Goal: Task Accomplishment & Management: Manage account settings

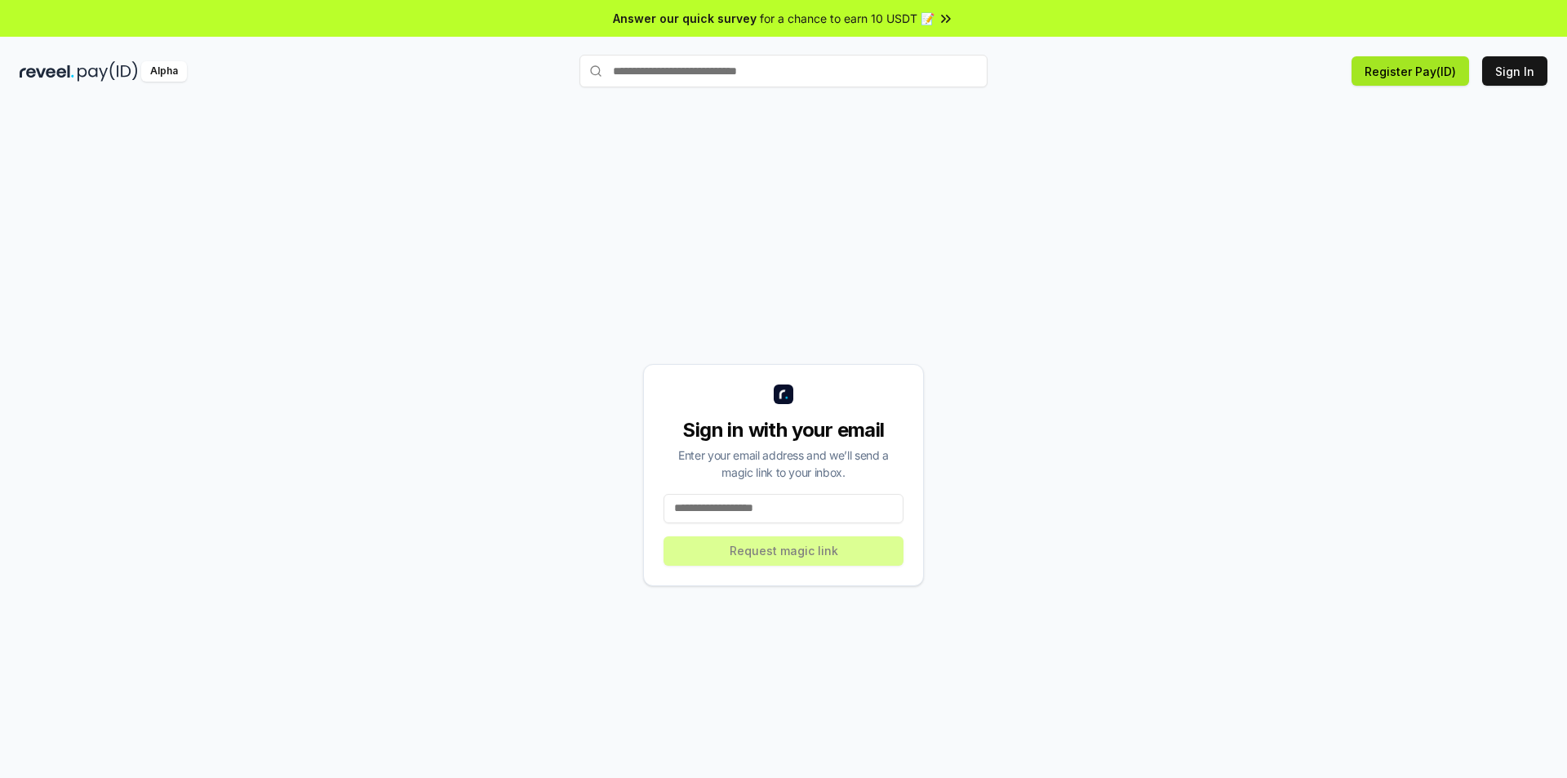
click at [1439, 77] on button "Register Pay(ID)" at bounding box center [1411, 70] width 118 height 29
click at [838, 500] on input at bounding box center [784, 508] width 240 height 29
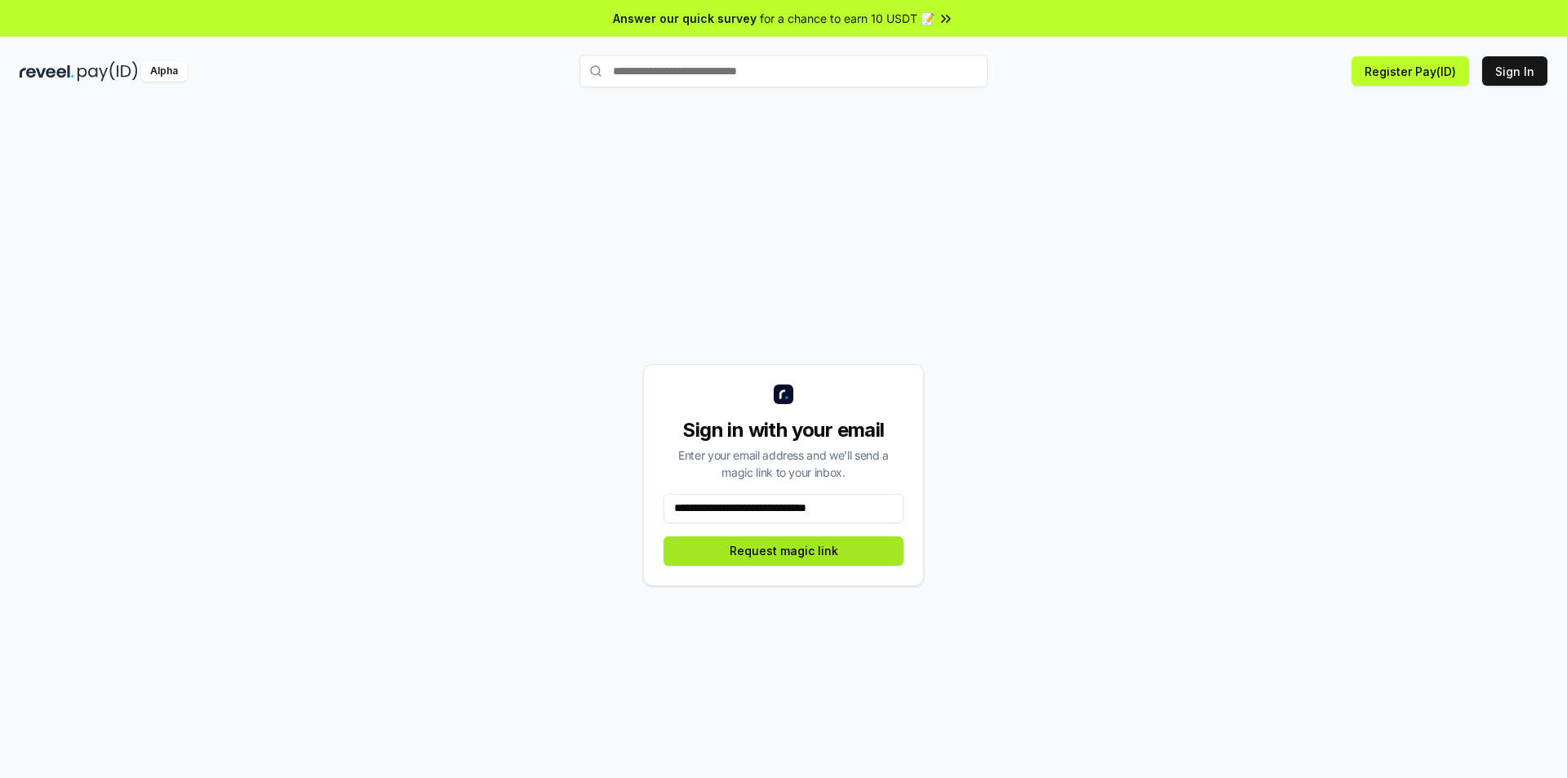
type input "**********"
click at [843, 556] on button "Request magic link" at bounding box center [784, 550] width 240 height 29
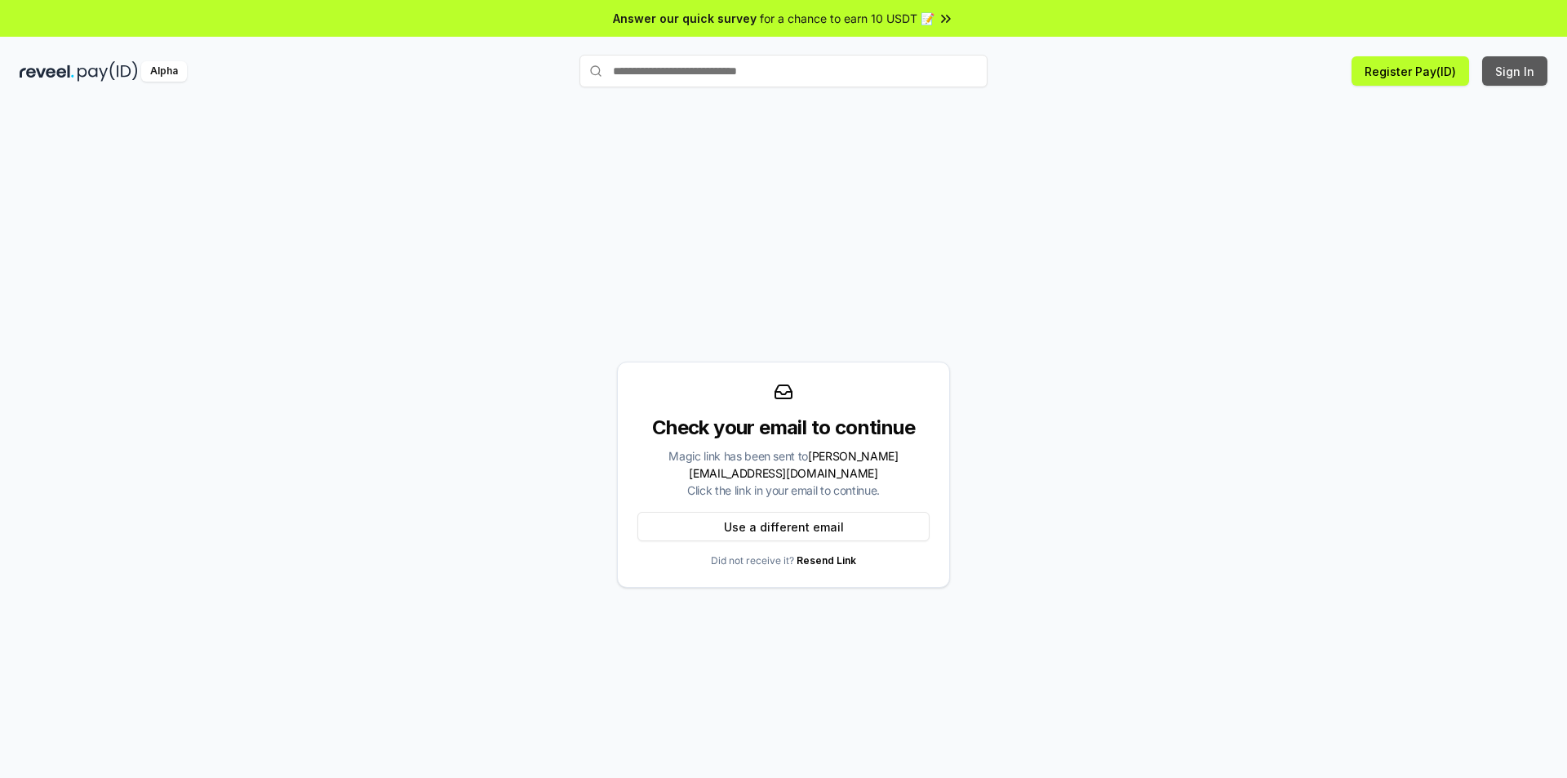
click at [1527, 75] on button "Sign In" at bounding box center [1515, 70] width 65 height 29
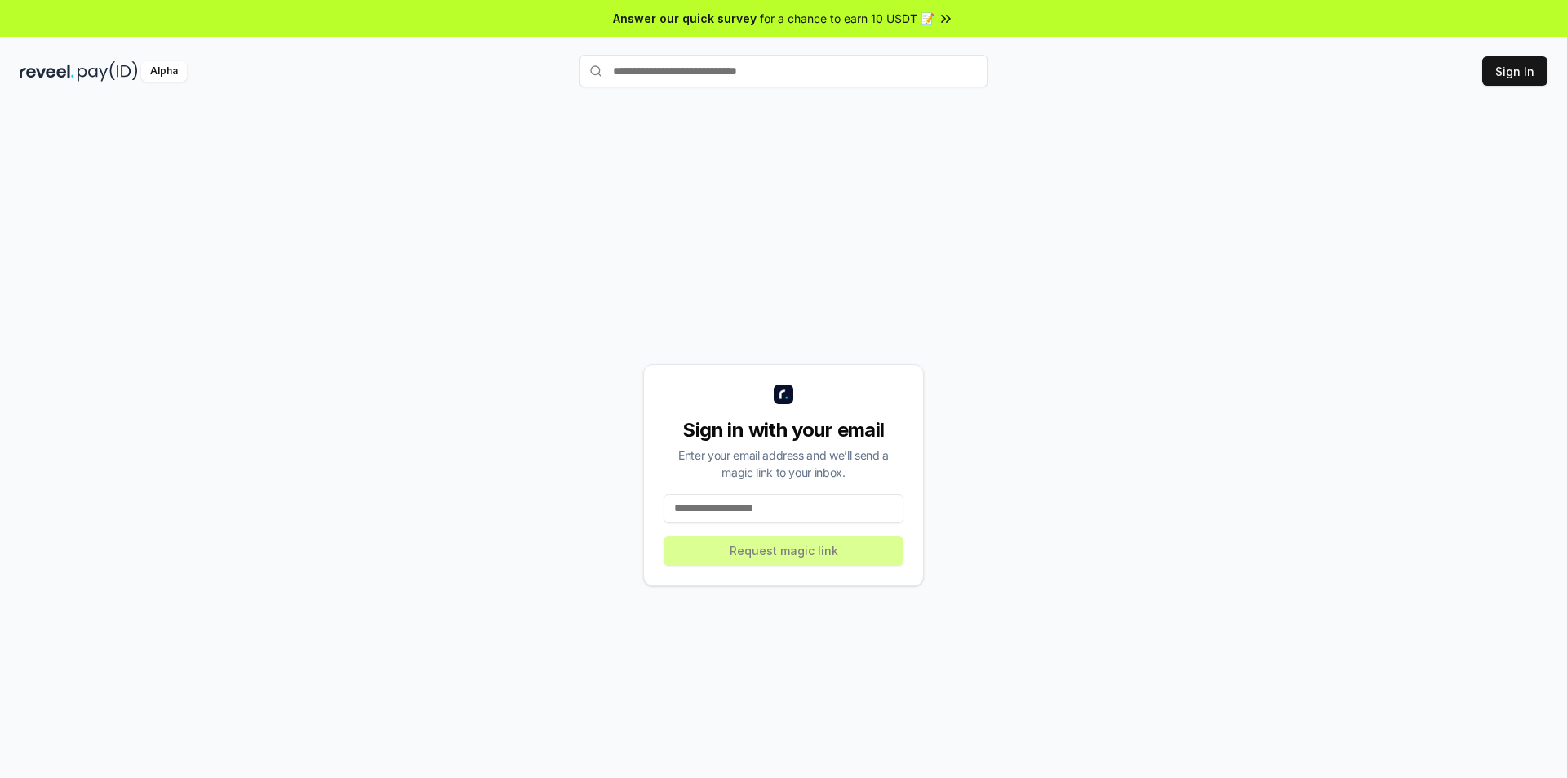
click at [763, 73] on input "text" at bounding box center [784, 71] width 408 height 33
click at [1378, 80] on button "Register Pay(ID)" at bounding box center [1411, 70] width 118 height 29
click at [900, 12] on span "for a chance to earn 10 USDT 📝" at bounding box center [847, 18] width 175 height 17
click at [723, 496] on input at bounding box center [784, 508] width 240 height 29
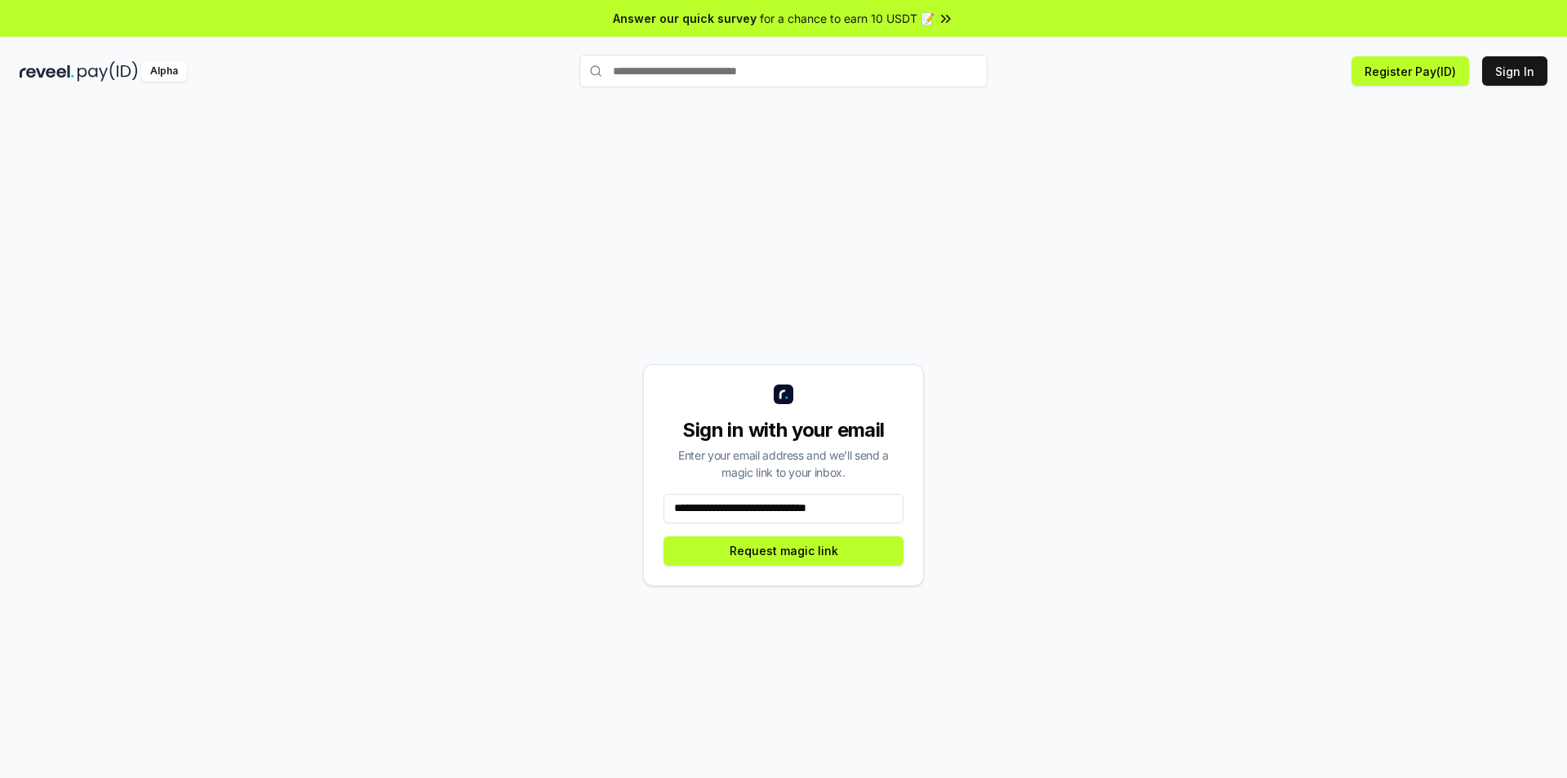
type input "**********"
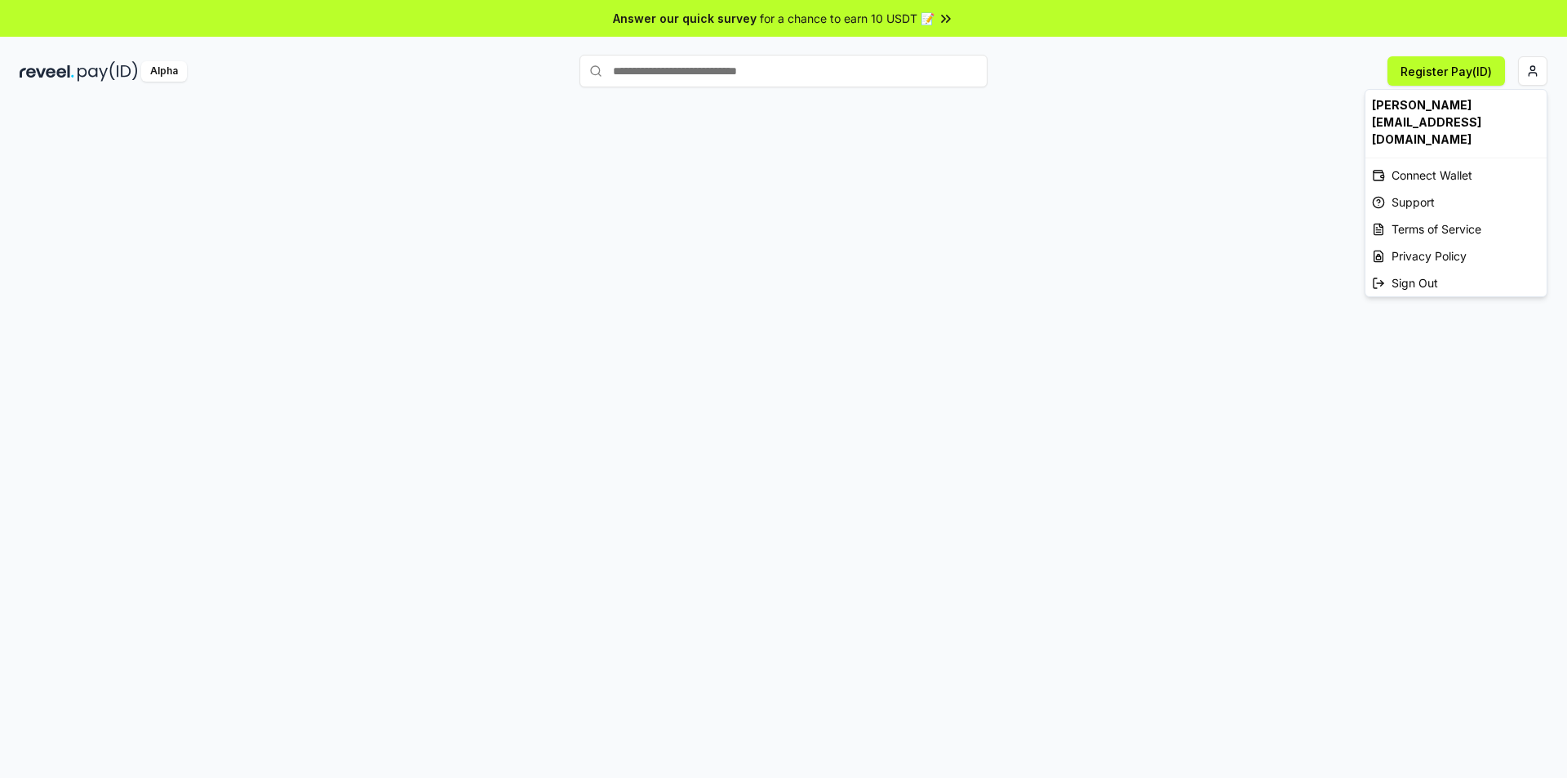
click at [1527, 77] on html "Answer our quick survey for a chance to earn 10 USDT 📝 Alpha Register Pay(ID) r…" at bounding box center [783, 389] width 1567 height 778
drag, startPoint x: 1159, startPoint y: 171, endPoint x: 972, endPoint y: 140, distance: 190.3
click at [1158, 171] on html "Answer our quick survey for a chance to earn 10 USDT 📝 Alpha Register Pay(ID) r…" at bounding box center [783, 389] width 1567 height 778
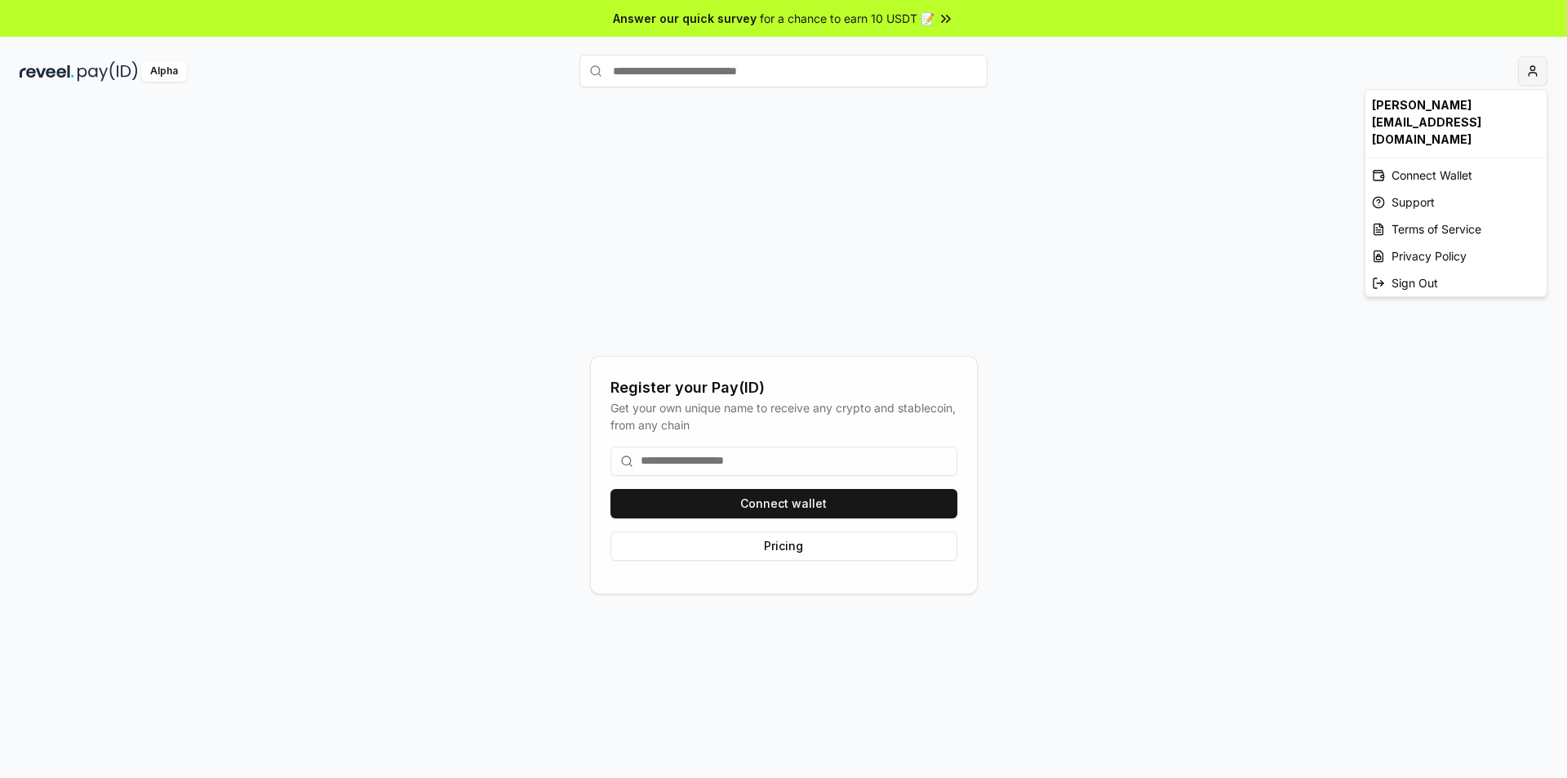
click at [1532, 75] on html "Answer our quick survey for a chance to earn 10 USDT 📝 Alpha Register your Pay(…" at bounding box center [783, 389] width 1567 height 778
click at [1468, 162] on div "Connect Wallet" at bounding box center [1456, 175] width 181 height 27
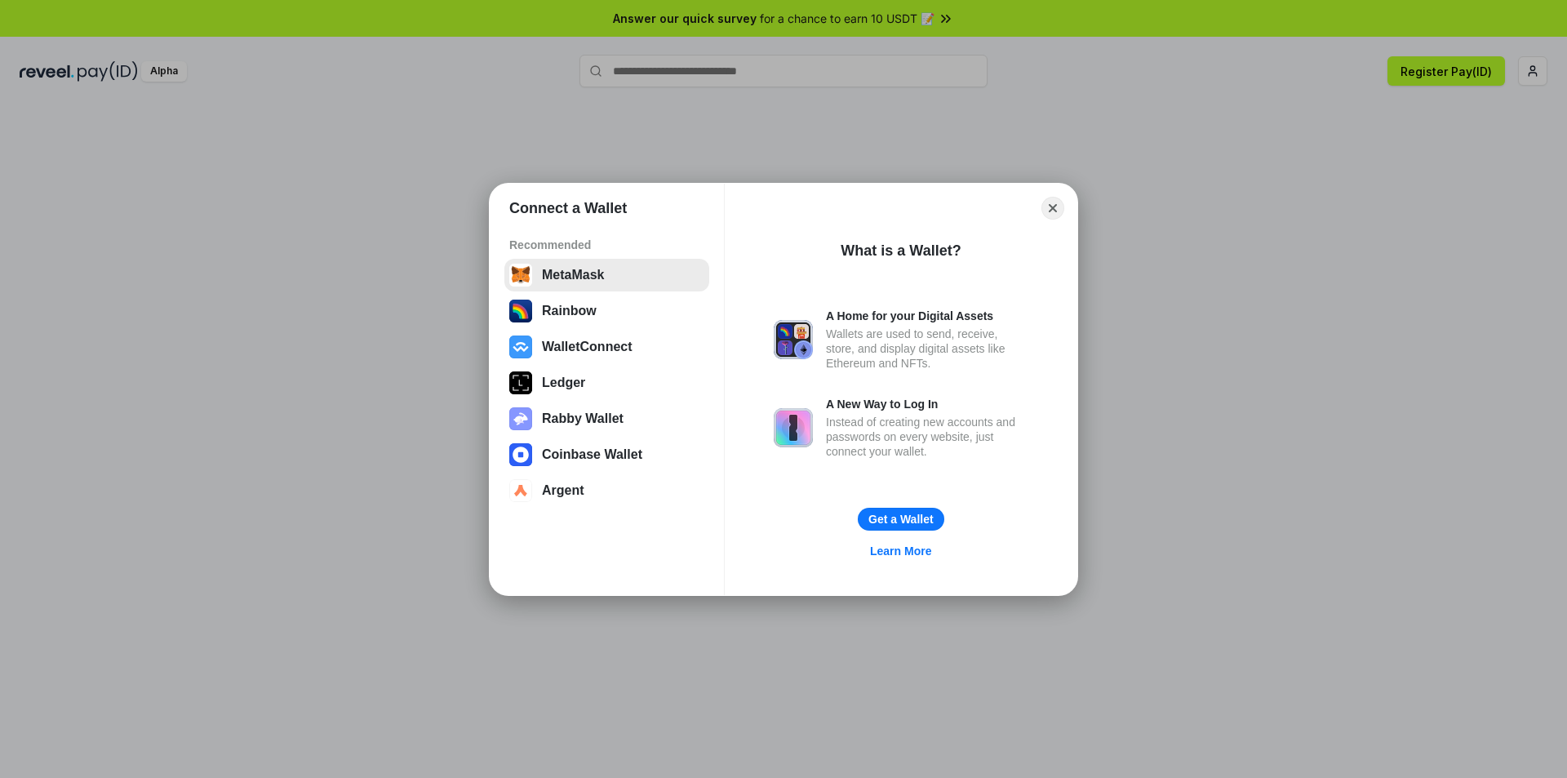
click at [616, 270] on button "MetaMask" at bounding box center [607, 275] width 205 height 33
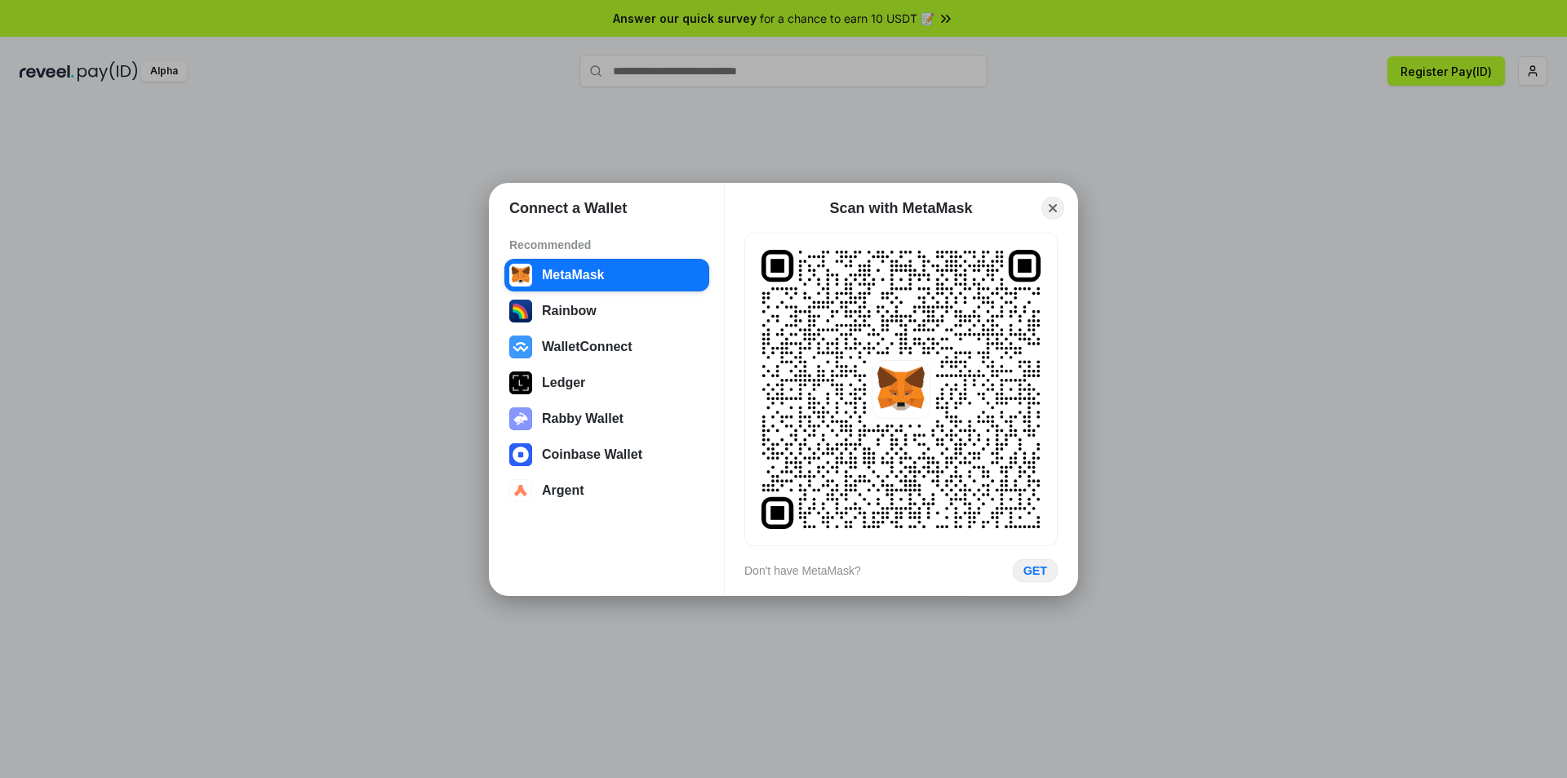
click at [1045, 571] on button "GET" at bounding box center [1036, 570] width 46 height 24
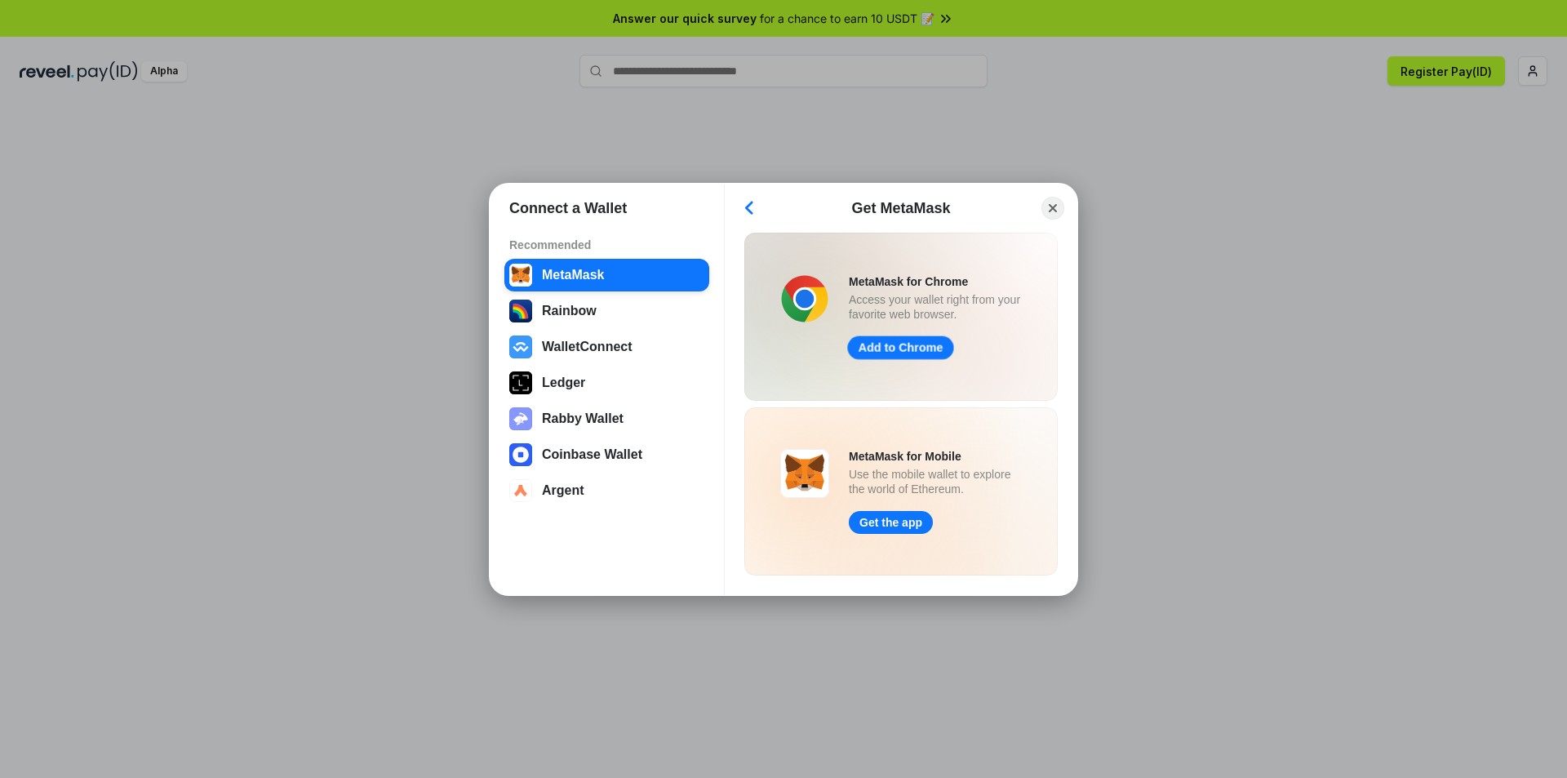
click at [907, 348] on link "Add to Chrome" at bounding box center [900, 348] width 106 height 24
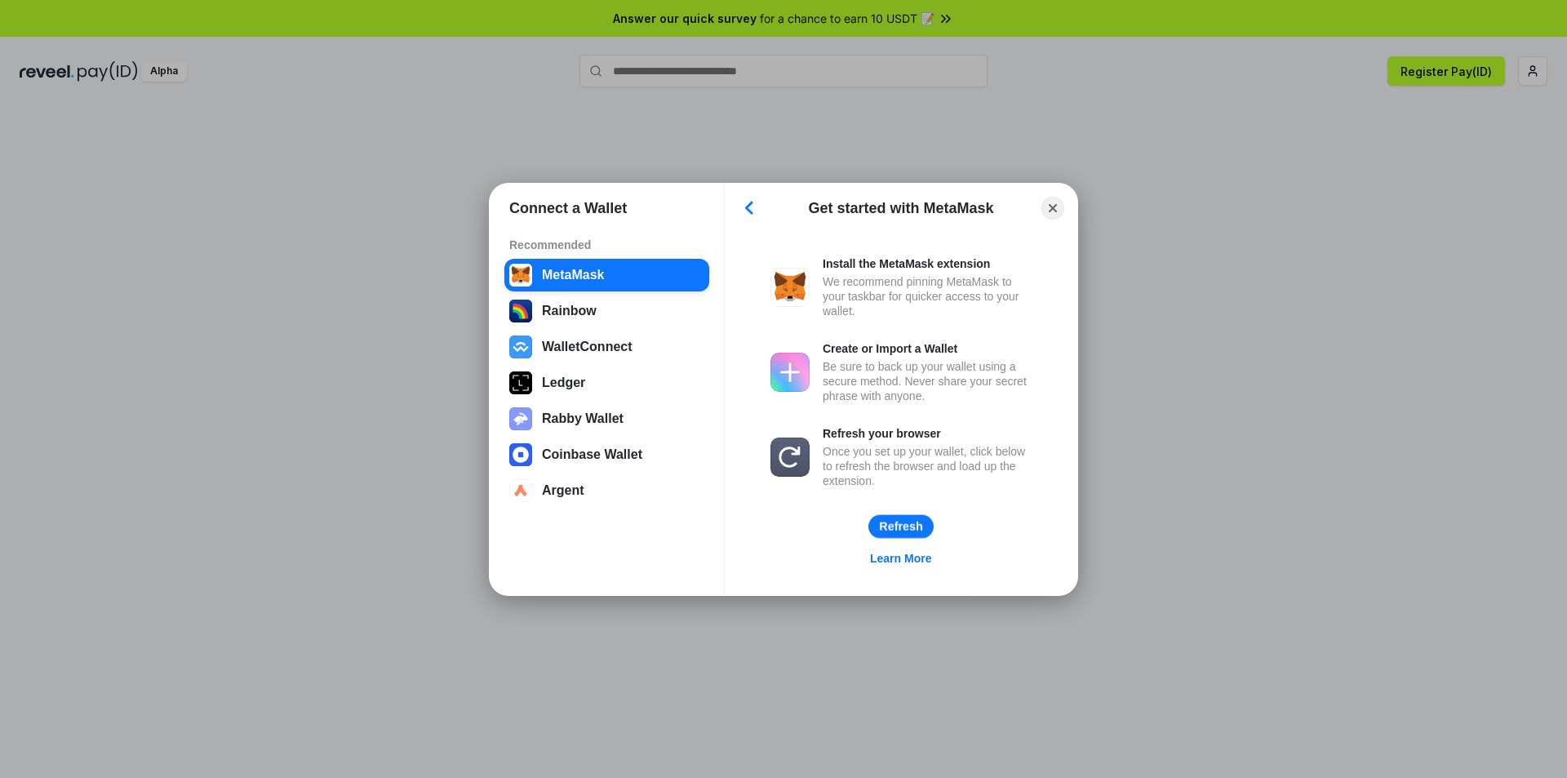
click at [913, 527] on button "Refresh" at bounding box center [901, 526] width 65 height 24
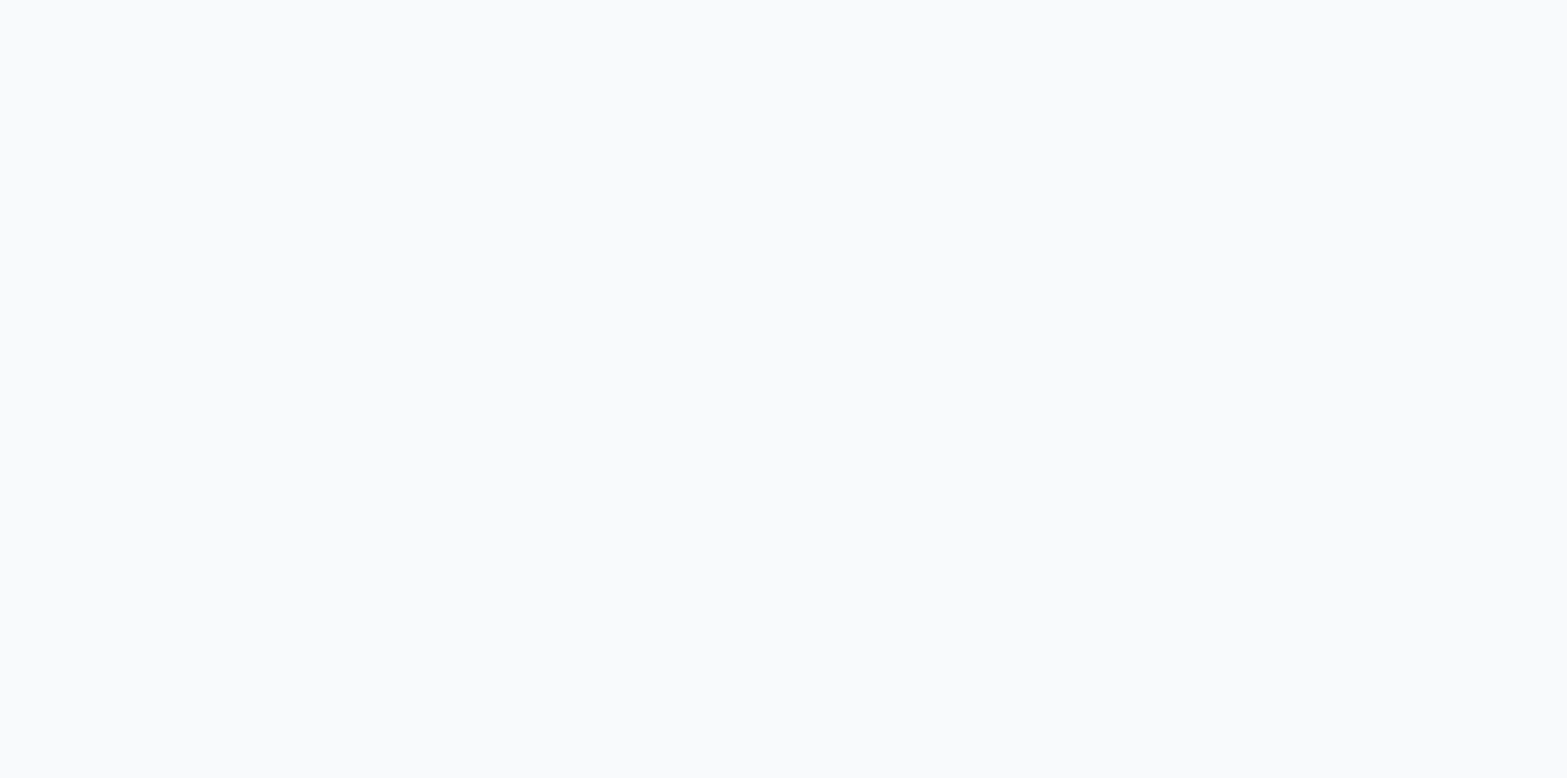
click at [798, 288] on body at bounding box center [783, 389] width 1567 height 778
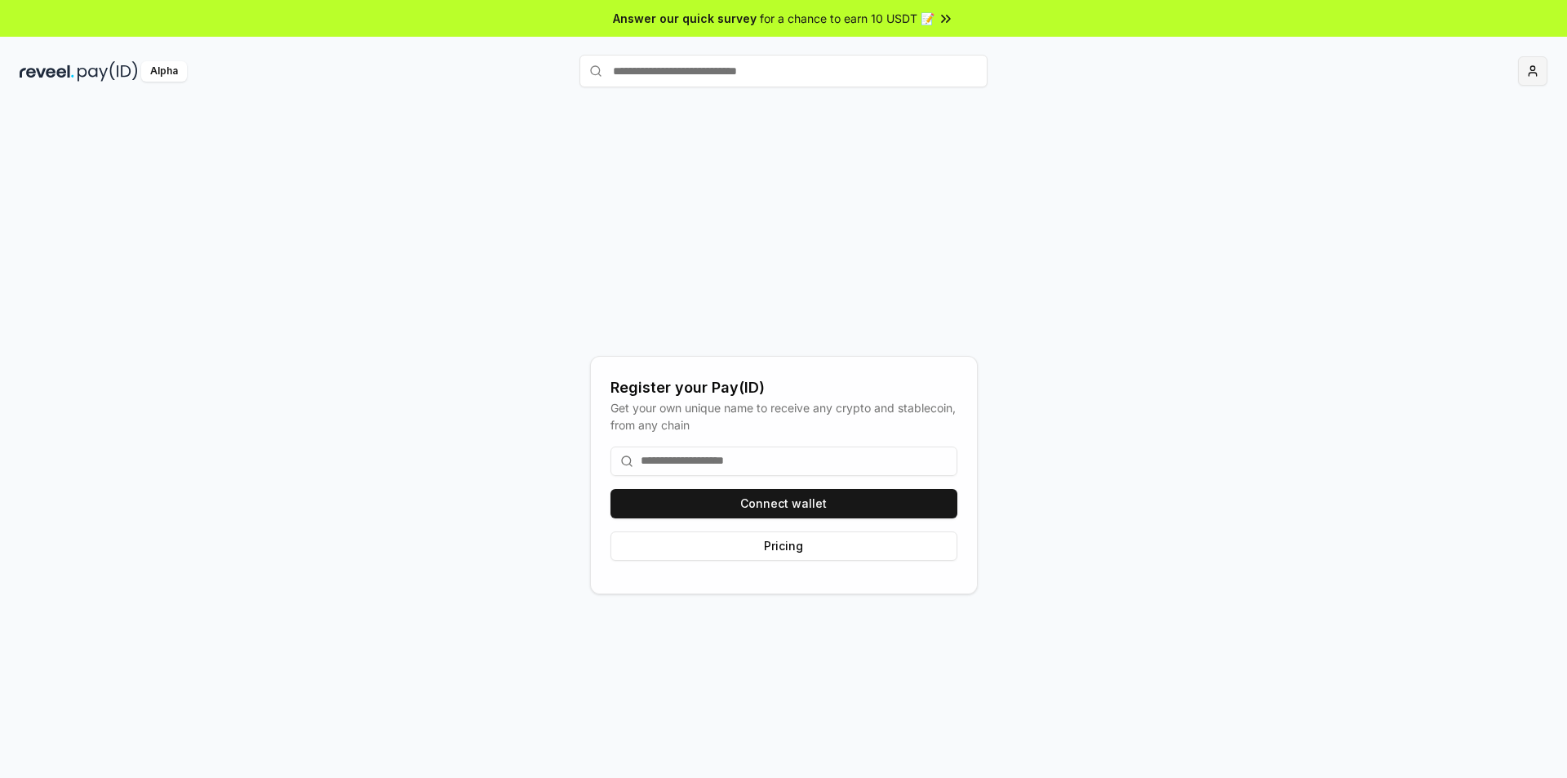
click at [1533, 78] on html "Answer our quick survey for a chance to earn 10 USDT 📝 Alpha Register your Pay(…" at bounding box center [783, 389] width 1567 height 778
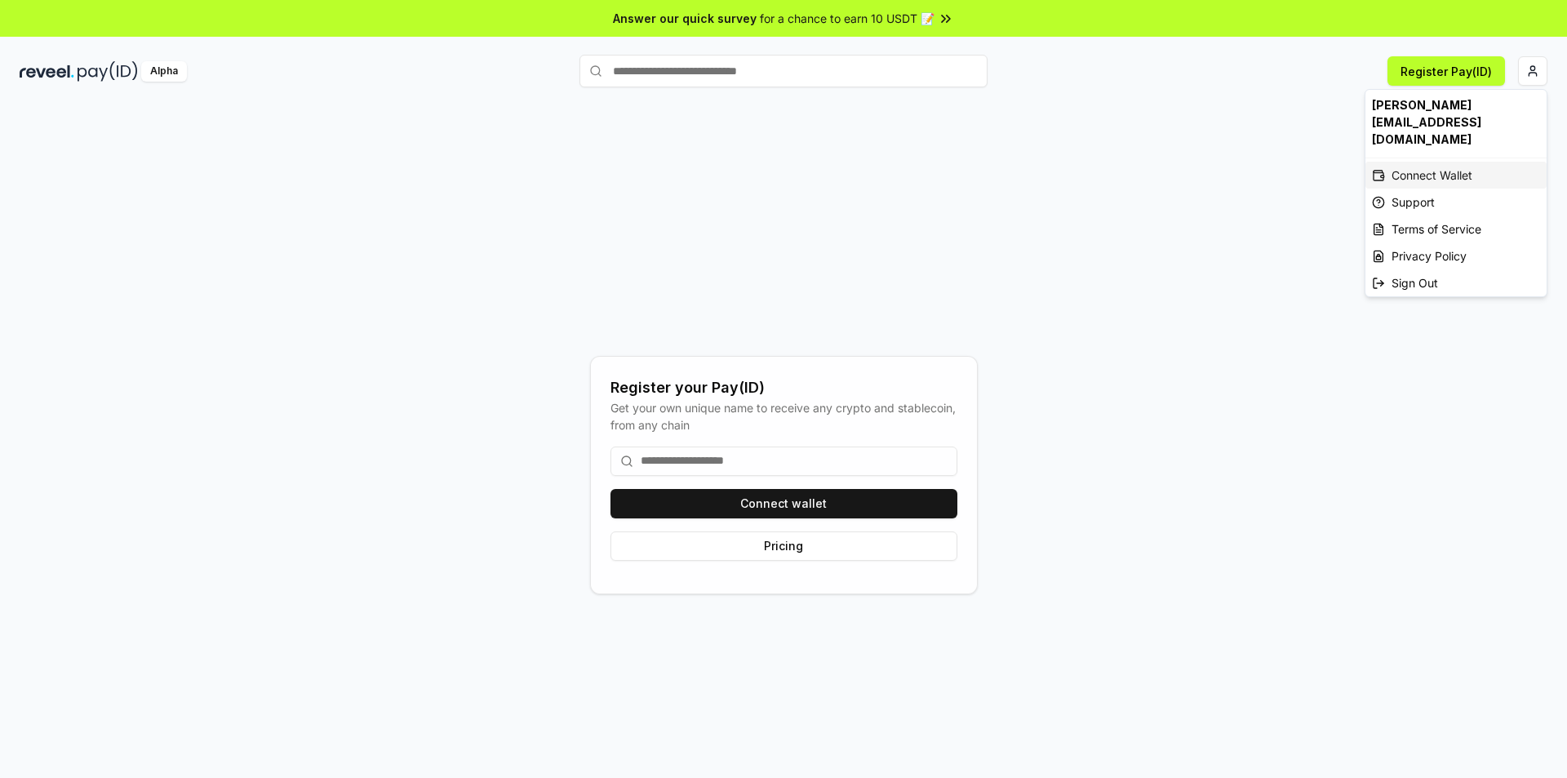
click at [1468, 162] on div "Connect Wallet" at bounding box center [1456, 175] width 181 height 27
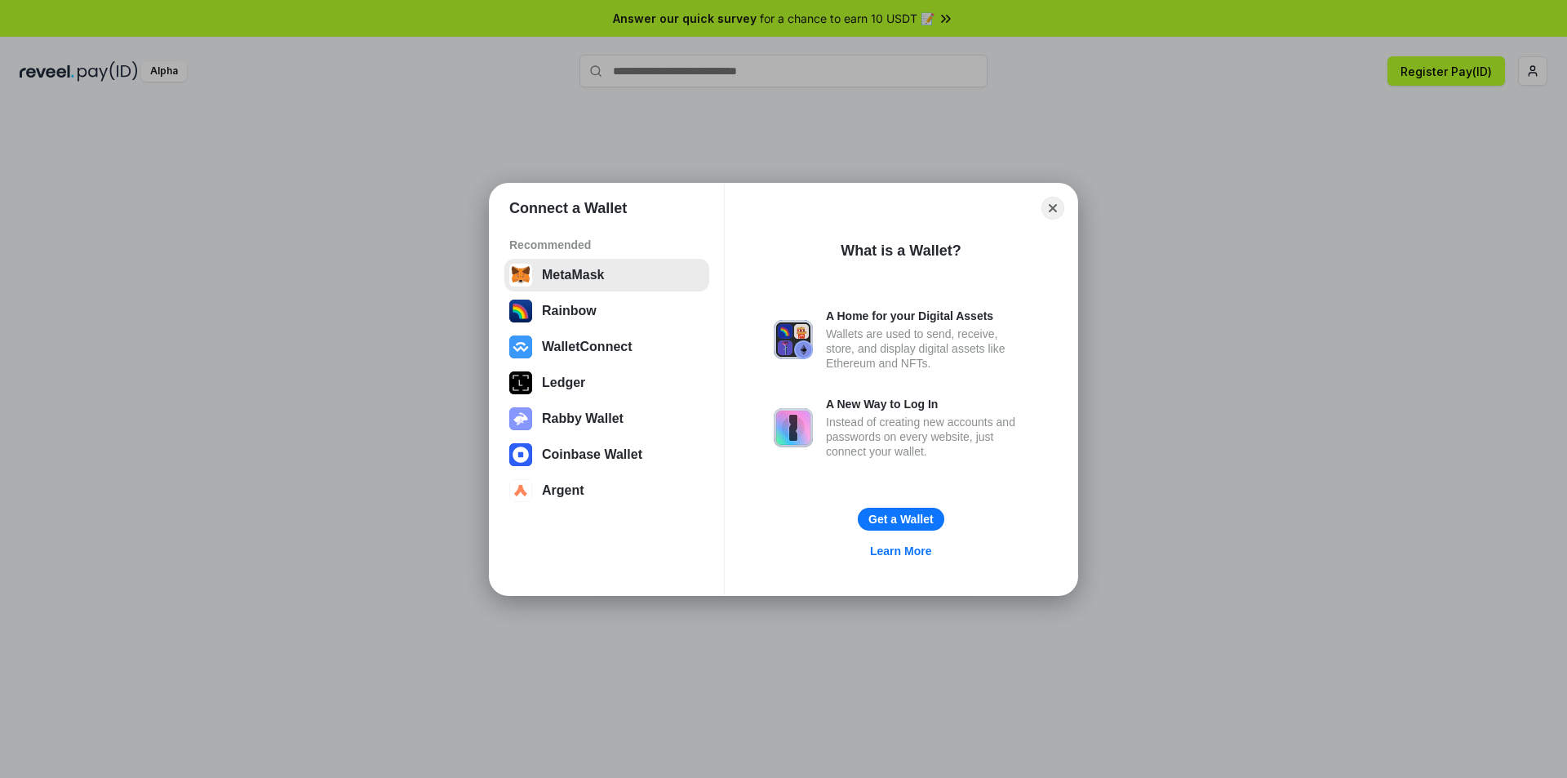
click at [584, 276] on button "MetaMask" at bounding box center [607, 275] width 205 height 33
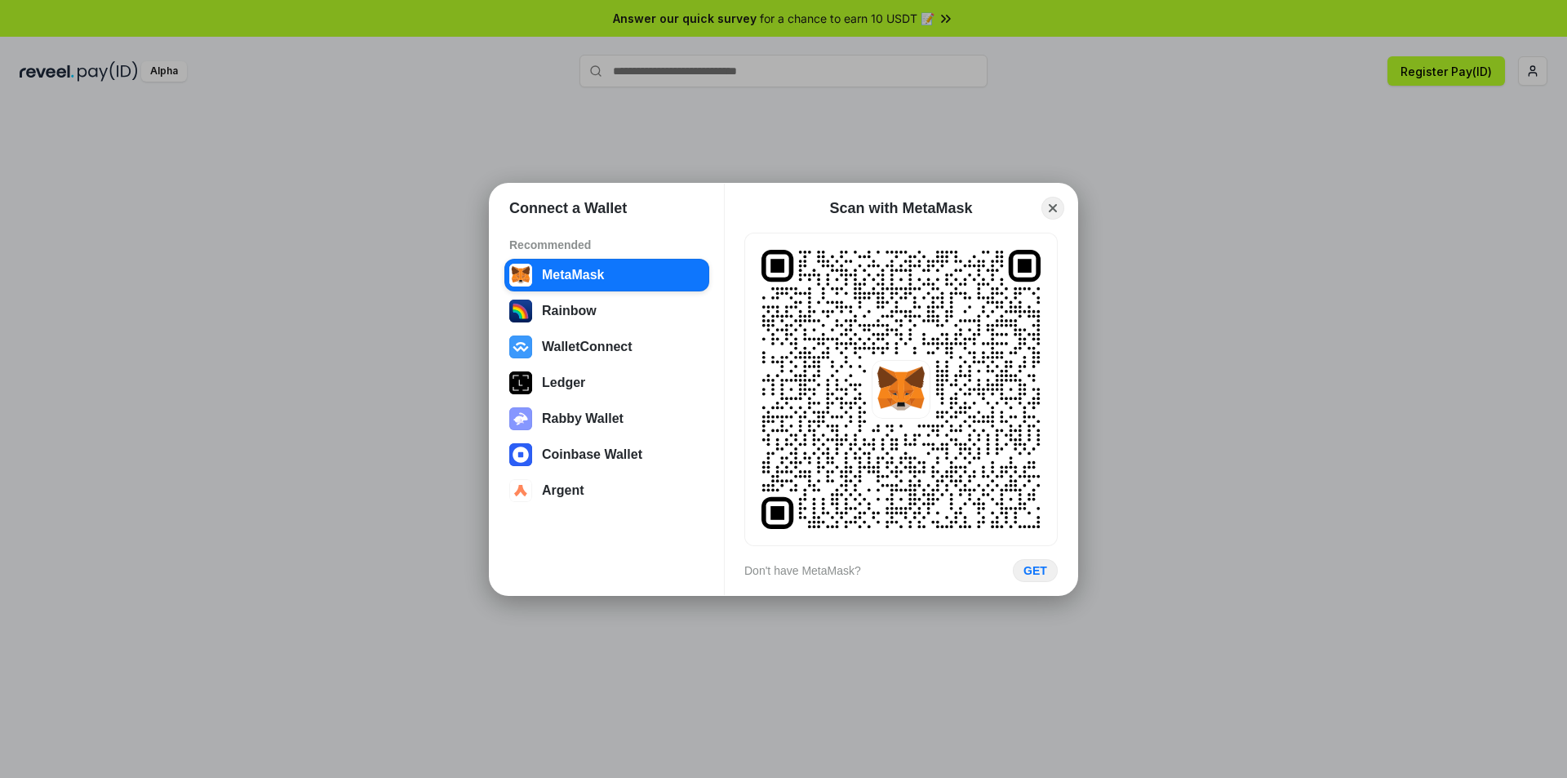
click at [836, 389] on circle at bounding box center [837, 389] width 3 height 3
click at [798, 568] on div "Don't have MetaMask?" at bounding box center [803, 570] width 117 height 15
click at [931, 389] on rect at bounding box center [901, 389] width 279 height 279
click at [1025, 575] on button "GET" at bounding box center [1036, 570] width 46 height 24
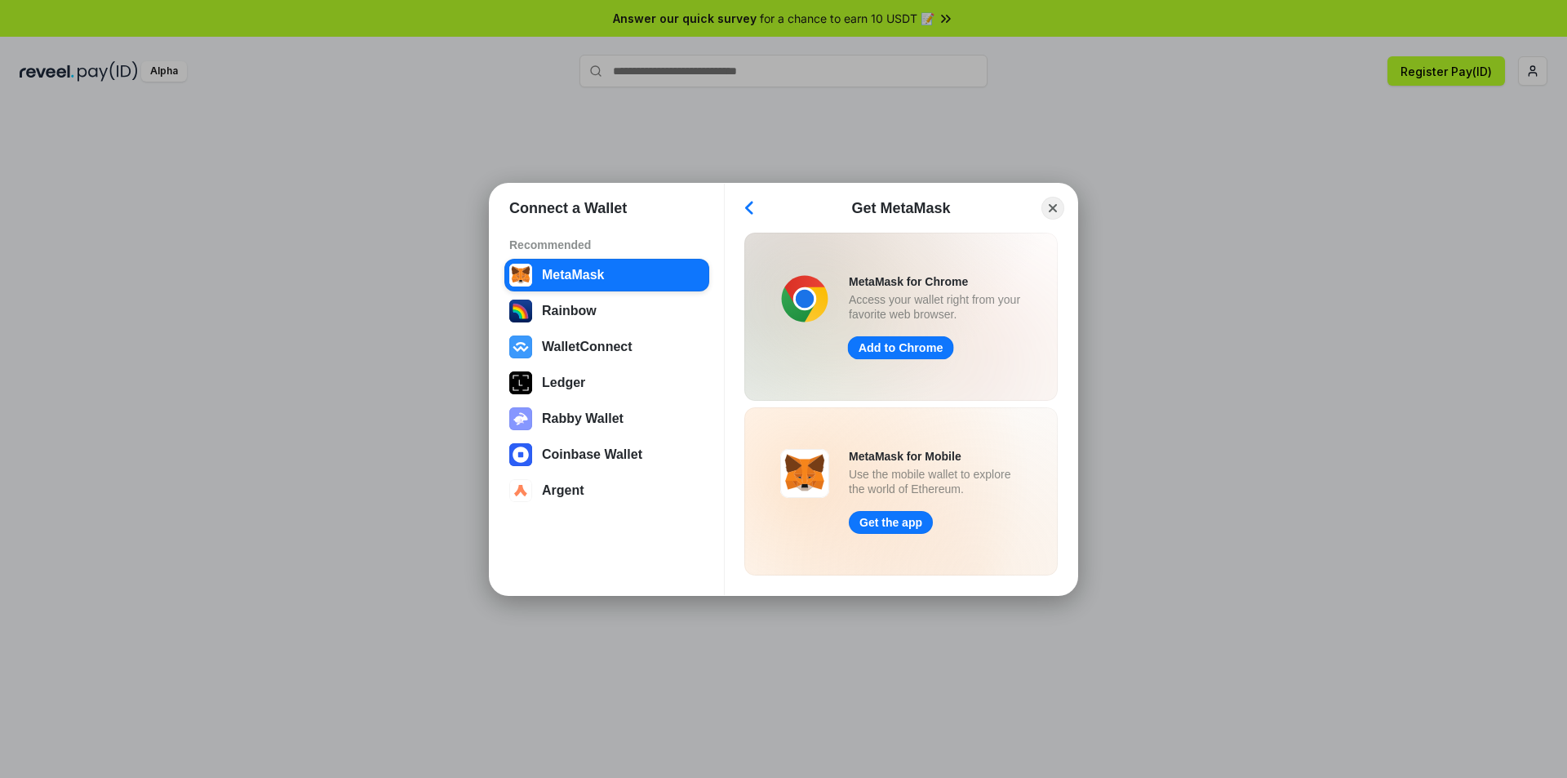
click at [911, 345] on link "Add to Chrome" at bounding box center [900, 348] width 106 height 24
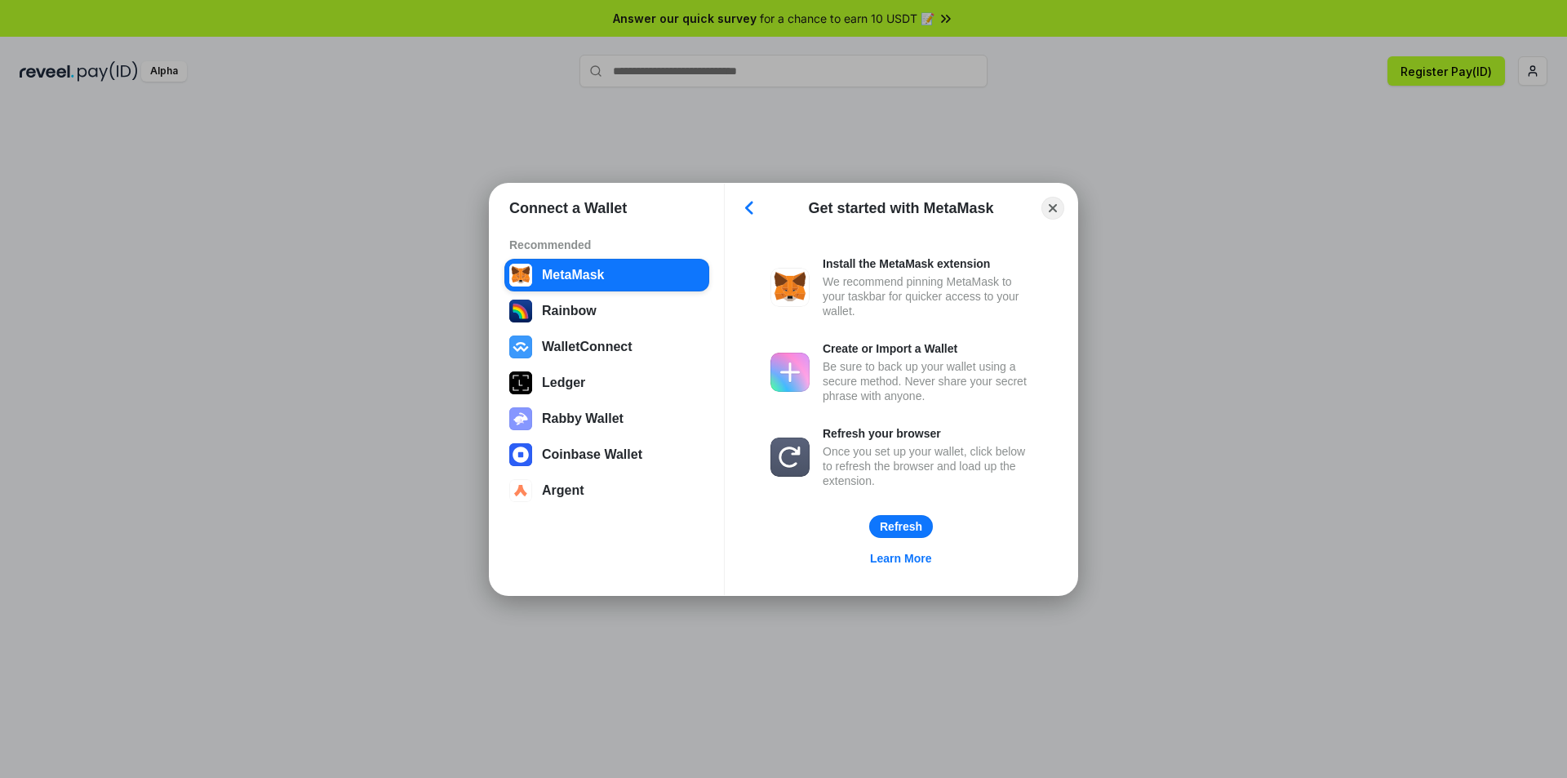
click at [796, 299] on div at bounding box center [790, 287] width 39 height 39
click at [891, 520] on button "Refresh" at bounding box center [901, 526] width 65 height 24
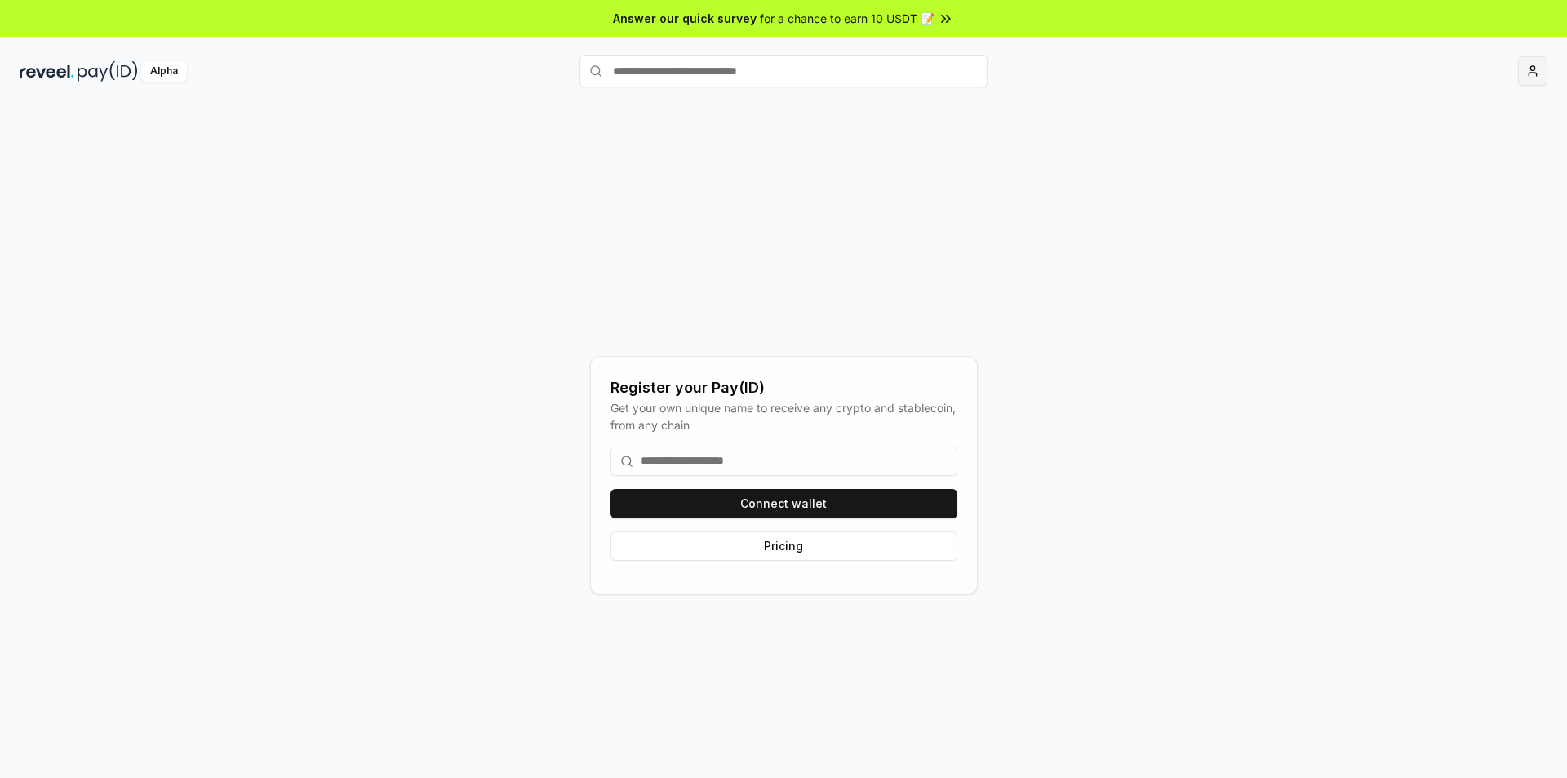
click at [1532, 76] on html "Answer our quick survey for a chance to earn 10 USDT 📝 Alpha Register your Pay(…" at bounding box center [783, 389] width 1567 height 778
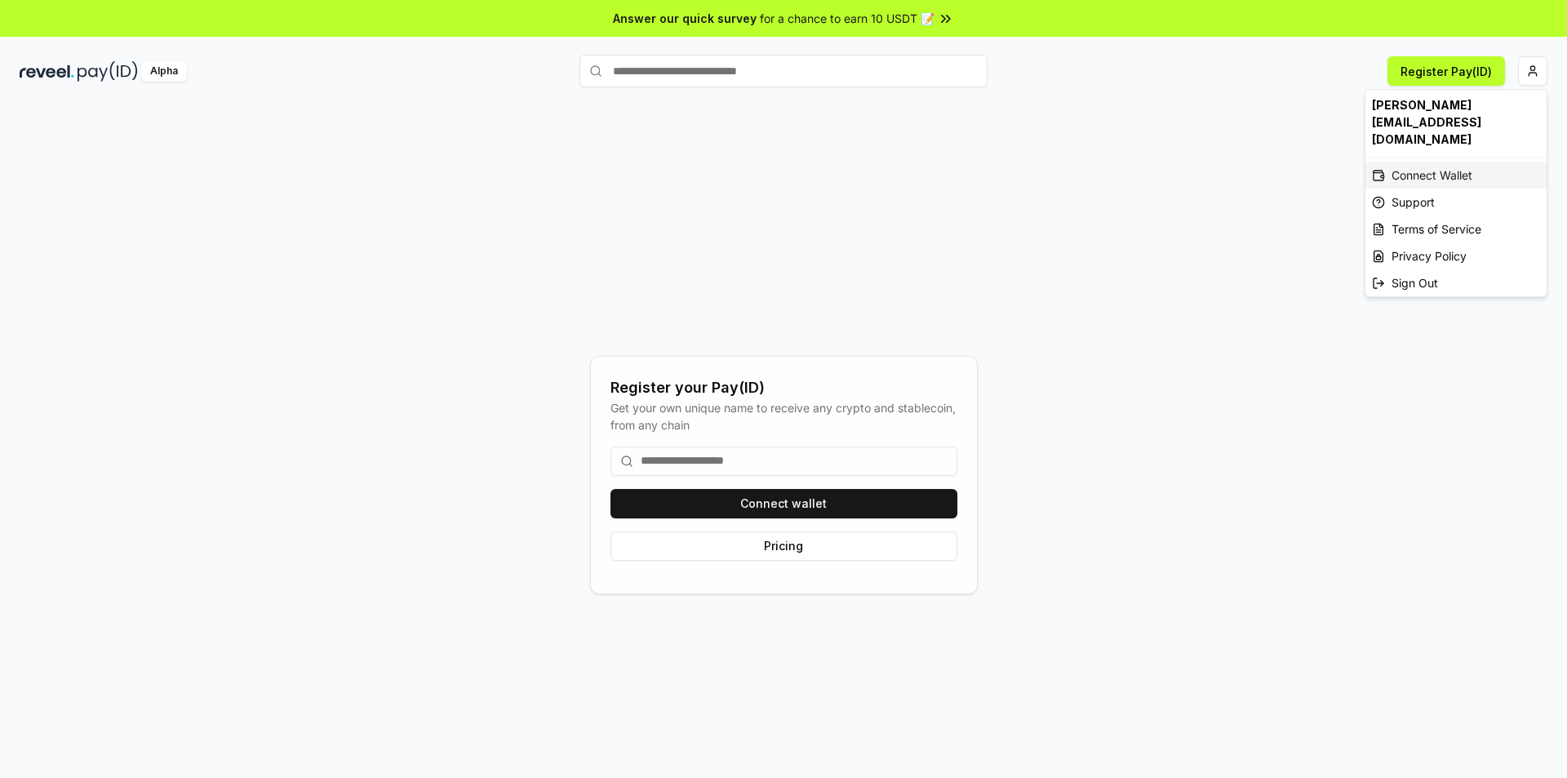
click at [1446, 162] on div "Connect Wallet" at bounding box center [1456, 175] width 181 height 27
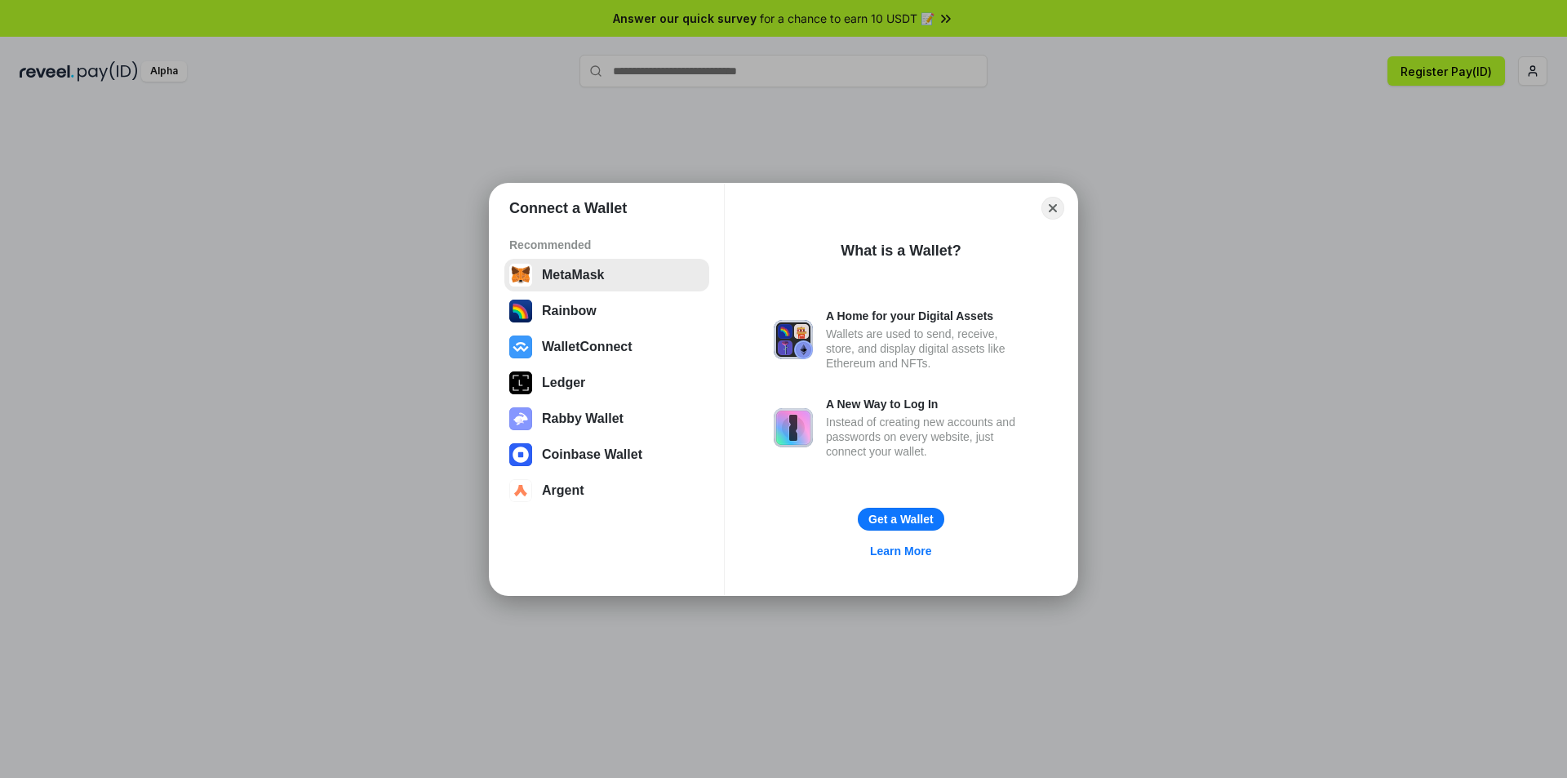
click at [648, 287] on button "MetaMask" at bounding box center [607, 275] width 205 height 33
click at [918, 515] on button "Get a Wallet" at bounding box center [901, 519] width 88 height 24
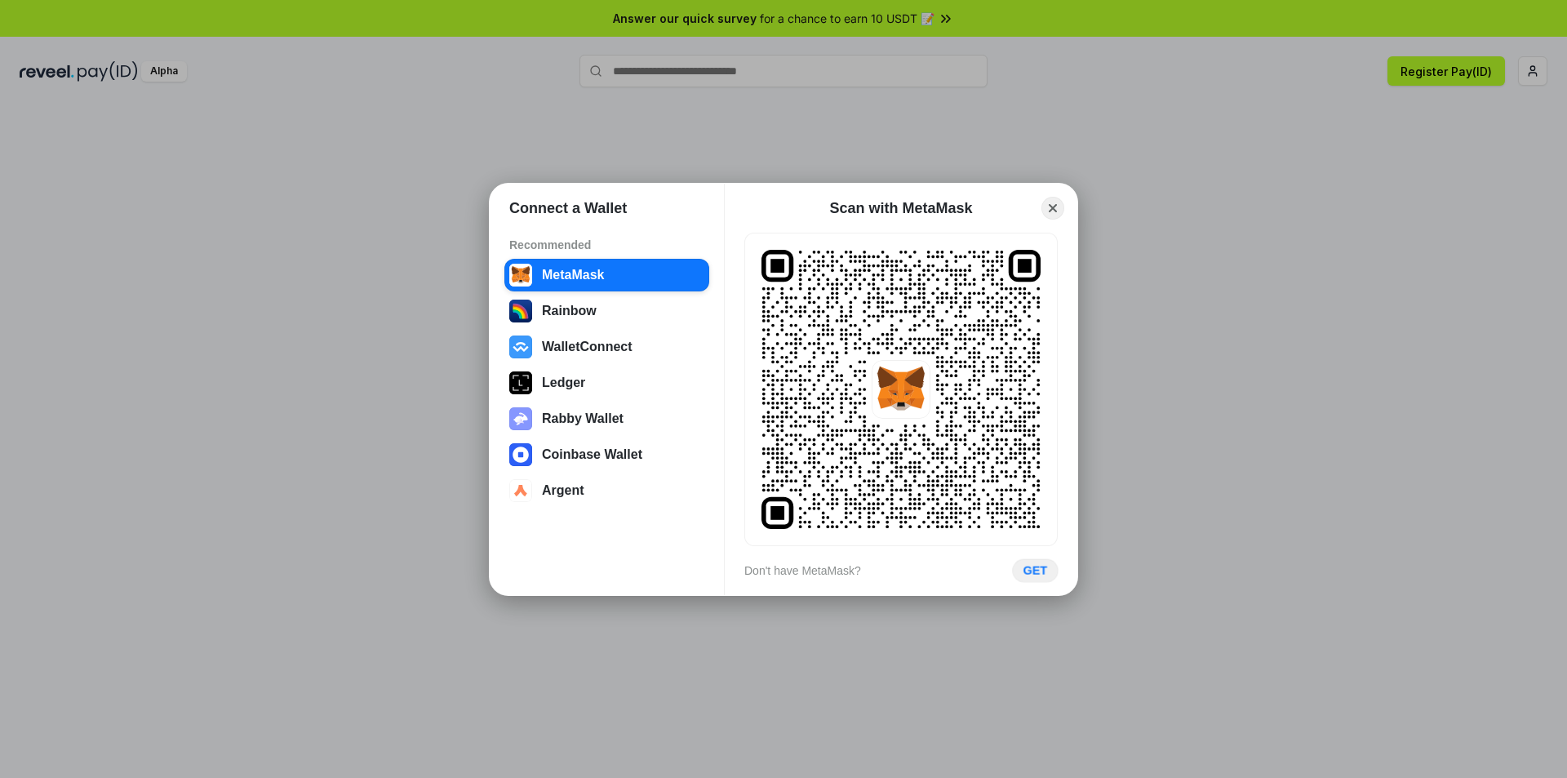
click at [1033, 573] on button "GET" at bounding box center [1036, 570] width 46 height 24
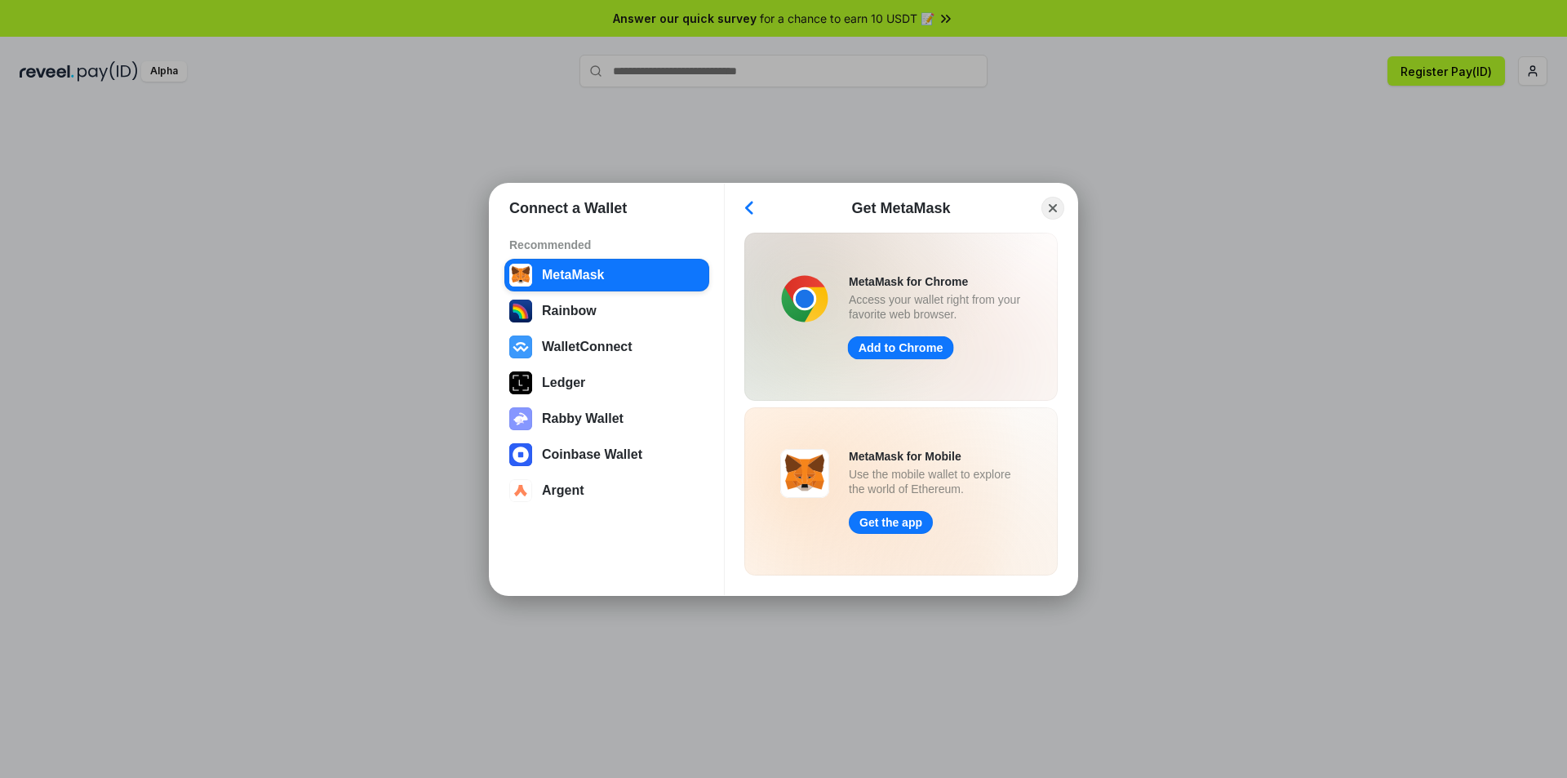
click at [918, 353] on link "Add to Chrome" at bounding box center [900, 348] width 106 height 24
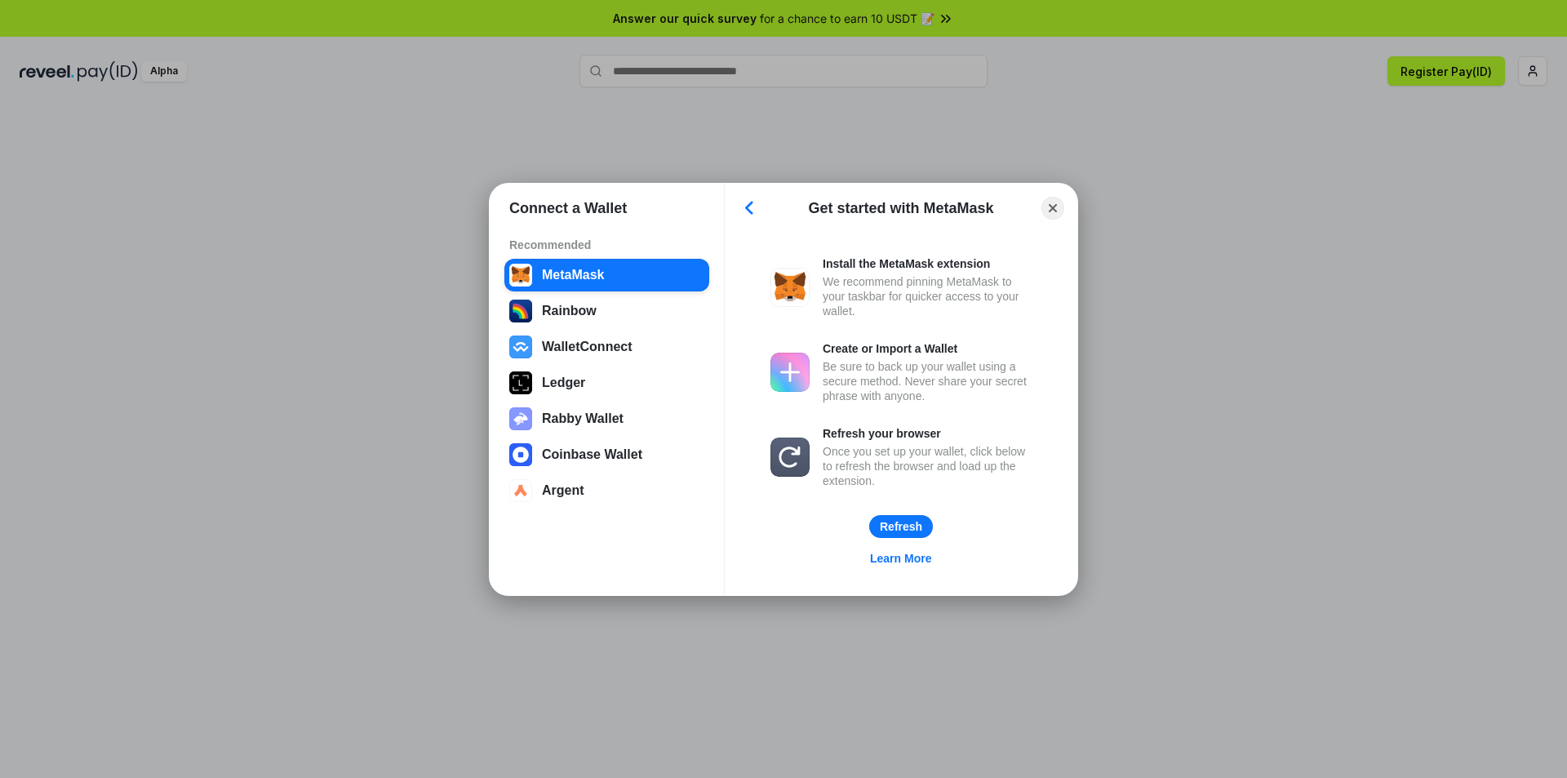
click at [883, 289] on div "We recommend pinning MetaMask to your taskbar for quicker access to your wallet." at bounding box center [927, 296] width 209 height 44
click at [887, 533] on button "Refresh" at bounding box center [901, 526] width 65 height 24
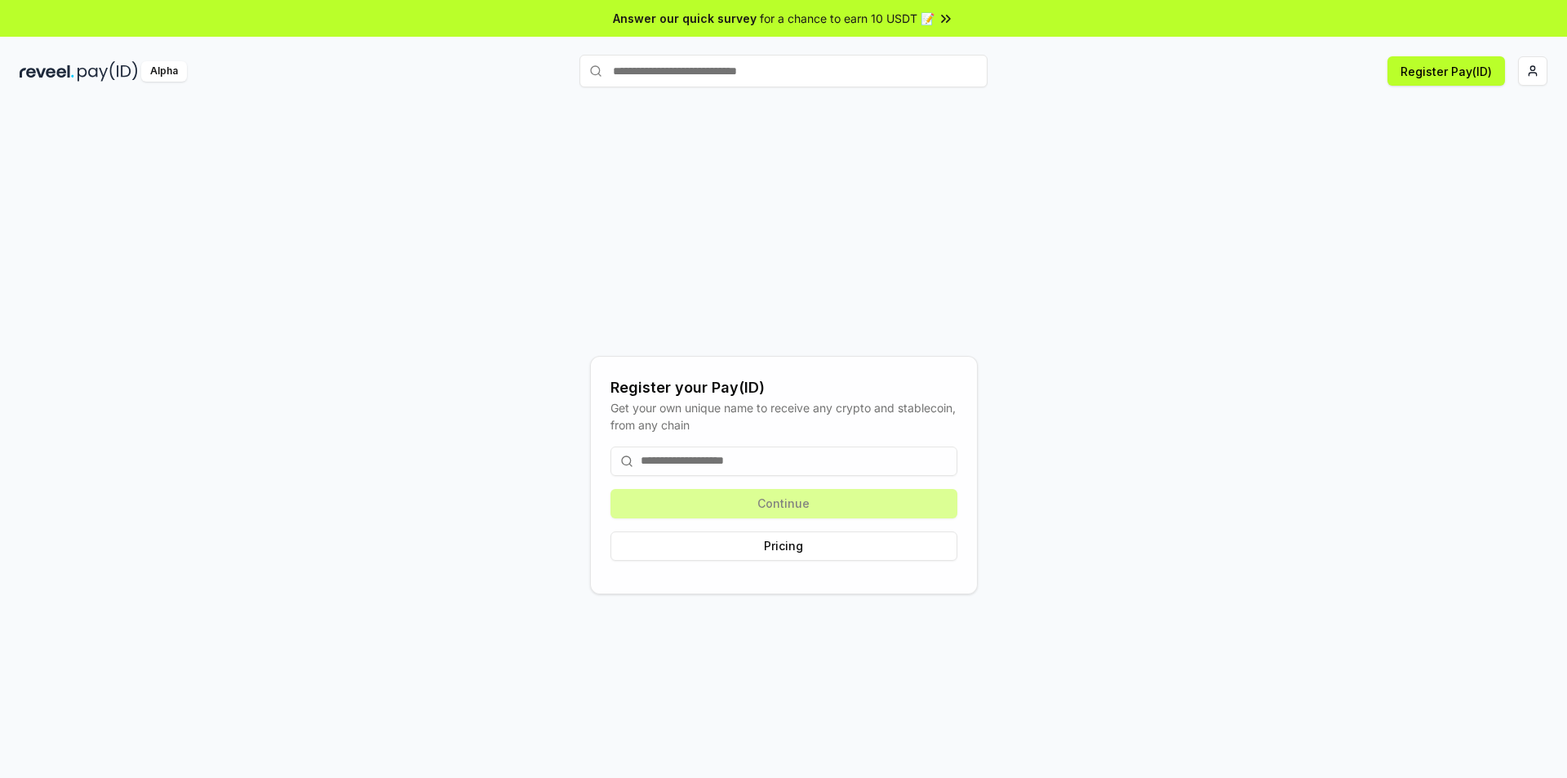
click at [63, 75] on img at bounding box center [47, 71] width 55 height 20
click at [153, 70] on div "Alpha" at bounding box center [164, 71] width 46 height 20
click at [761, 460] on input at bounding box center [784, 461] width 347 height 29
click at [827, 542] on button "Pricing" at bounding box center [784, 545] width 347 height 29
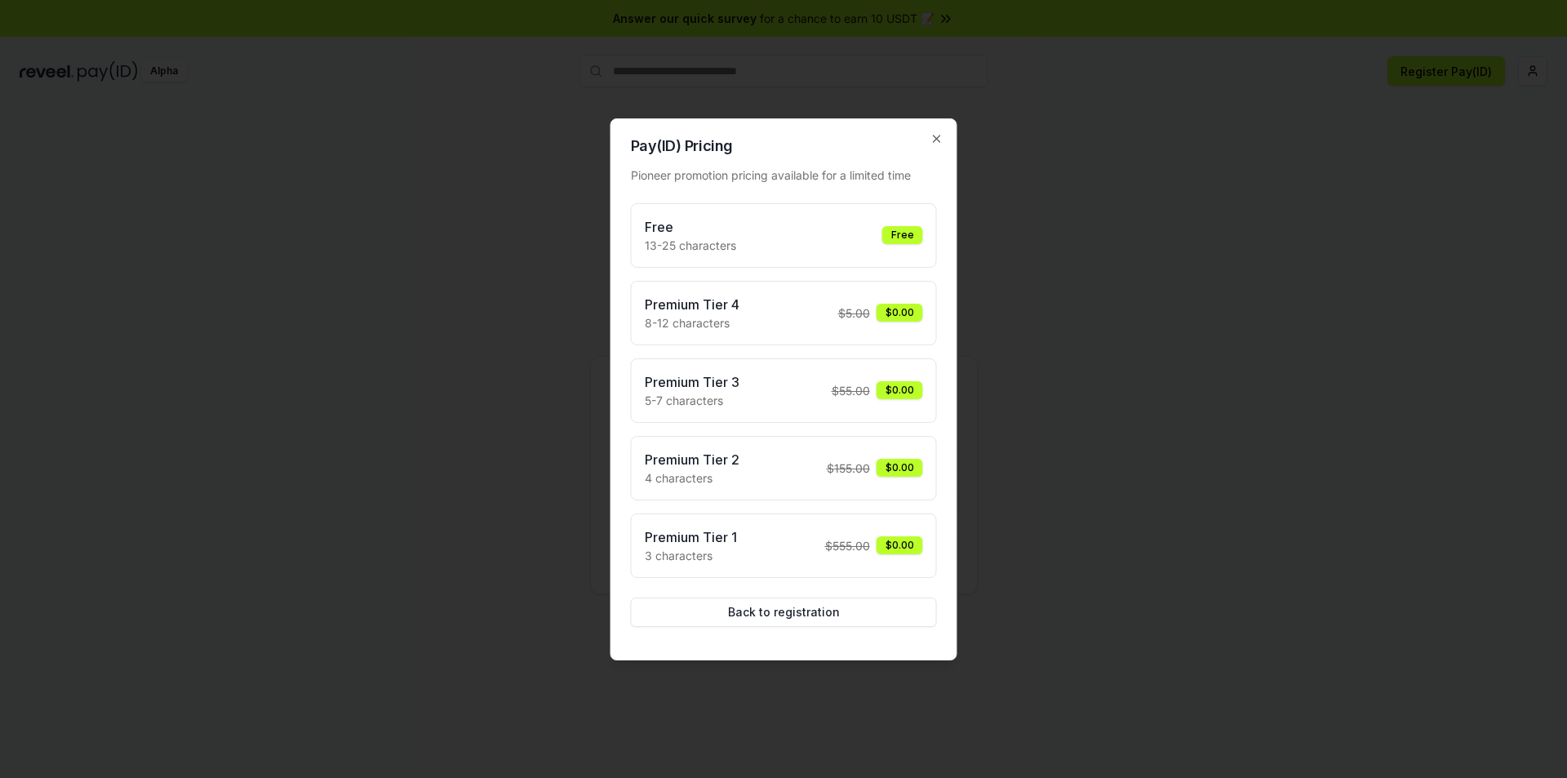
click at [885, 239] on div "Free" at bounding box center [903, 235] width 41 height 18
click at [898, 229] on div "Free" at bounding box center [903, 235] width 41 height 18
click at [767, 611] on button "Back to registration" at bounding box center [784, 612] width 306 height 29
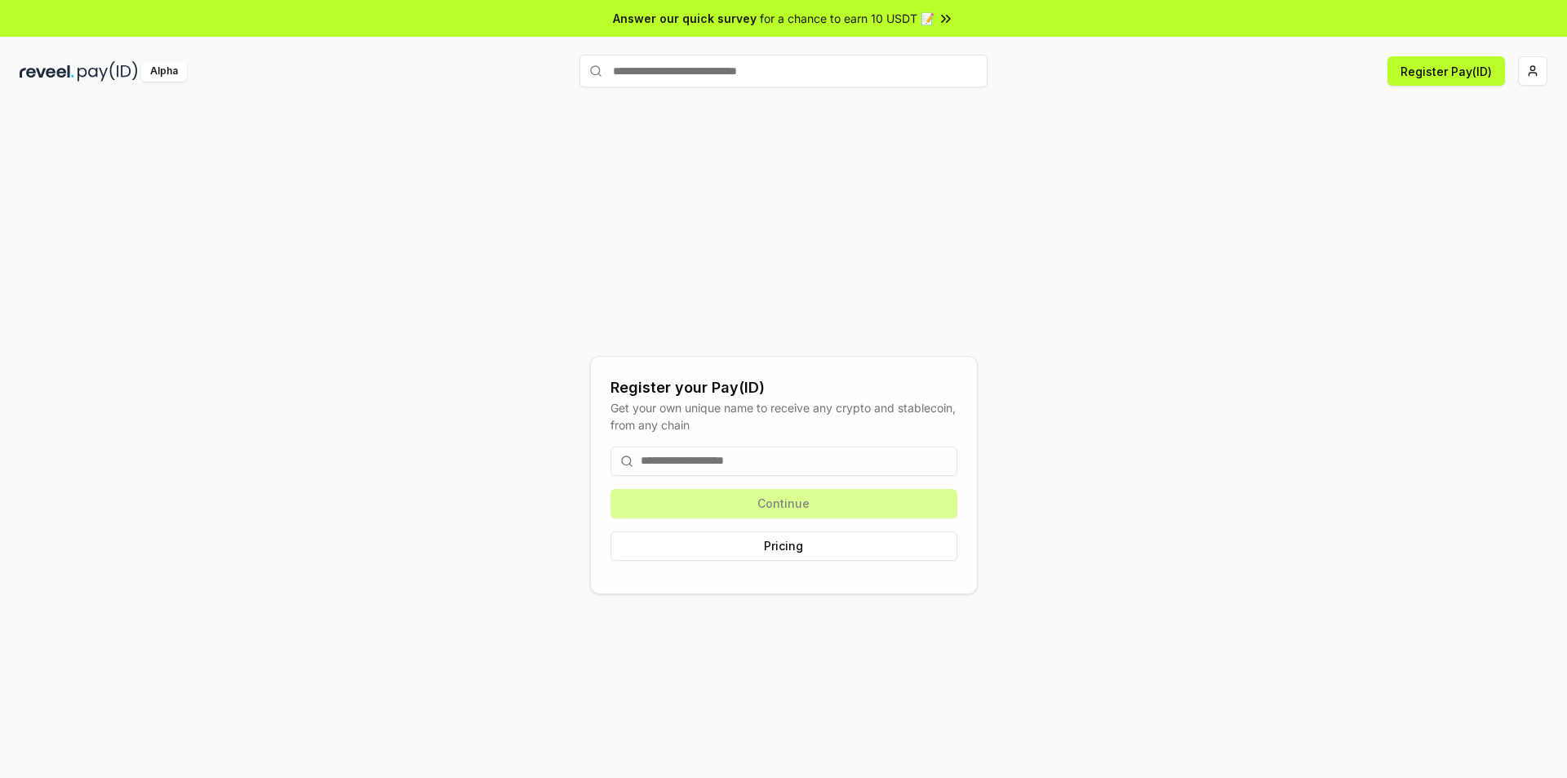
click at [844, 17] on span "for a chance to earn 10 USDT 📝" at bounding box center [847, 18] width 175 height 17
click at [1438, 74] on button "Register Pay(ID)" at bounding box center [1447, 70] width 118 height 29
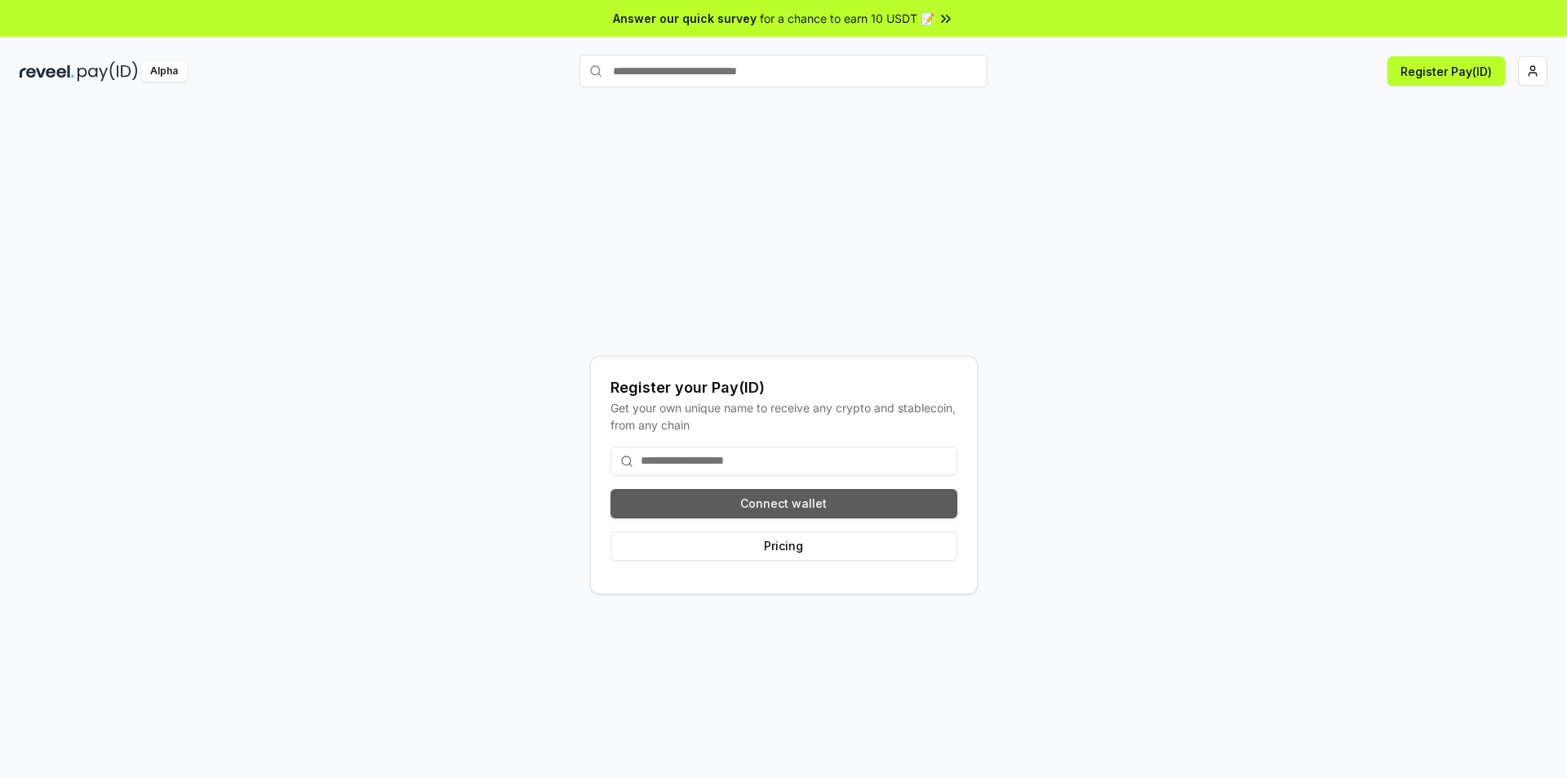
click at [842, 505] on button "Connect wallet" at bounding box center [784, 503] width 347 height 29
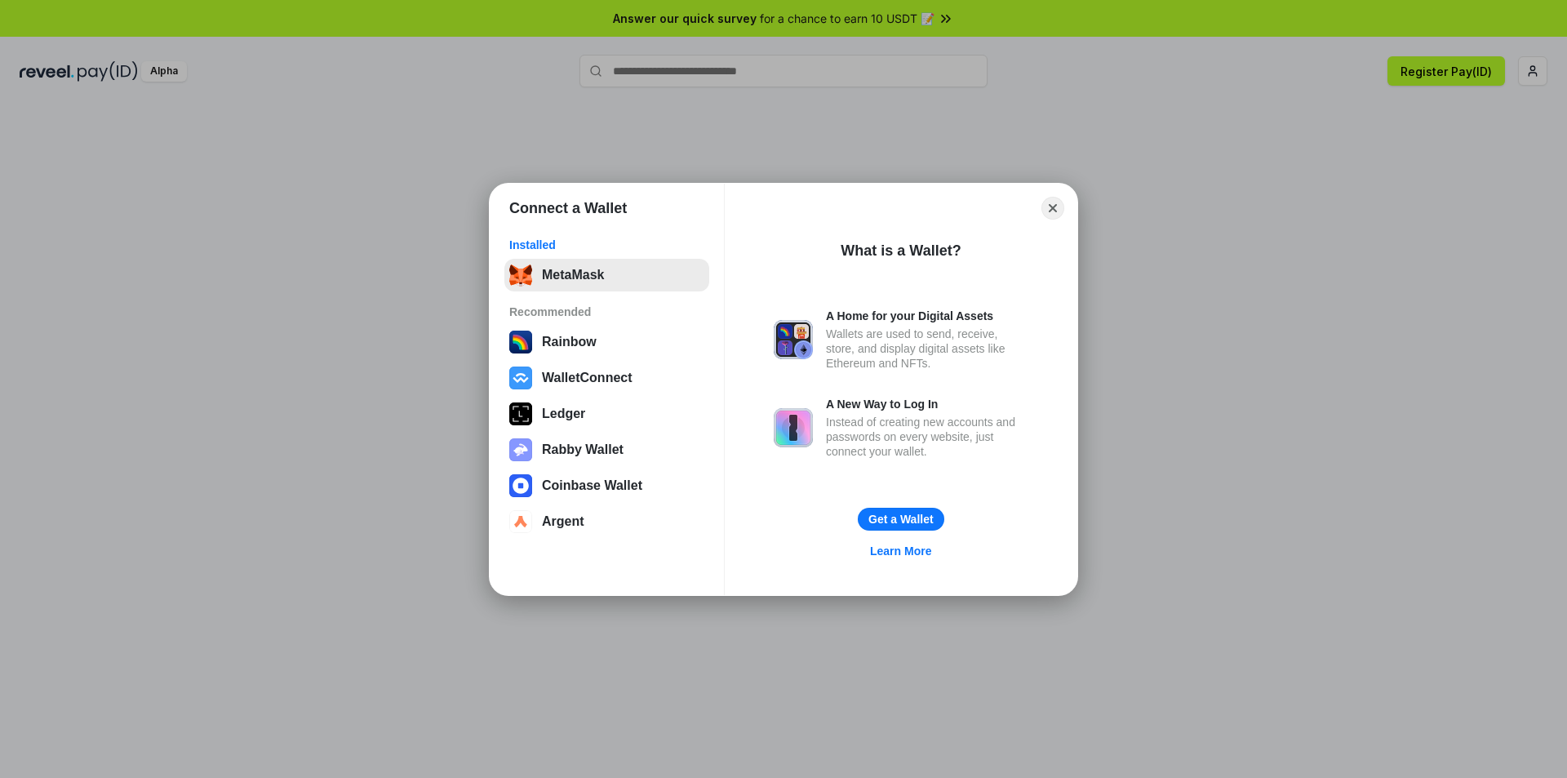
click at [558, 259] on button "MetaMask" at bounding box center [607, 275] width 205 height 33
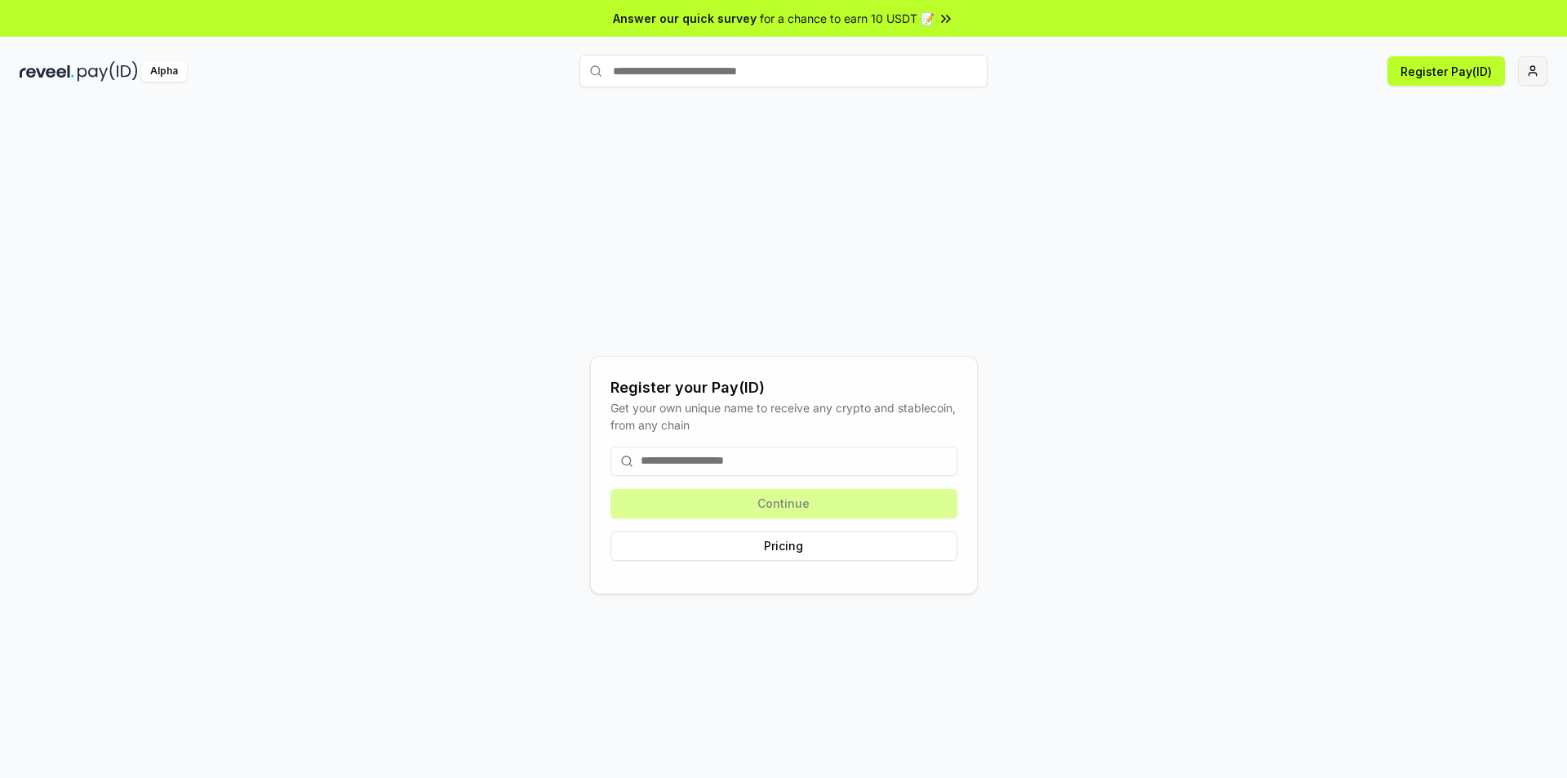
click at [1540, 72] on html "Answer our quick survey for a chance to earn 10 USDT 📝 Alpha Register Pay(ID) R…" at bounding box center [783, 389] width 1567 height 778
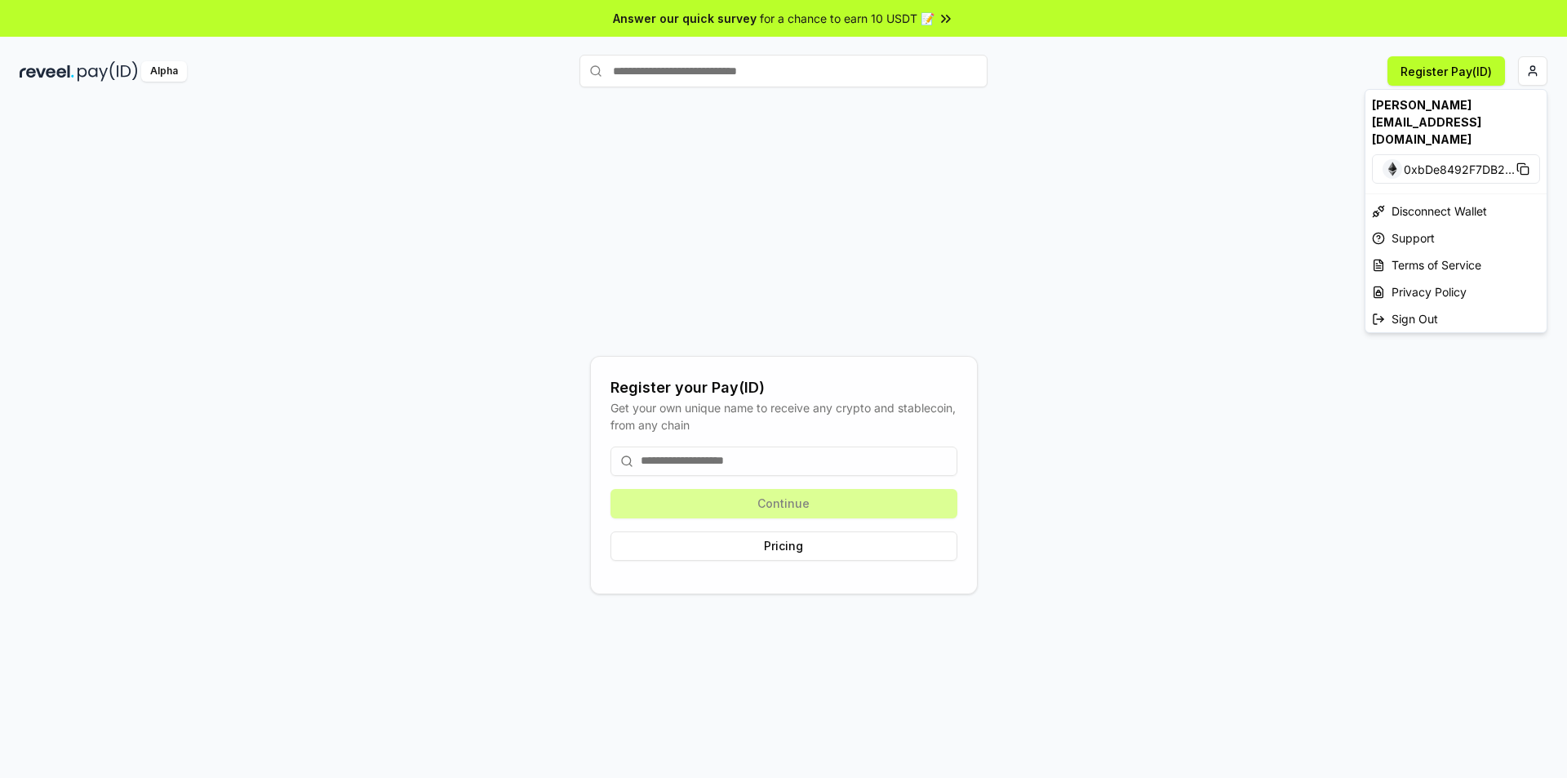
click at [724, 467] on html "Answer our quick survey for a chance to earn 10 USDT 📝 Alpha Register Pay(ID) R…" at bounding box center [783, 389] width 1567 height 778
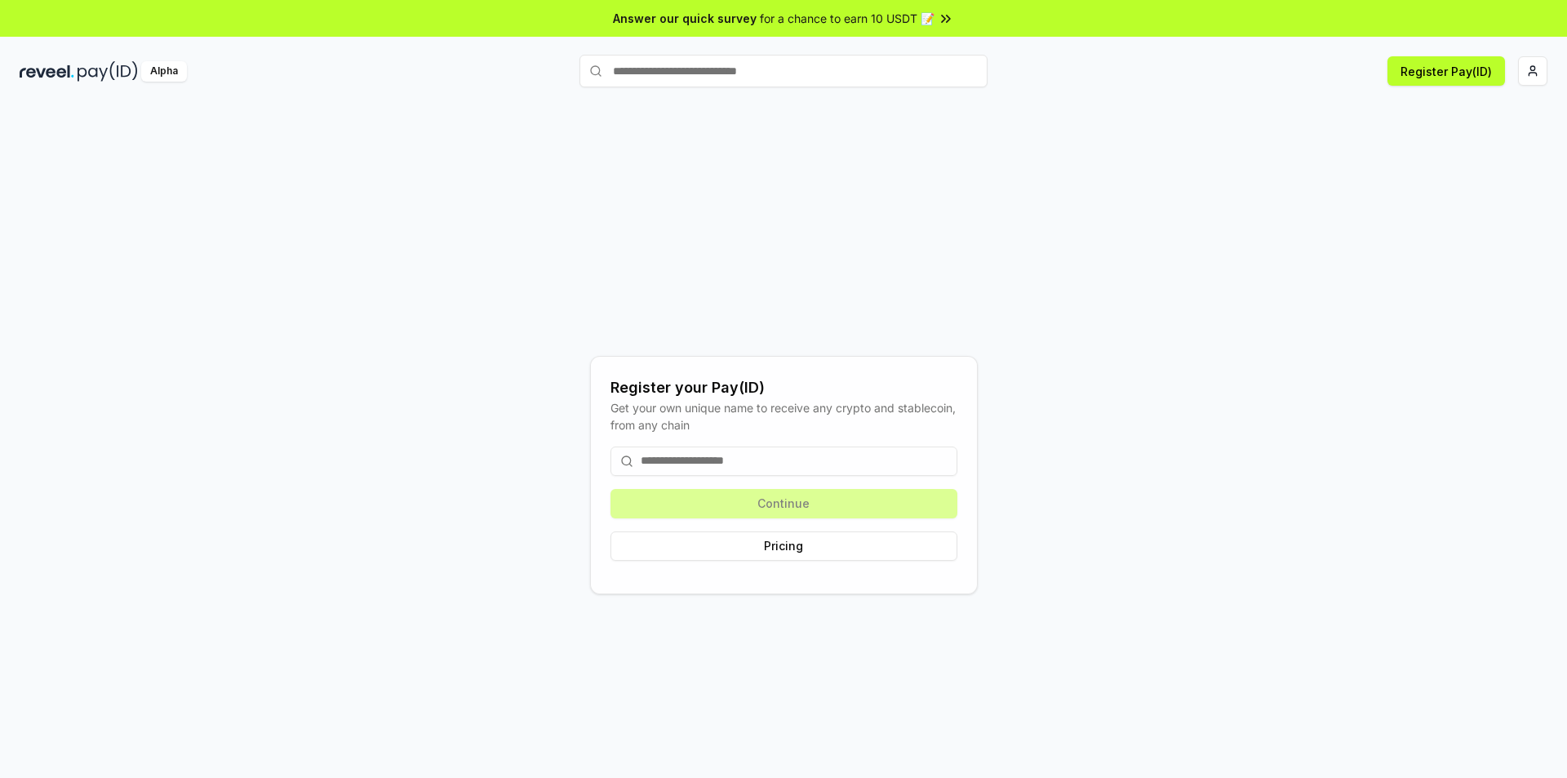
click at [753, 463] on input at bounding box center [784, 461] width 347 height 29
click at [769, 463] on input at bounding box center [784, 461] width 347 height 29
click at [1451, 83] on button "Register Pay(ID)" at bounding box center [1447, 70] width 118 height 29
click at [863, 456] on input at bounding box center [784, 461] width 347 height 29
click at [864, 454] on input at bounding box center [784, 461] width 347 height 29
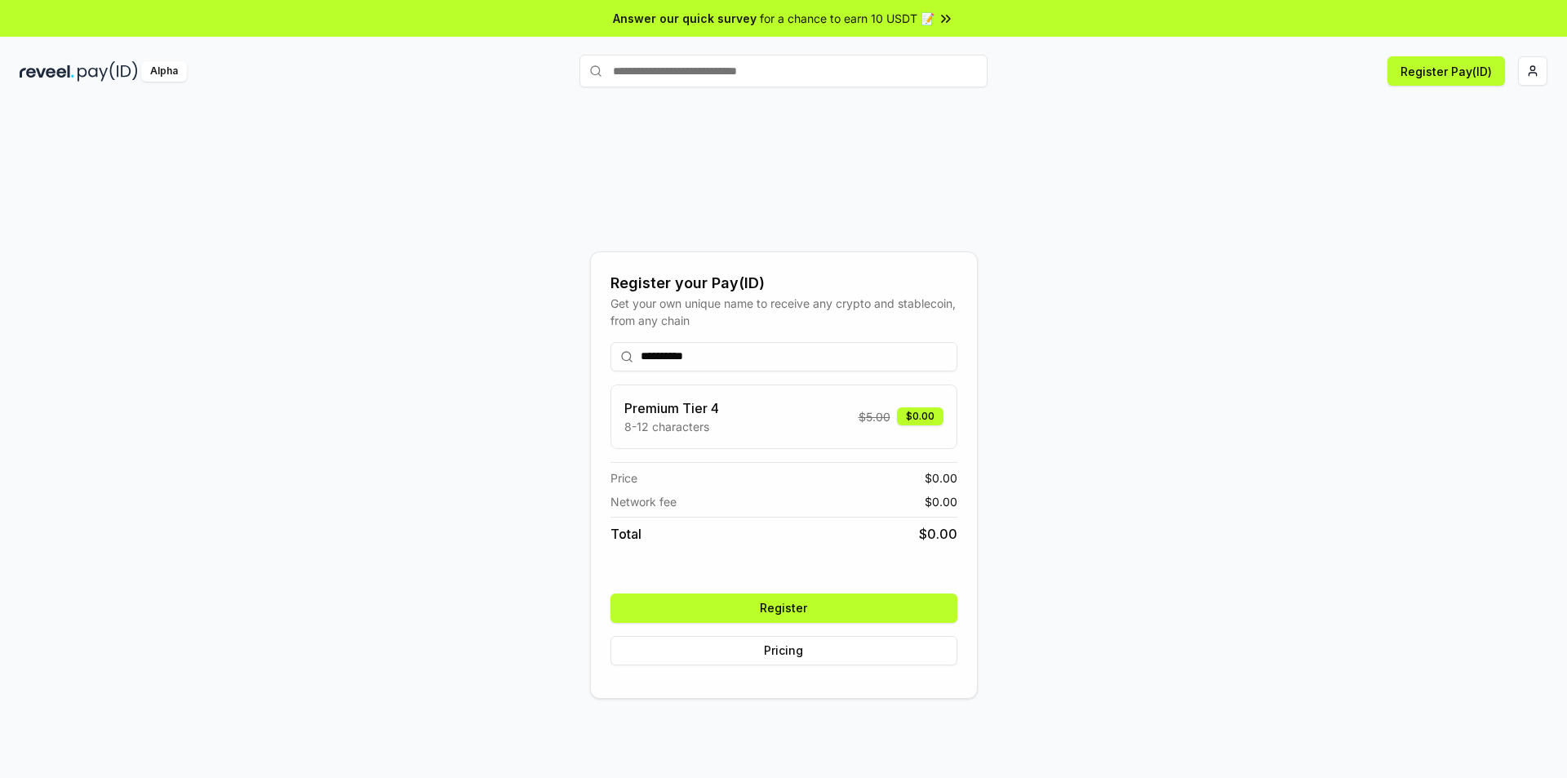
type input "**********"
click at [807, 611] on button "Register" at bounding box center [784, 608] width 347 height 29
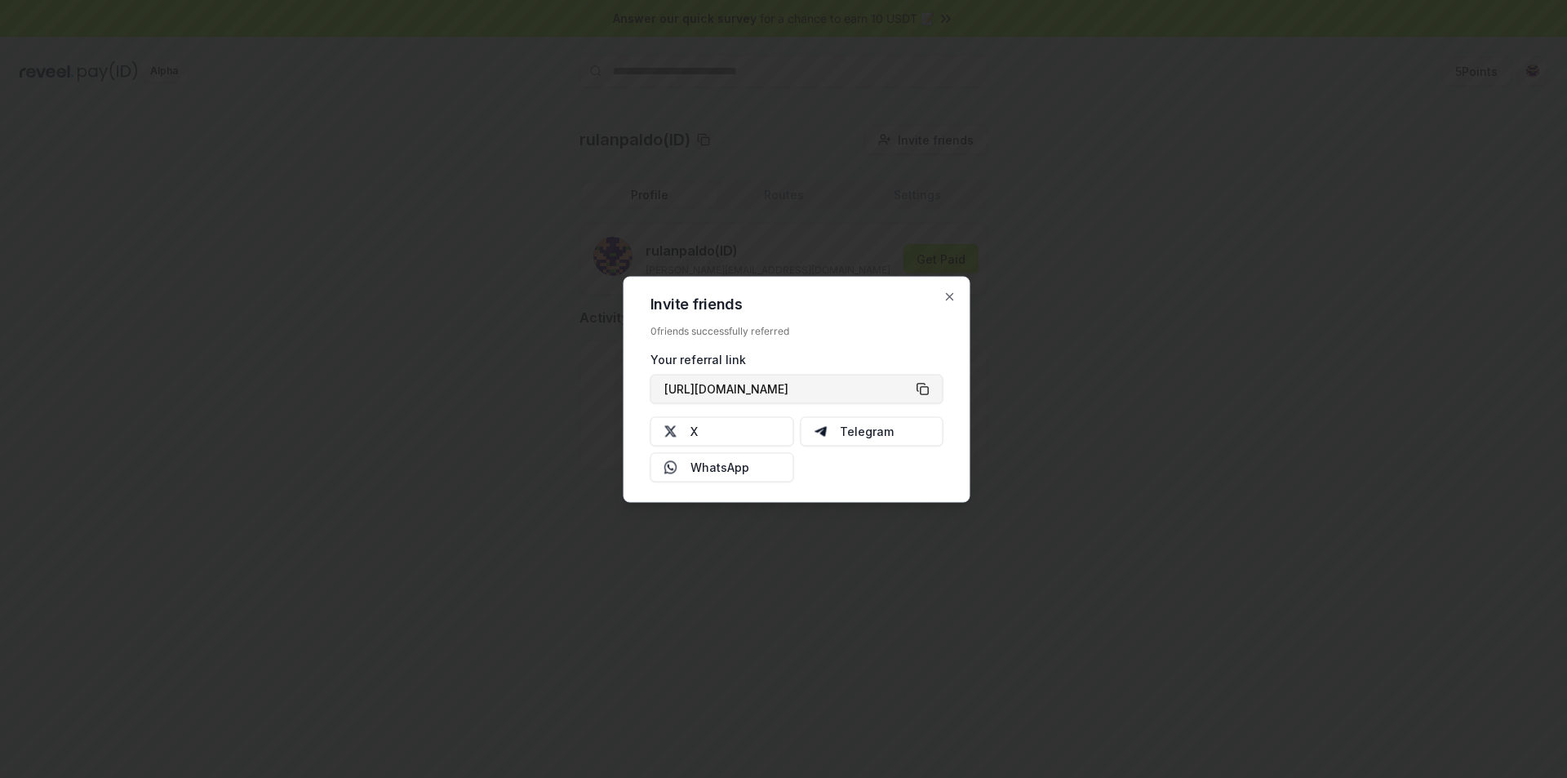
click at [923, 389] on button "[URL][DOMAIN_NAME]" at bounding box center [797, 388] width 293 height 29
click at [762, 426] on button "X" at bounding box center [723, 430] width 144 height 29
click at [944, 299] on icon "button" at bounding box center [950, 296] width 13 height 13
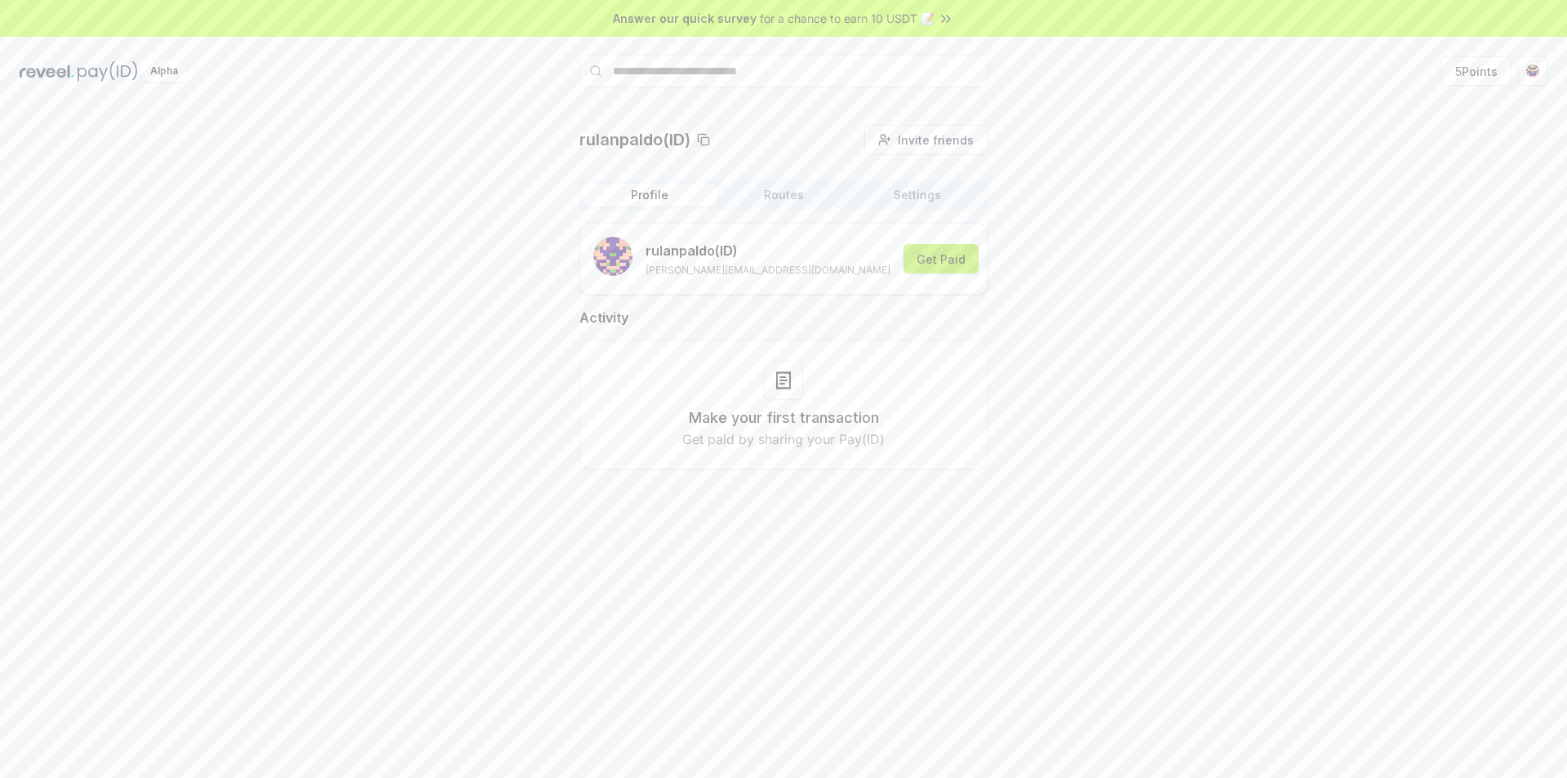
click at [924, 262] on button "Get Paid" at bounding box center [941, 258] width 75 height 29
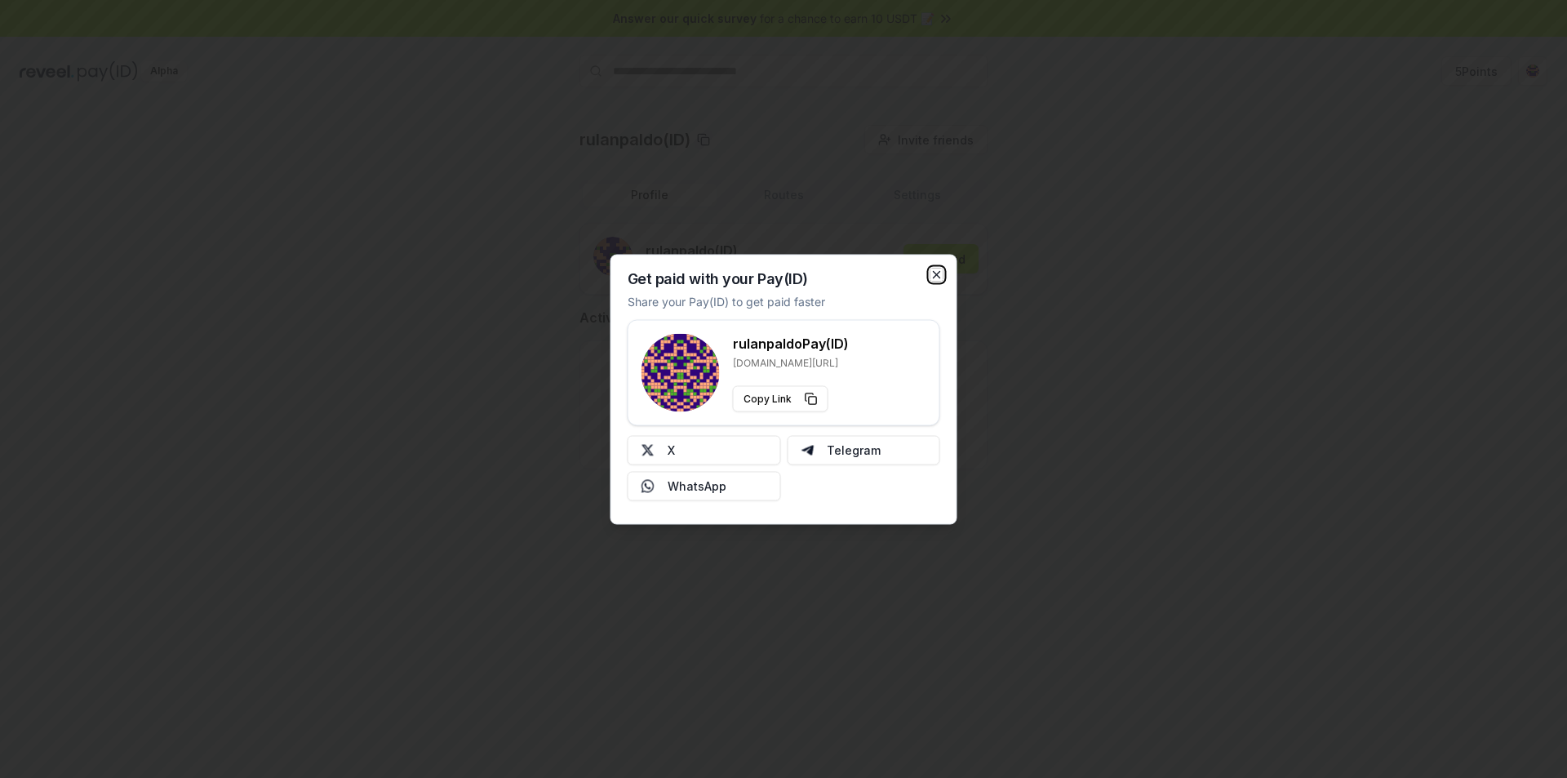
click at [940, 273] on icon "button" at bounding box center [937, 274] width 13 height 13
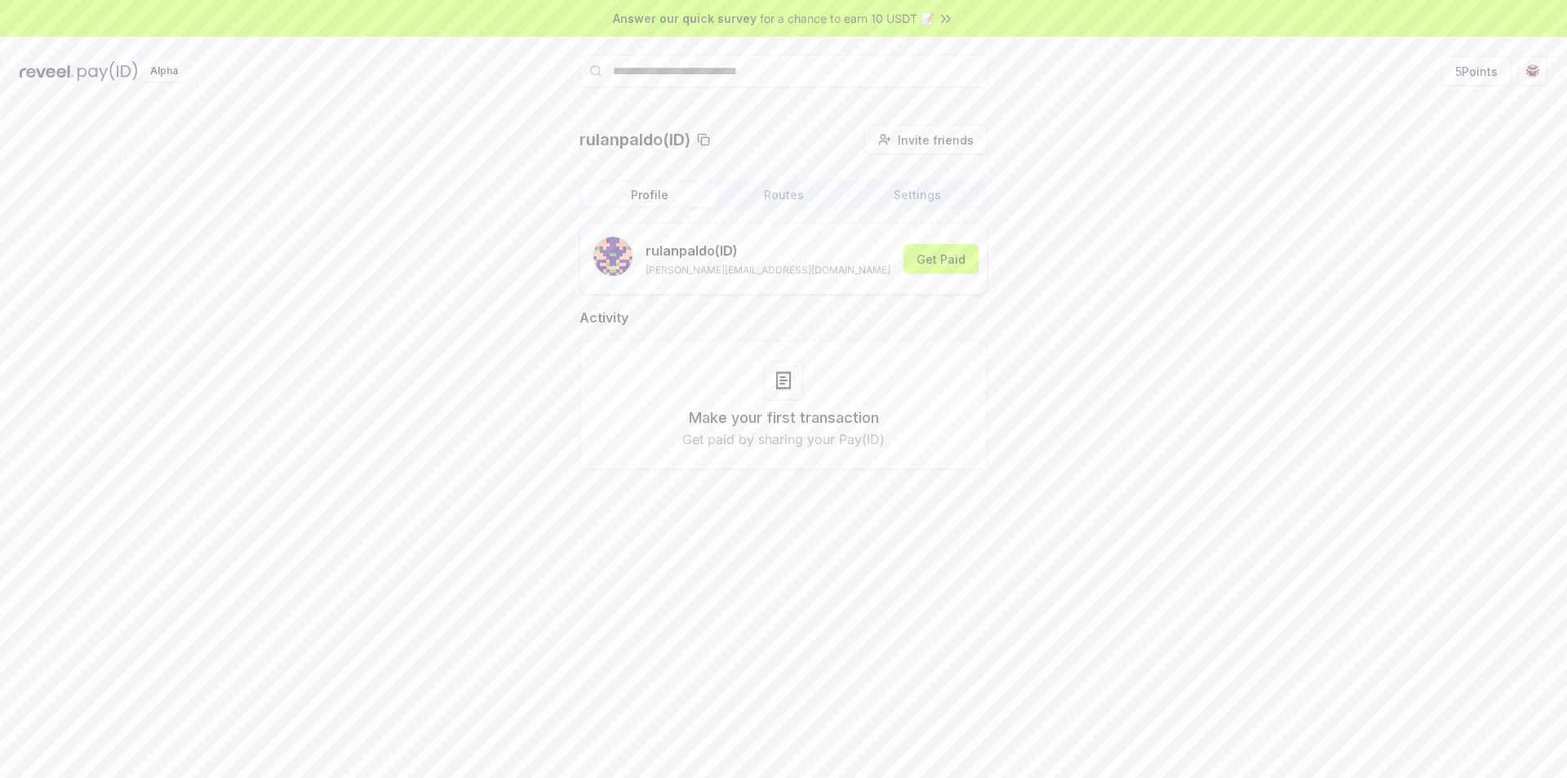
click at [794, 186] on button "Routes" at bounding box center [784, 195] width 134 height 23
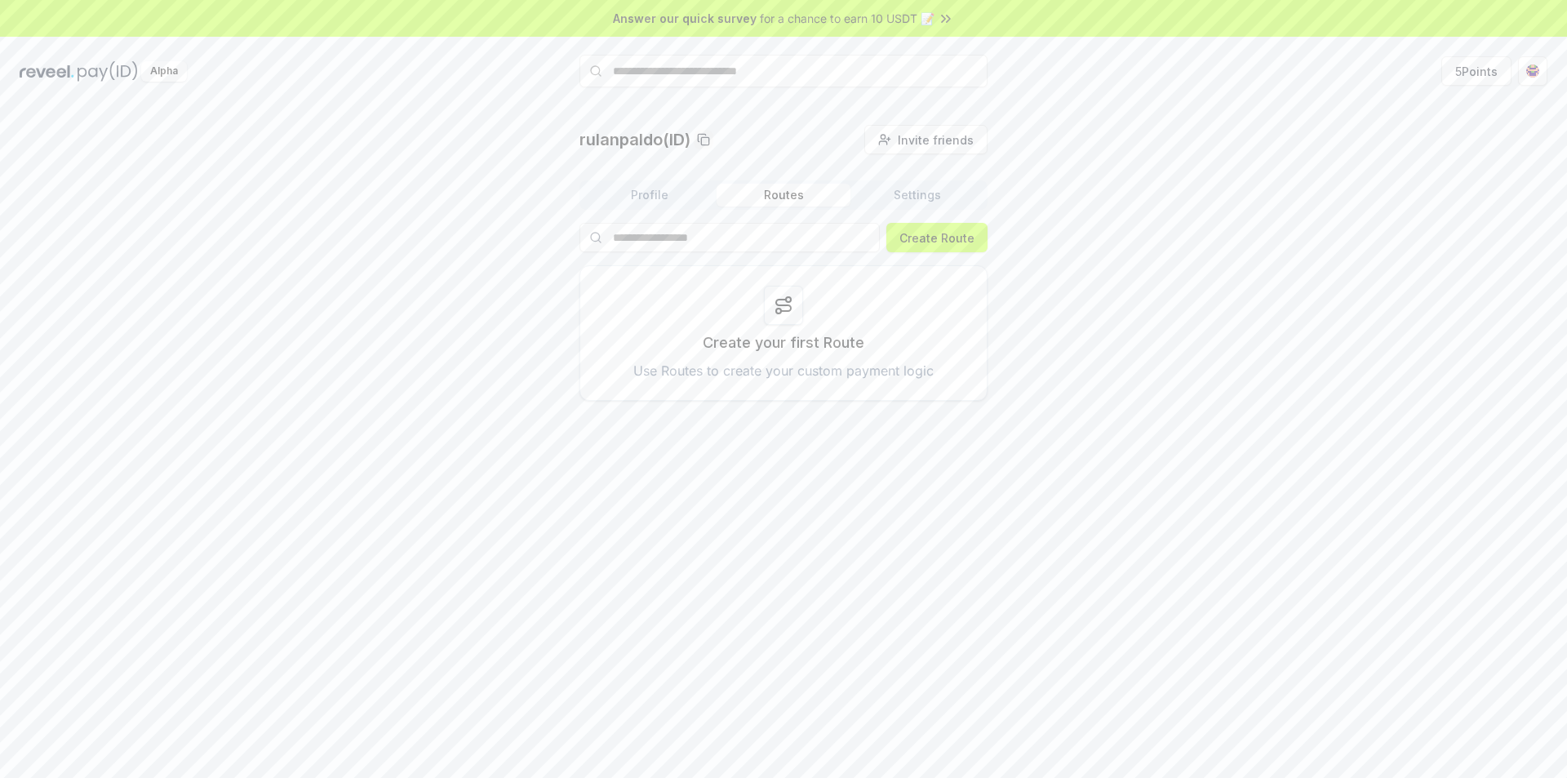
click at [798, 305] on div at bounding box center [783, 305] width 39 height 39
click at [782, 320] on div at bounding box center [783, 305] width 39 height 39
click at [934, 234] on button "Create Route" at bounding box center [937, 237] width 101 height 29
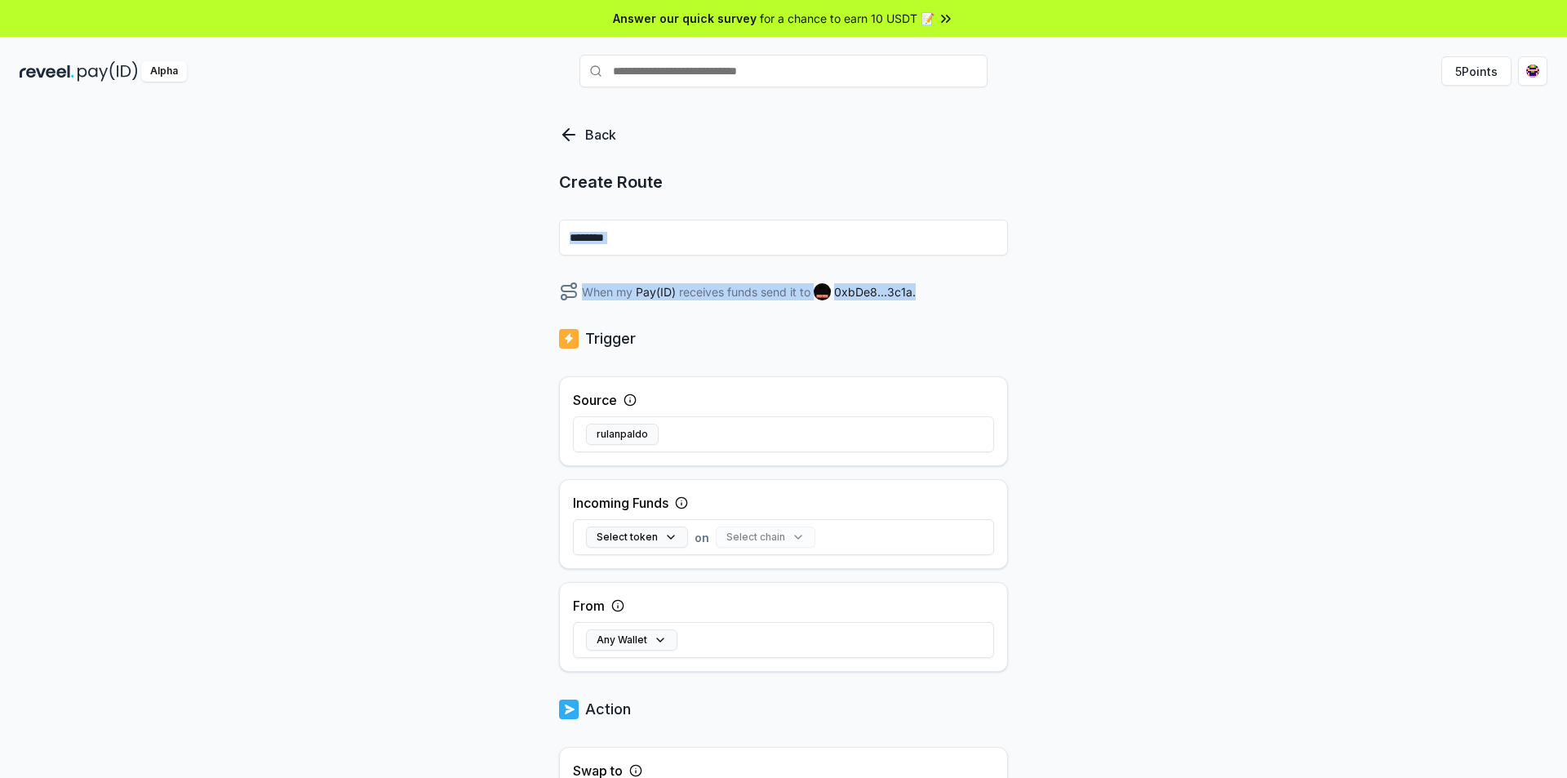
drag, startPoint x: 1567, startPoint y: 288, endPoint x: 1489, endPoint y: 322, distance: 84.8
click at [1559, 301] on div "Back Create Route ******** When my Pay(ID) receives funds send it to 0xbDe8...3…" at bounding box center [783, 458] width 1567 height 732
click at [679, 641] on div "Any Wallet" at bounding box center [783, 639] width 421 height 47
click at [667, 642] on button "Any Wallet" at bounding box center [631, 639] width 91 height 21
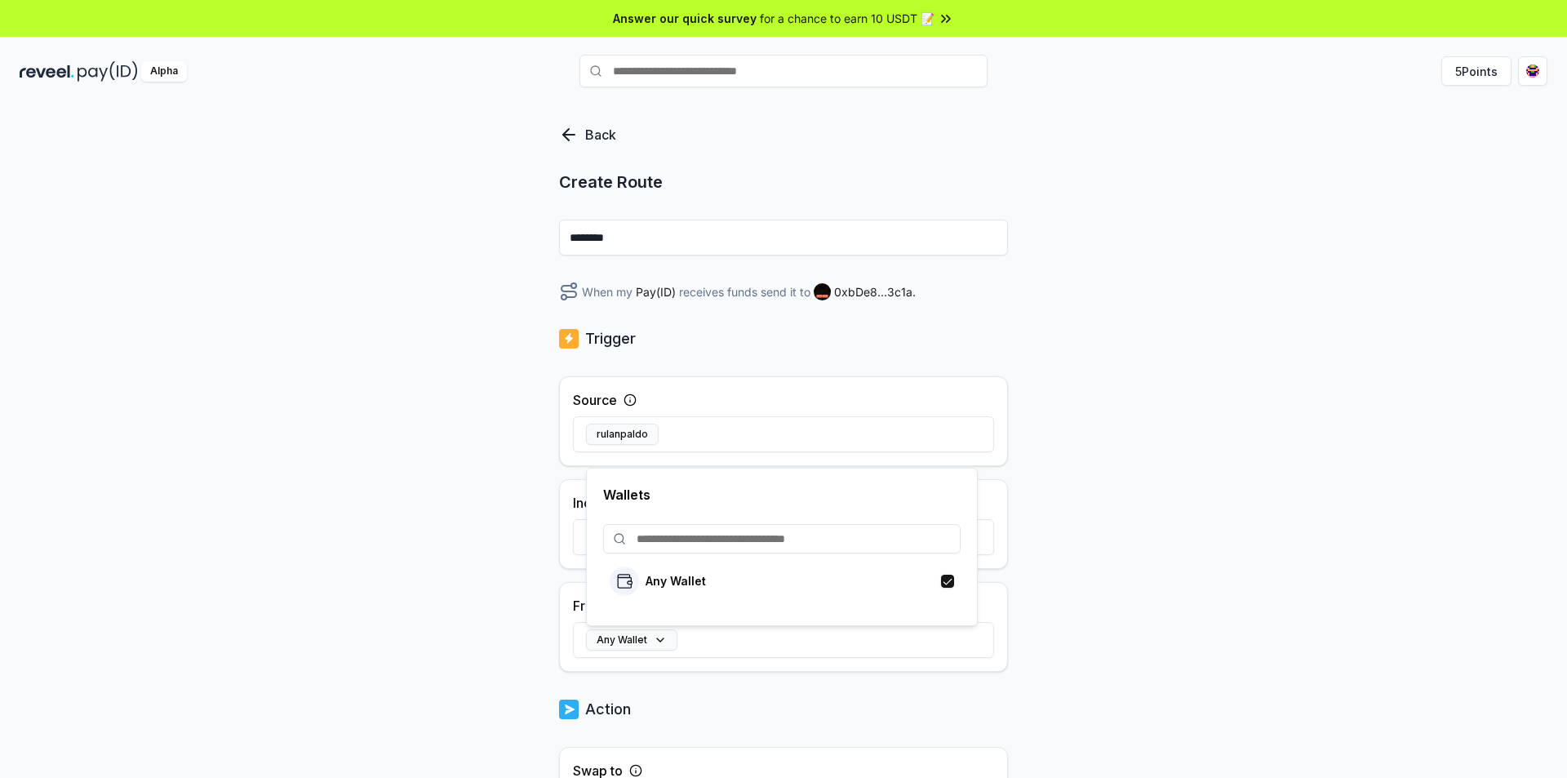
click at [692, 552] on input at bounding box center [782, 538] width 358 height 29
click at [815, 533] on input at bounding box center [782, 538] width 358 height 29
click at [743, 543] on input at bounding box center [782, 538] width 358 height 29
click at [838, 537] on input at bounding box center [782, 538] width 358 height 29
paste input "**********"
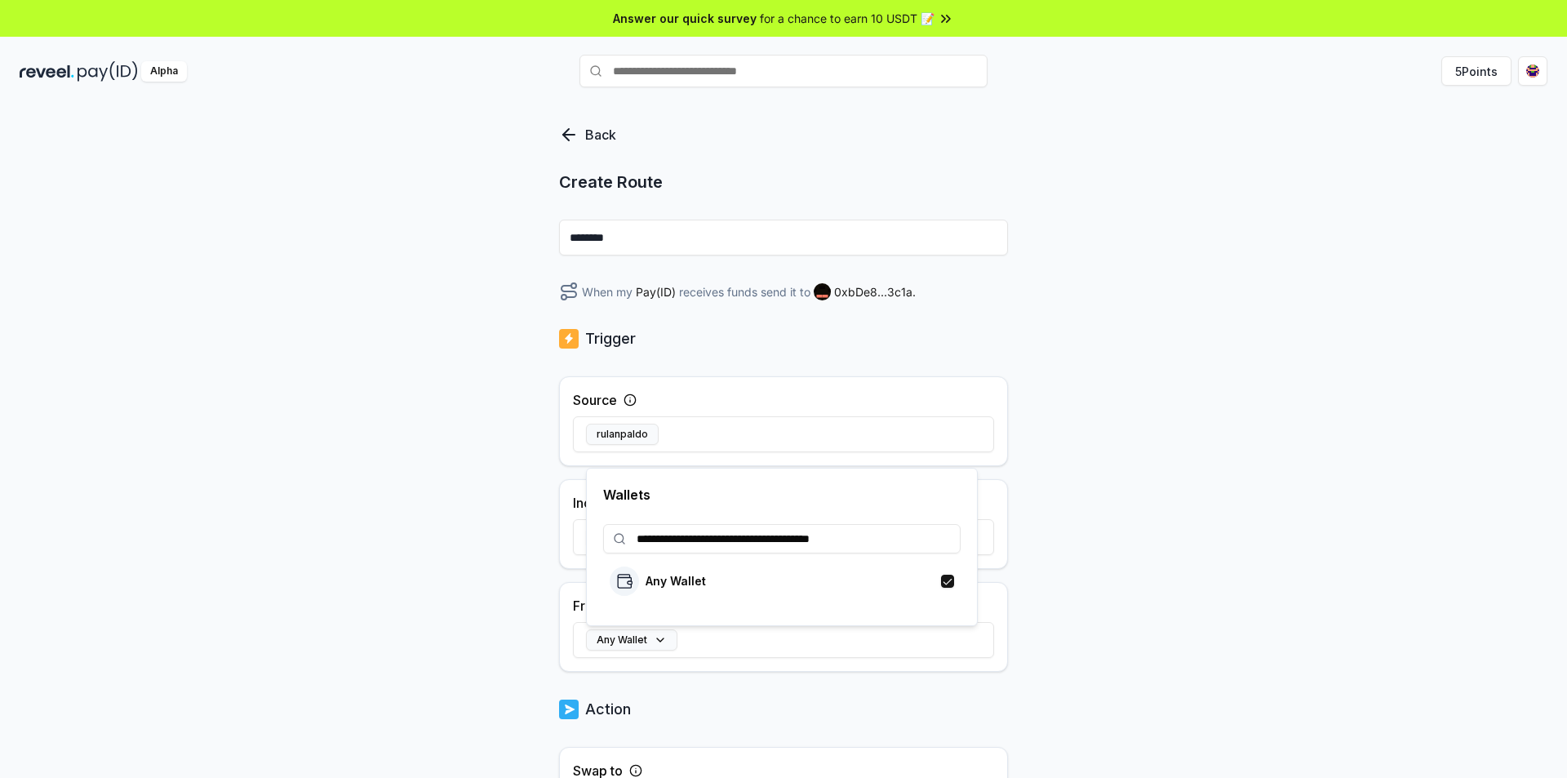
type input "**********"
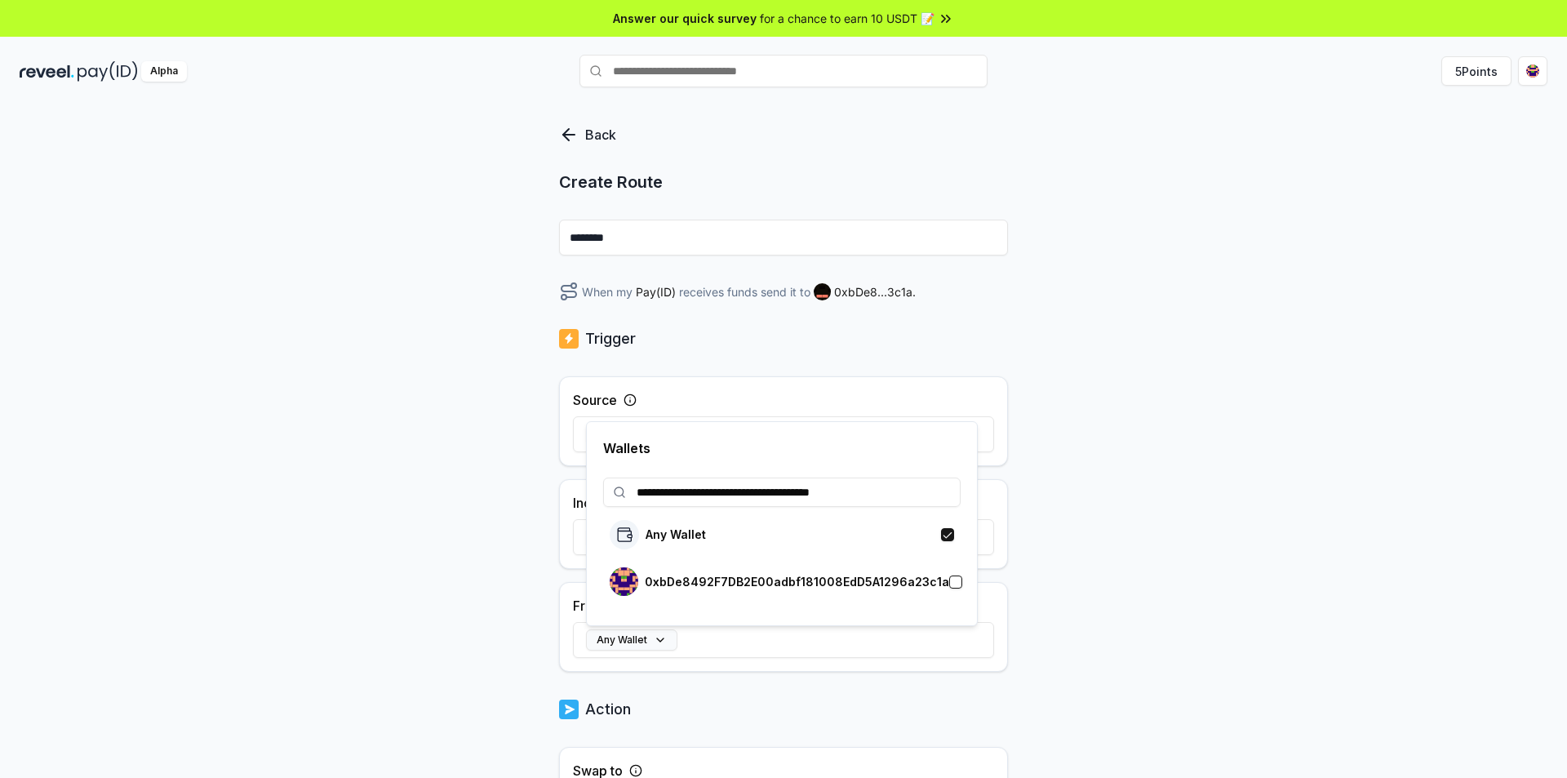
click at [949, 581] on button "button" at bounding box center [955, 582] width 13 height 13
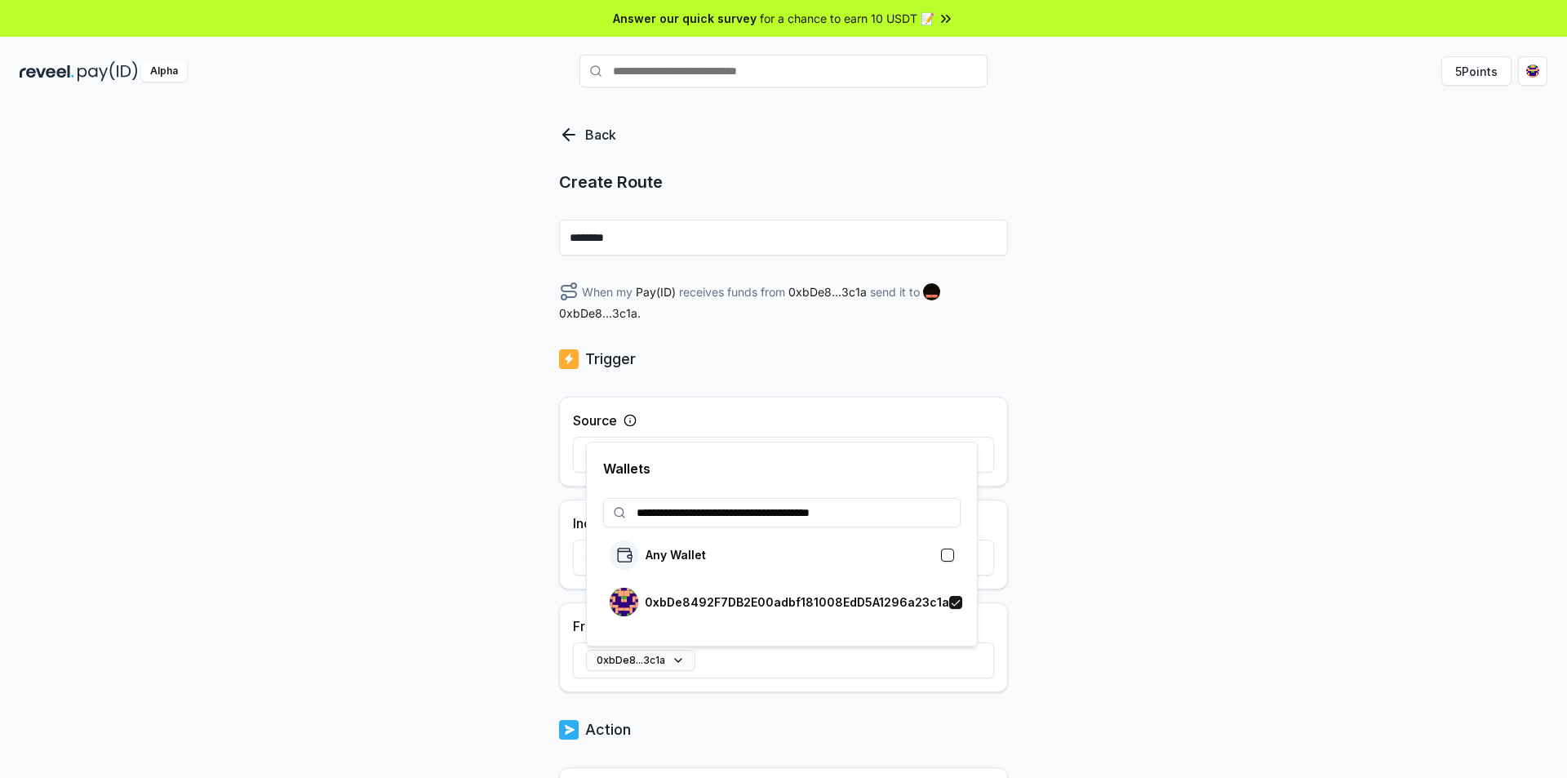
click at [1246, 537] on div "Back Create Route ******** When my Pay(ID) receives funds from 0xbDe8...3c1a se…" at bounding box center [783, 458] width 1567 height 732
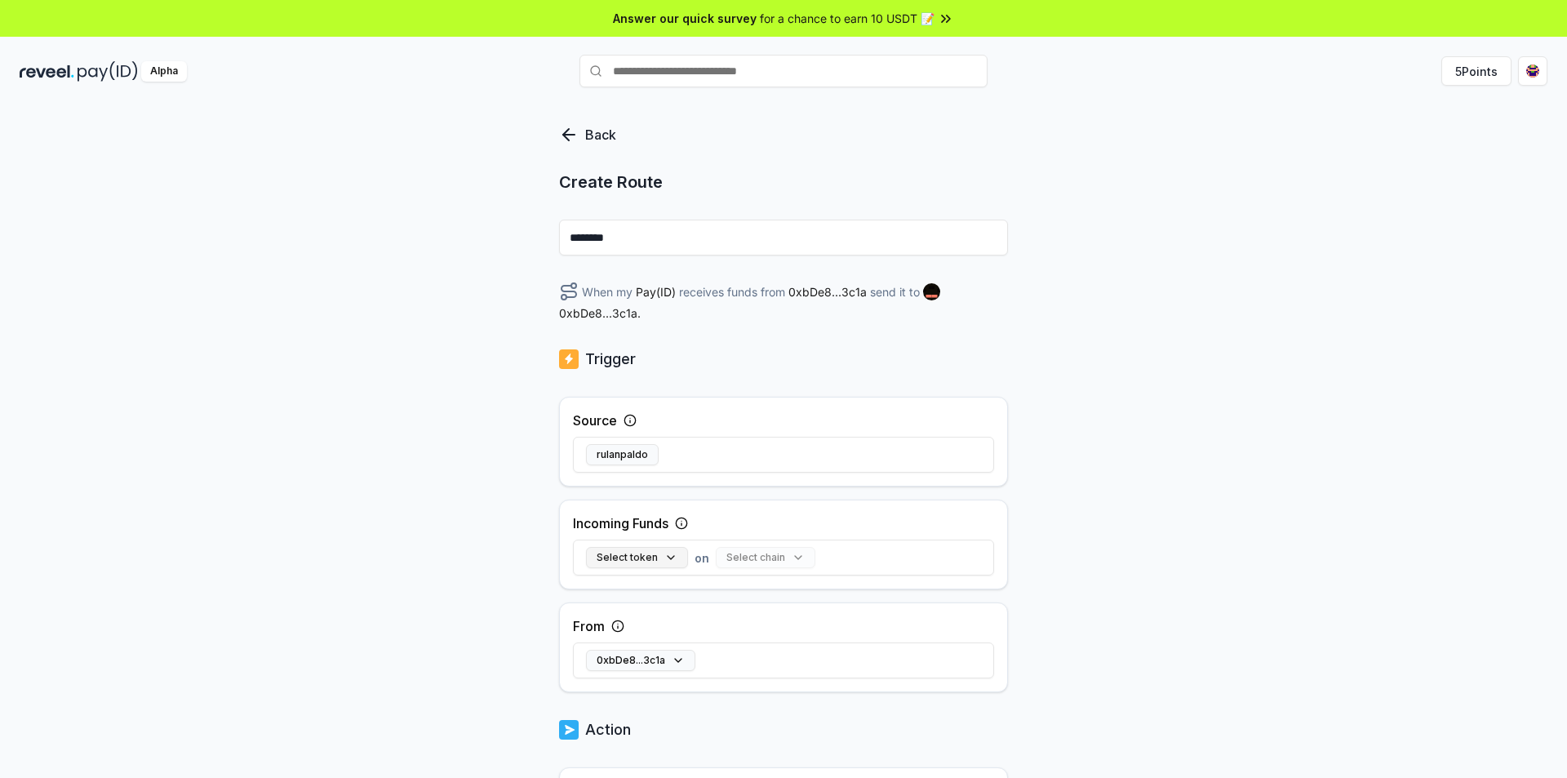
click at [656, 558] on button "Select token" at bounding box center [637, 557] width 102 height 21
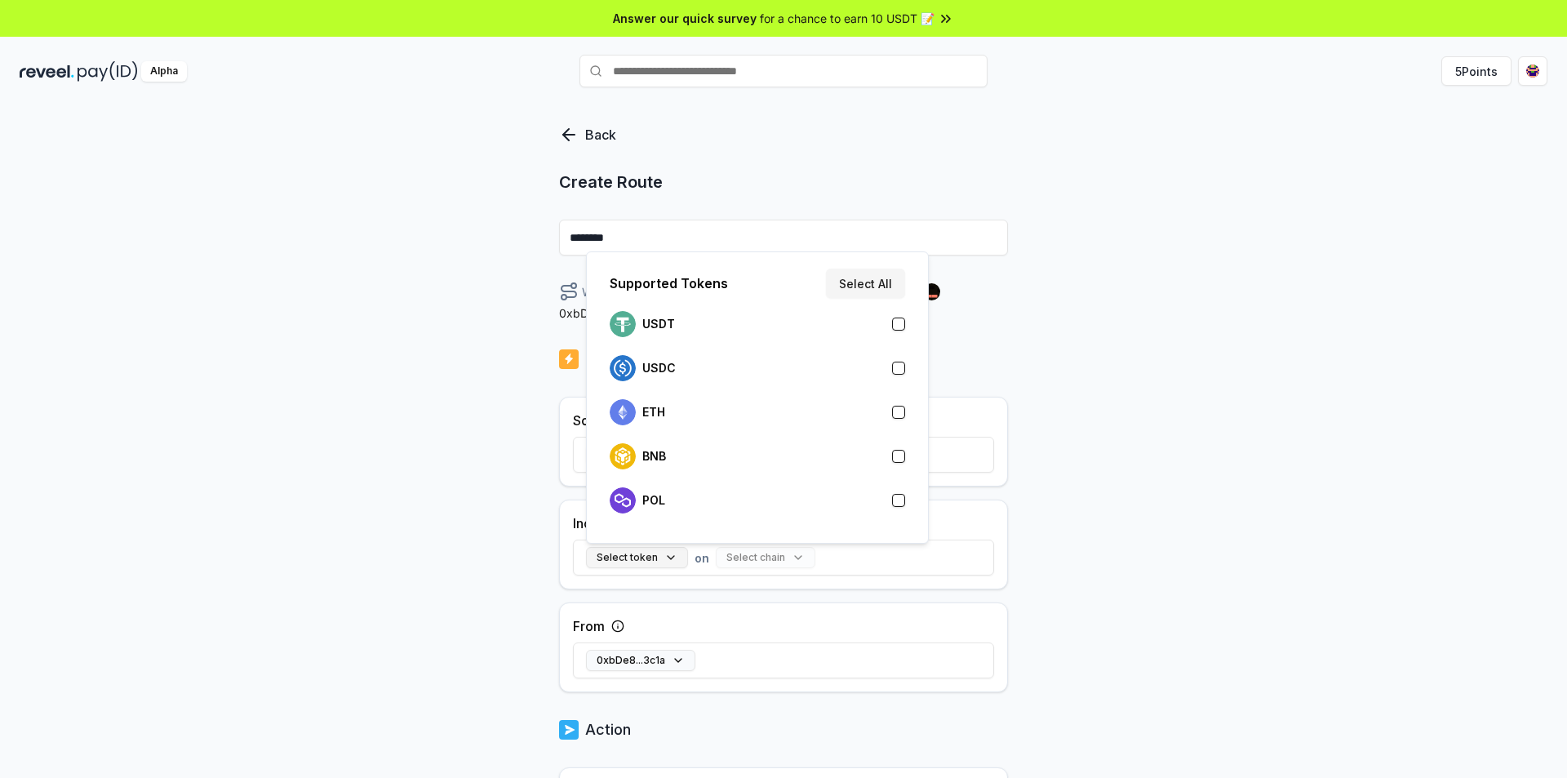
click at [656, 558] on button "Select token" at bounding box center [637, 557] width 102 height 21
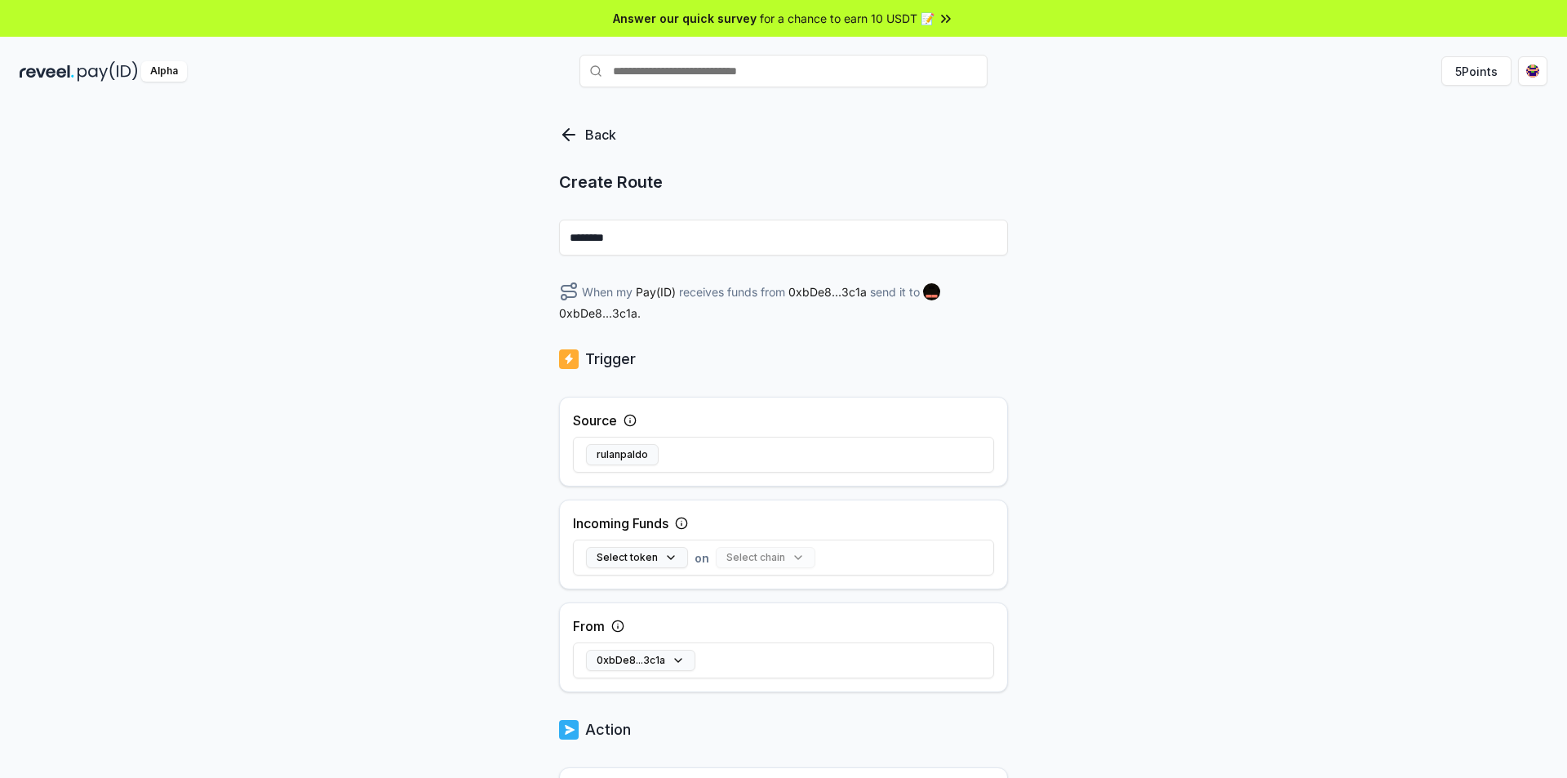
click at [791, 562] on div "Select chain" at bounding box center [766, 557] width 100 height 21
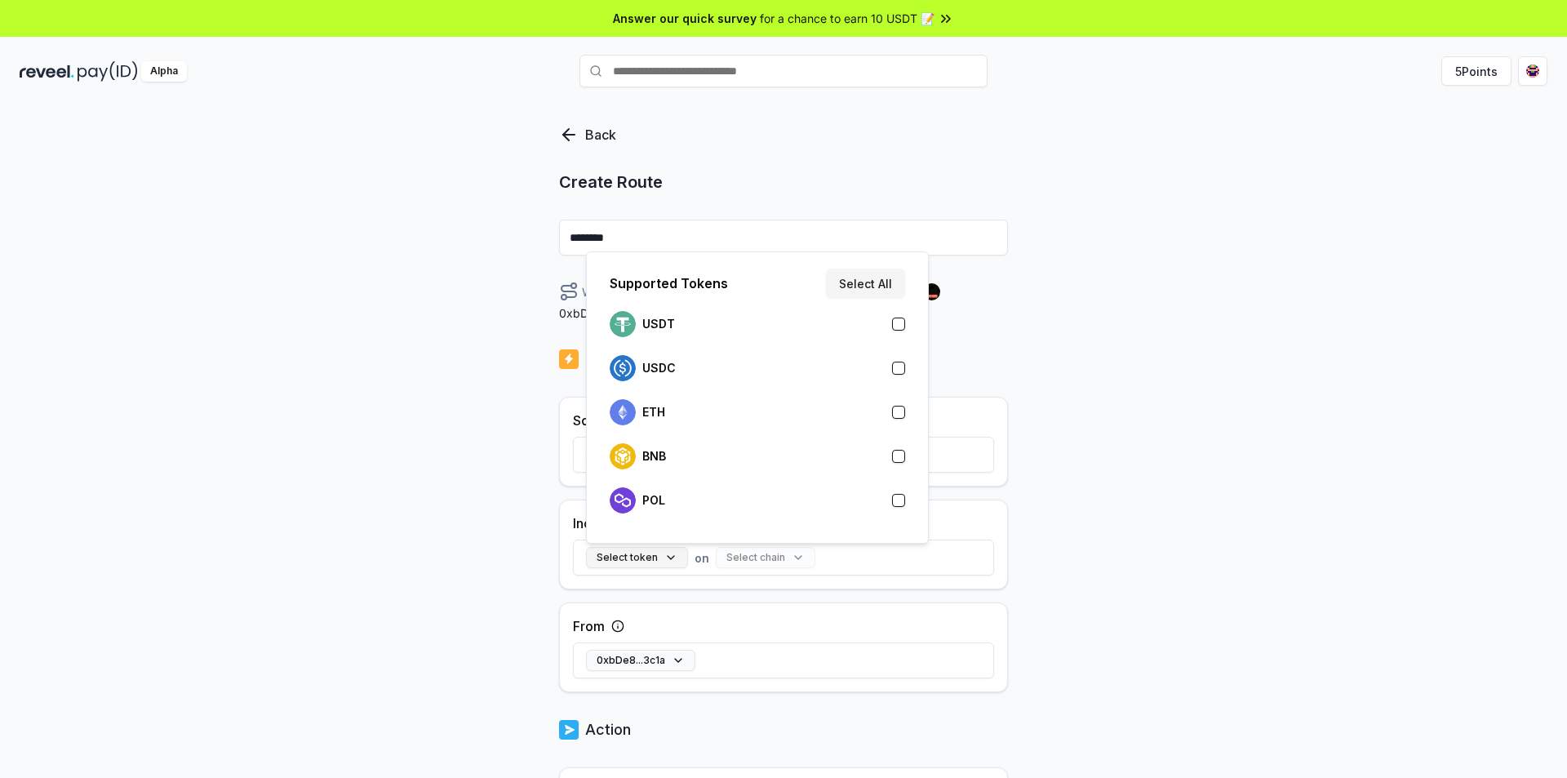
click at [678, 557] on button "Select token" at bounding box center [637, 557] width 102 height 21
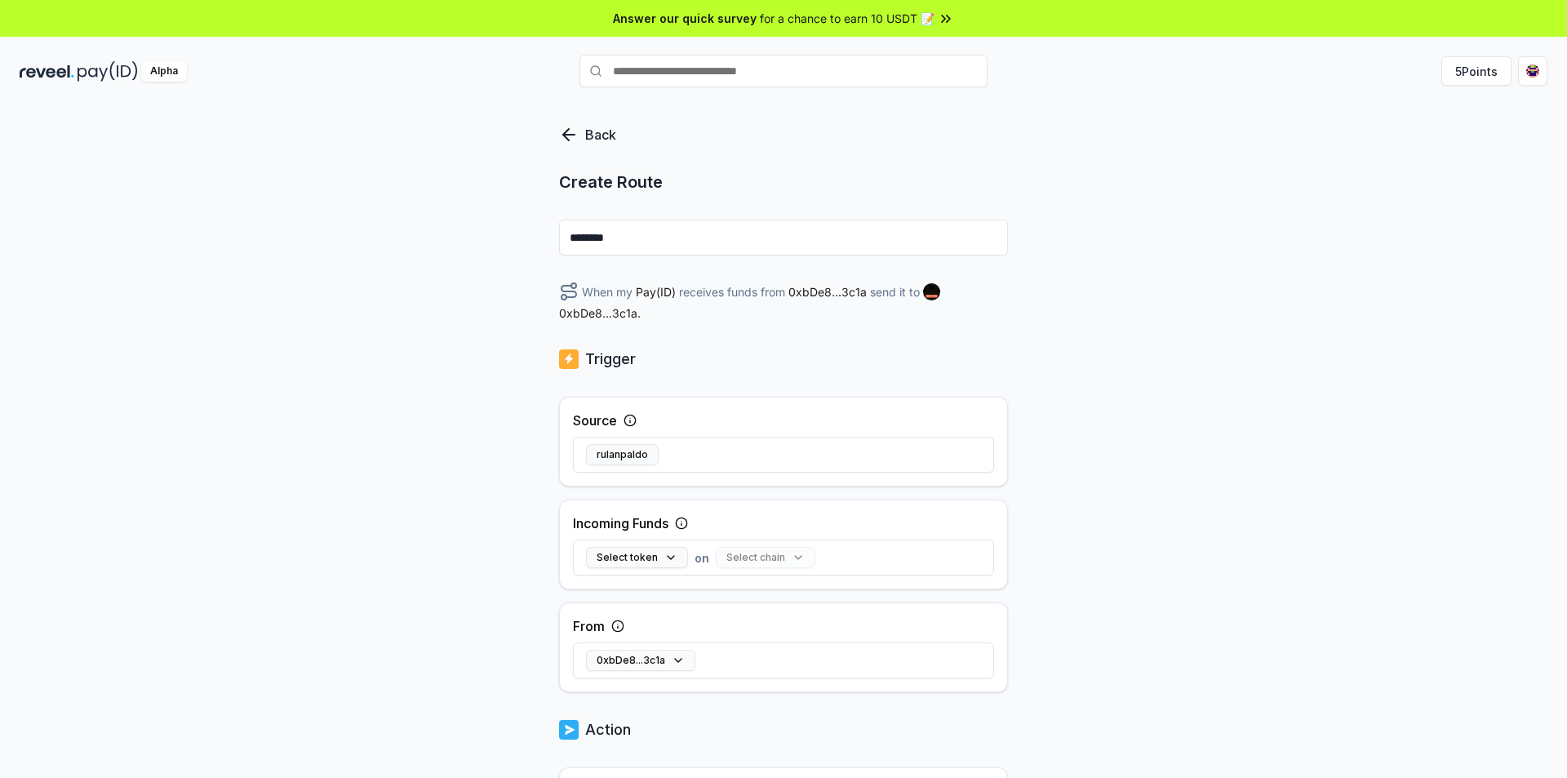
click at [688, 527] on icon at bounding box center [681, 523] width 13 height 13
click at [686, 520] on icon at bounding box center [681, 523] width 13 height 13
click at [687, 525] on icon at bounding box center [681, 523] width 13 height 13
click at [672, 554] on button "Select token" at bounding box center [637, 557] width 102 height 21
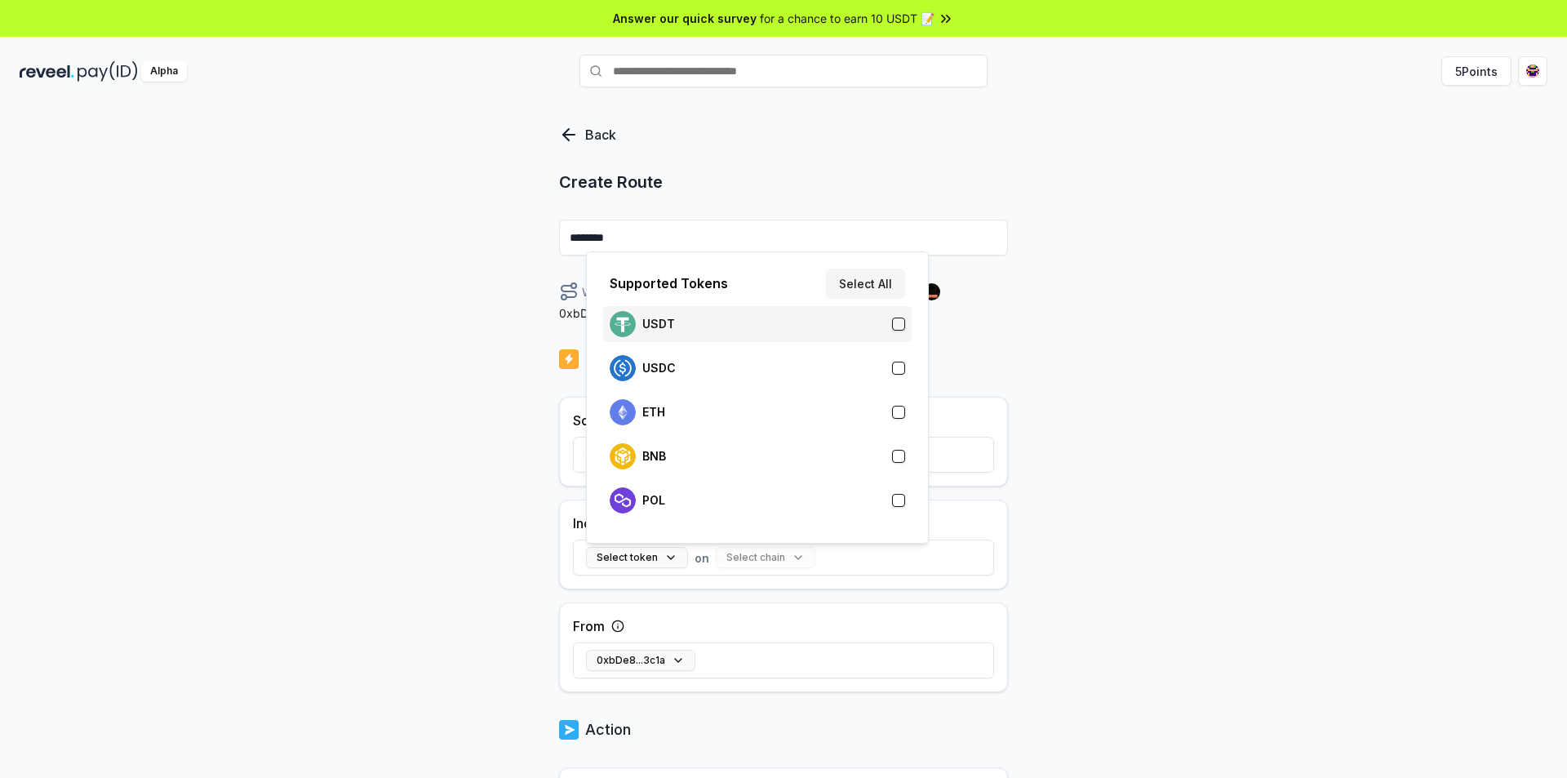
click at [726, 334] on div "USDT" at bounding box center [758, 324] width 296 height 26
click at [1327, 313] on div "Back Create Route ******** When my Pay(ID) receives USDT on from 0xbDe8...3c1a …" at bounding box center [783, 458] width 1567 height 732
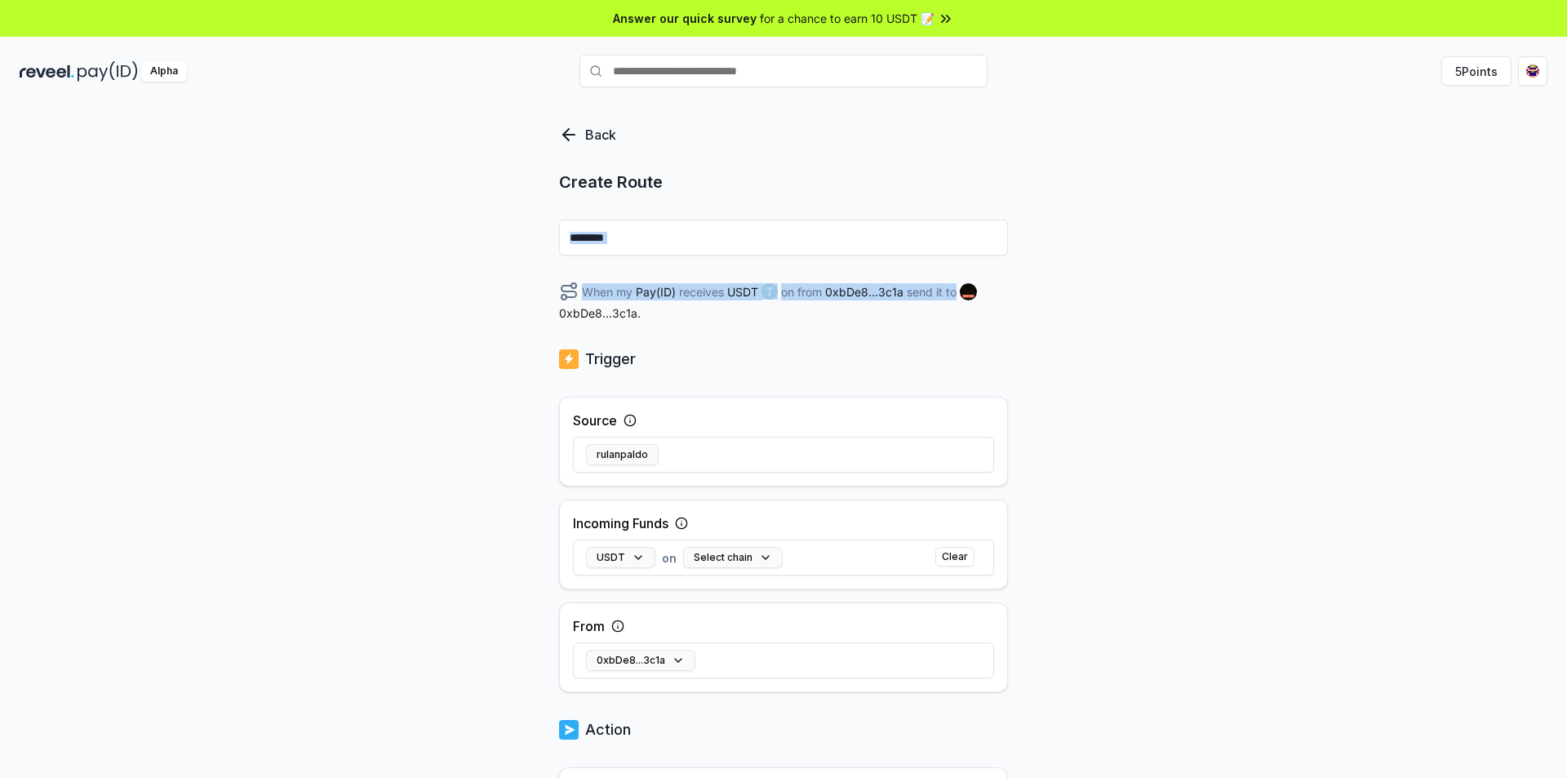
drag, startPoint x: 1567, startPoint y: 221, endPoint x: 1542, endPoint y: 310, distance: 92.3
click at [1566, 305] on div "Back Create Route ******** When my Pay(ID) receives USDT on from 0xbDe8...3c1a …" at bounding box center [783, 458] width 1567 height 732
click at [569, 728] on img at bounding box center [569, 729] width 20 height 23
click at [696, 754] on div "Back Create Route ******** When my Pay(ID) receives USDT on from 0xbDe8...3c1a …" at bounding box center [783, 599] width 449 height 948
drag, startPoint x: 1567, startPoint y: 234, endPoint x: 1563, endPoint y: 402, distance: 168.2
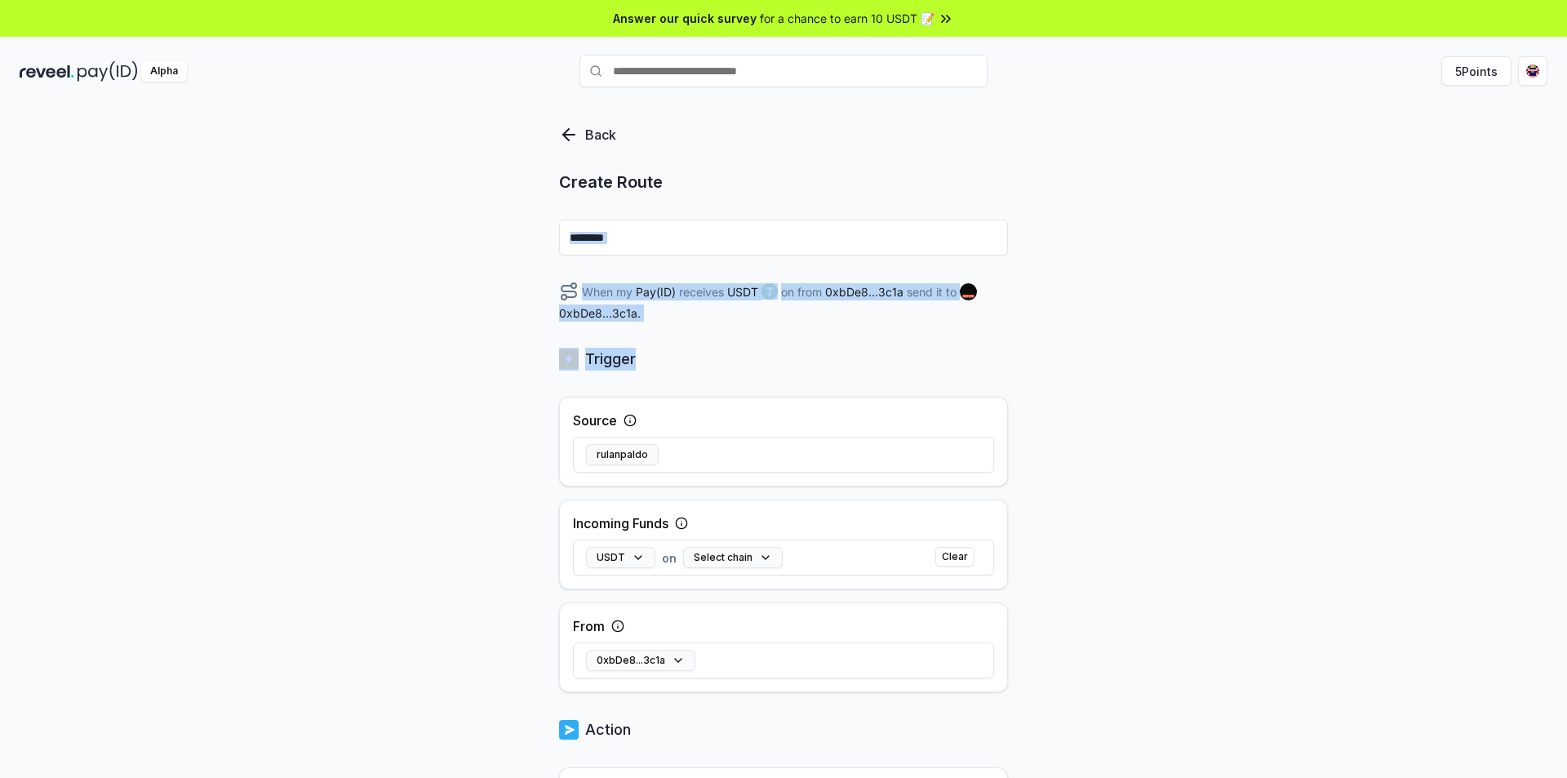
click at [1567, 386] on div "Back Create Route ******** When my Pay(ID) receives USDT on from 0xbDe8...3c1a …" at bounding box center [783, 458] width 1567 height 732
click at [1319, 554] on div "Back Create Route ******** When my Pay(ID) receives USDT on from 0xbDe8...3c1a …" at bounding box center [783, 458] width 1567 height 732
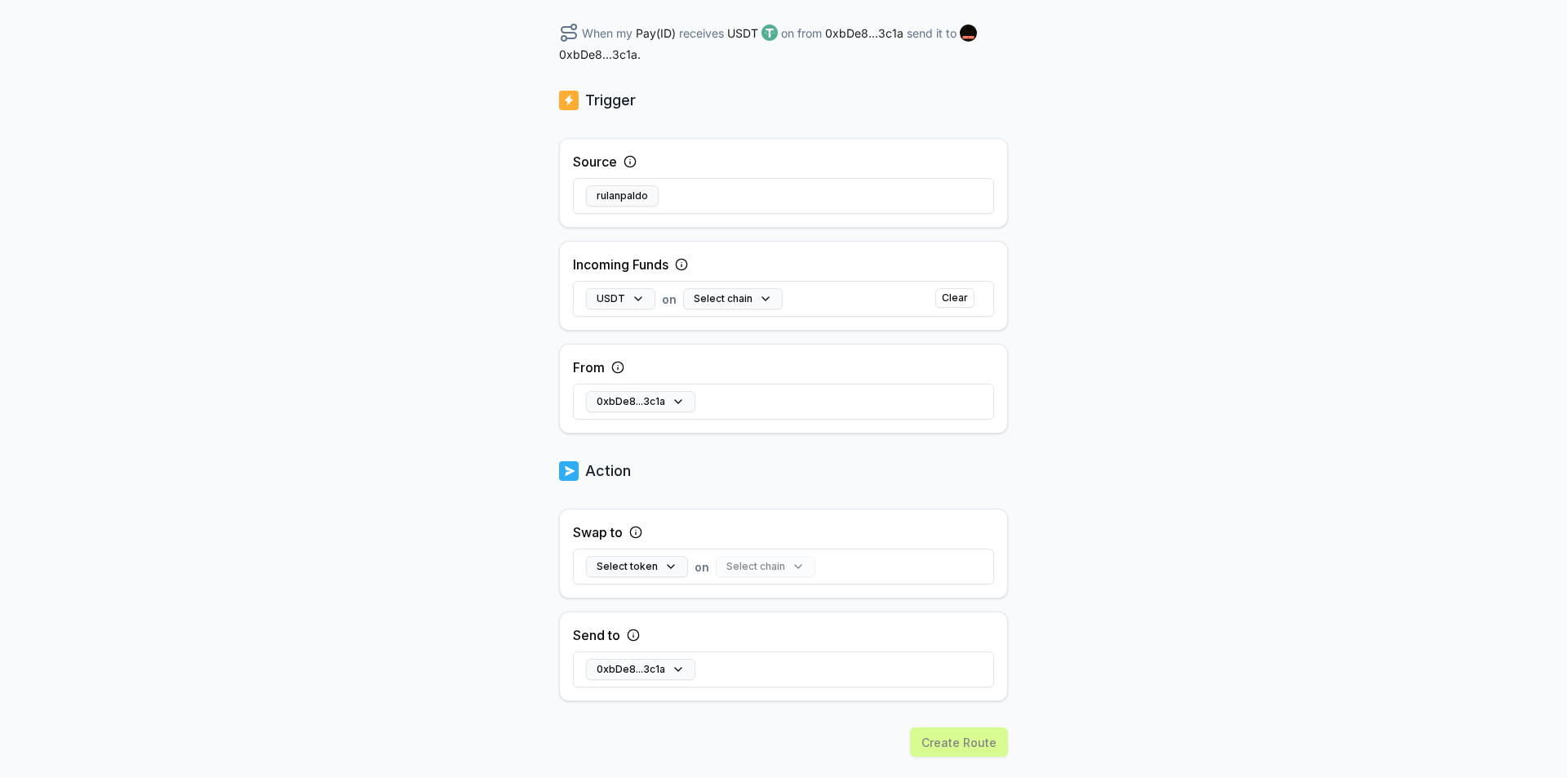
scroll to position [261, 0]
click at [660, 567] on button "Select token" at bounding box center [637, 564] width 102 height 21
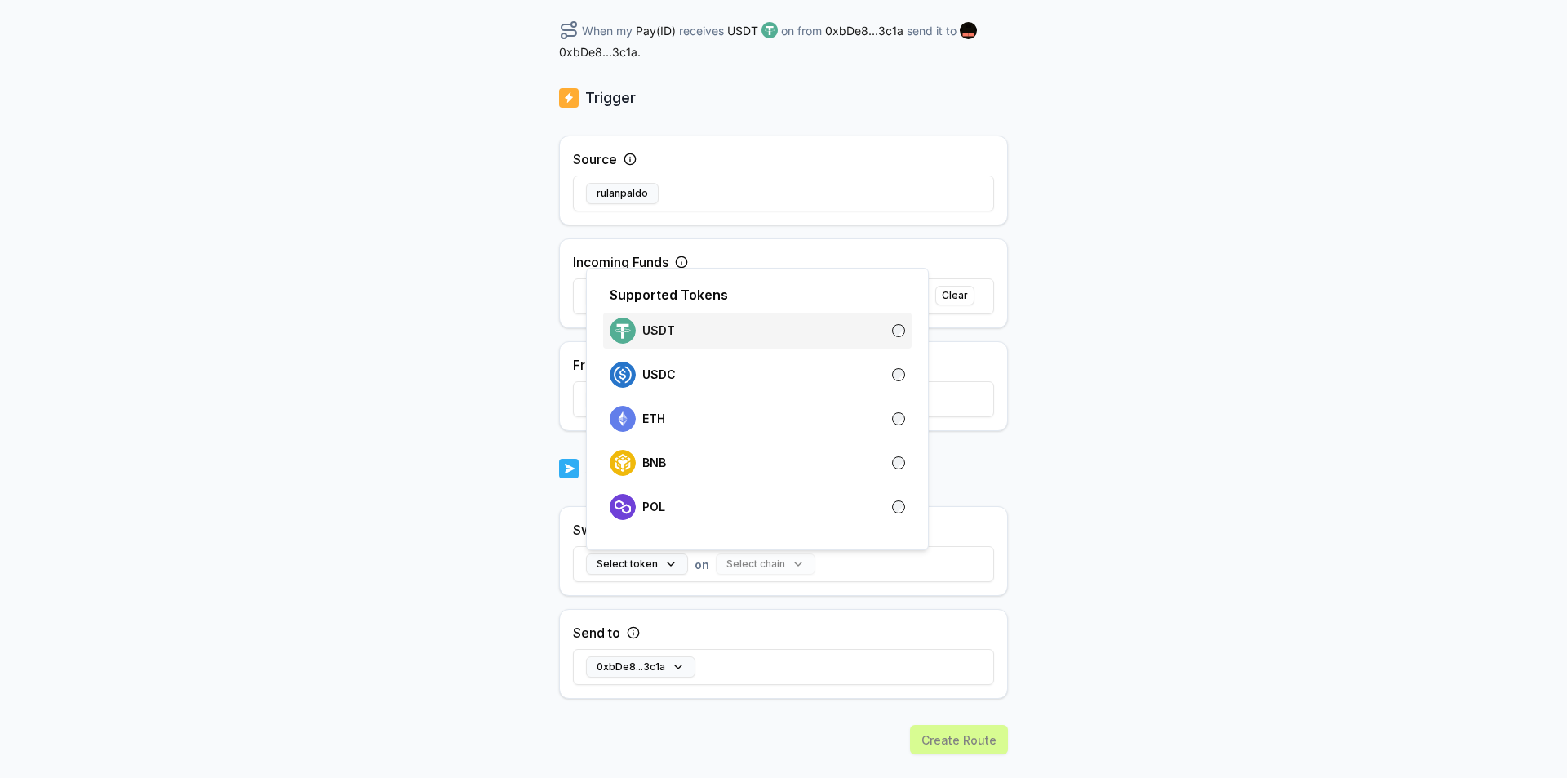
click at [675, 325] on div "USDT" at bounding box center [758, 331] width 296 height 26
click at [822, 579] on div "USDT on Select chain Clear" at bounding box center [783, 563] width 421 height 47
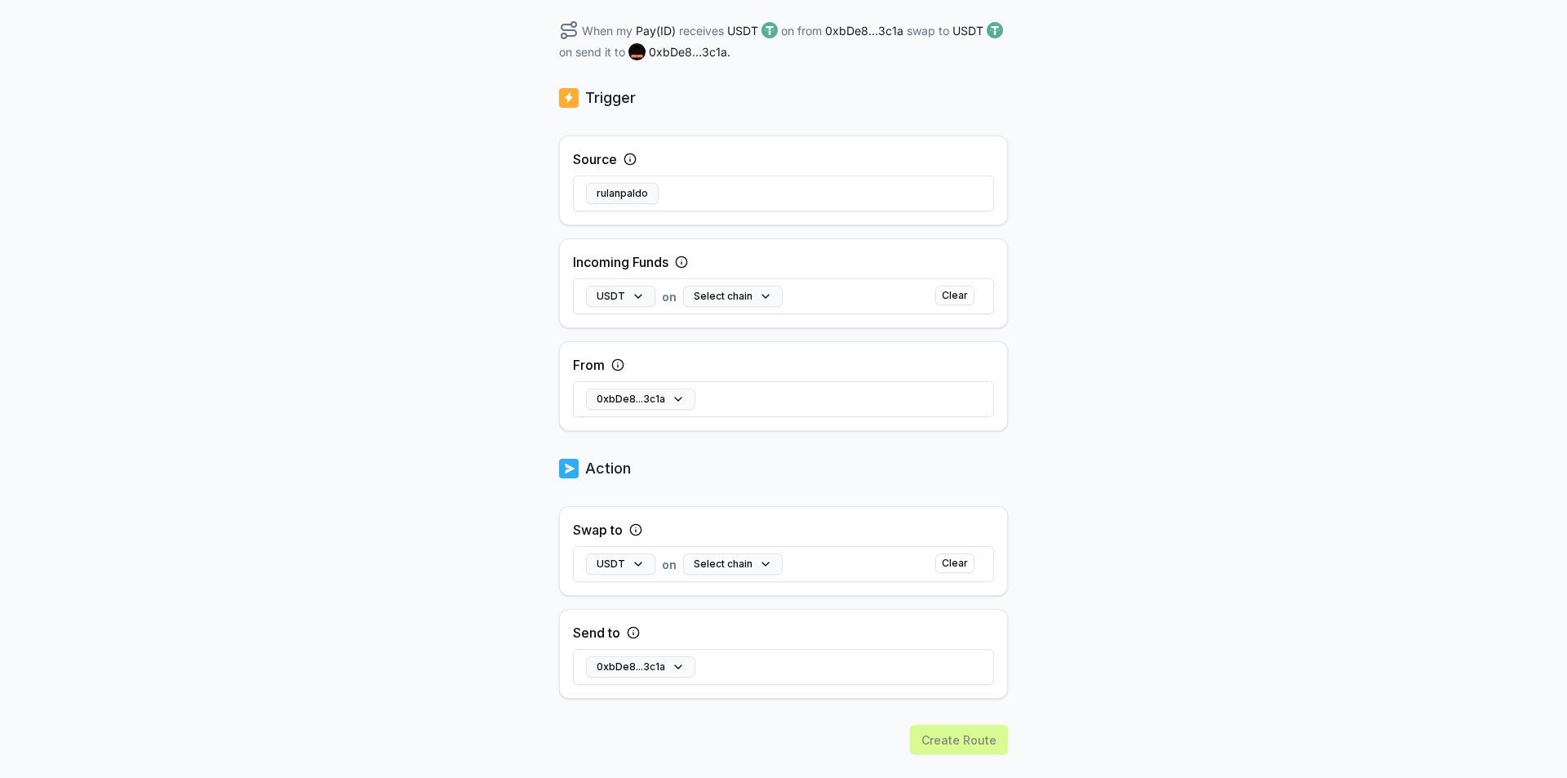
click at [764, 575] on div "USDT on Select chain Clear" at bounding box center [783, 563] width 421 height 47
click at [764, 564] on button "Select chain" at bounding box center [733, 564] width 100 height 21
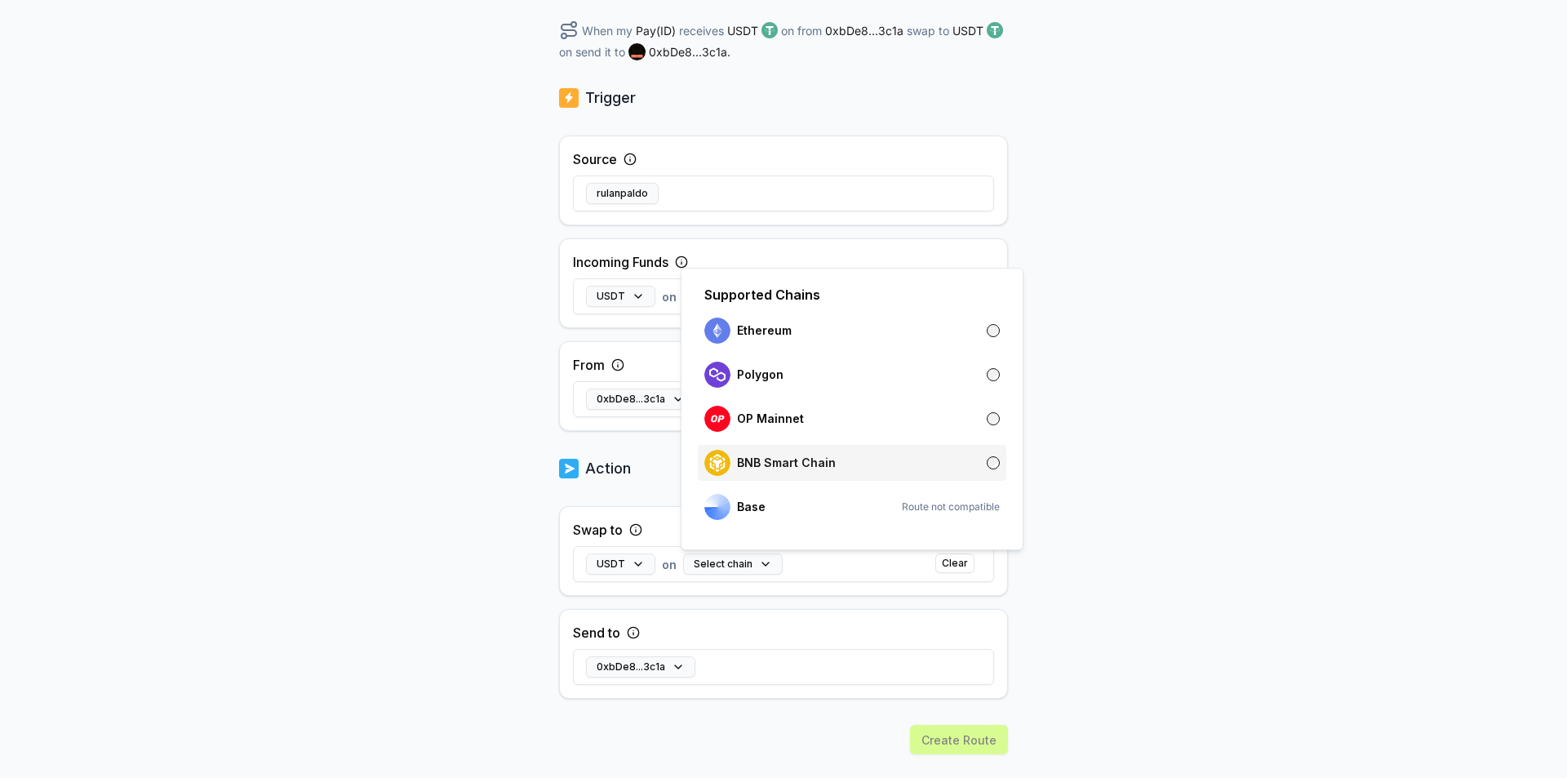
click at [859, 461] on div "BNB Smart Chain" at bounding box center [853, 463] width 296 height 26
click at [838, 462] on div "BNB Smart Chain" at bounding box center [853, 463] width 296 height 26
click at [1012, 469] on div "Supported Chains Ethereum Polygon OP Mainnet BNB Smart Chain Base Route not com…" at bounding box center [852, 409] width 343 height 282
click at [1074, 442] on div "Back Create Route ******** When my Pay(ID) receives USDT on from 0xbDe8...3c1a …" at bounding box center [783, 197] width 1567 height 732
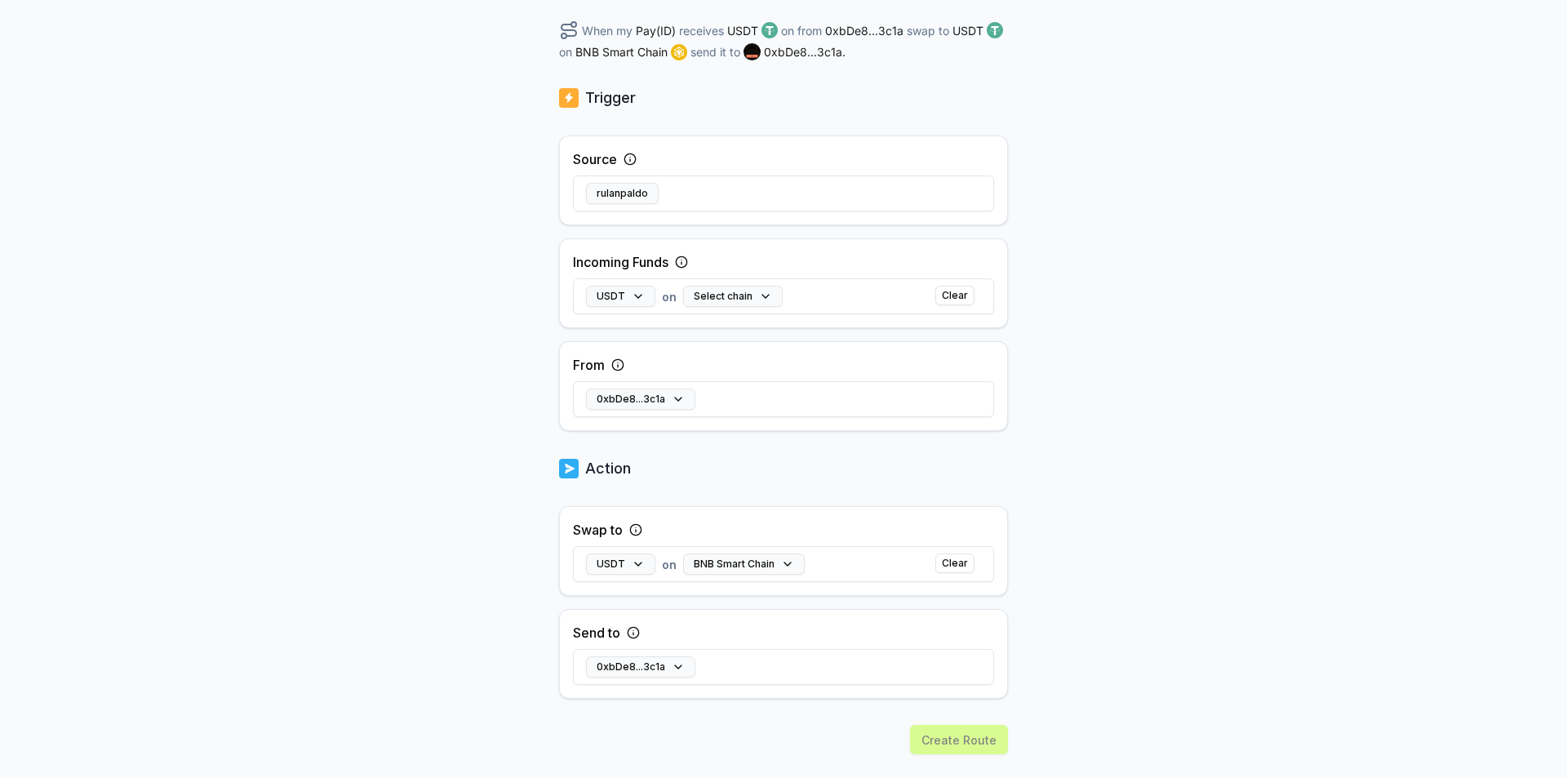
click at [636, 532] on icon at bounding box center [635, 529] width 13 height 13
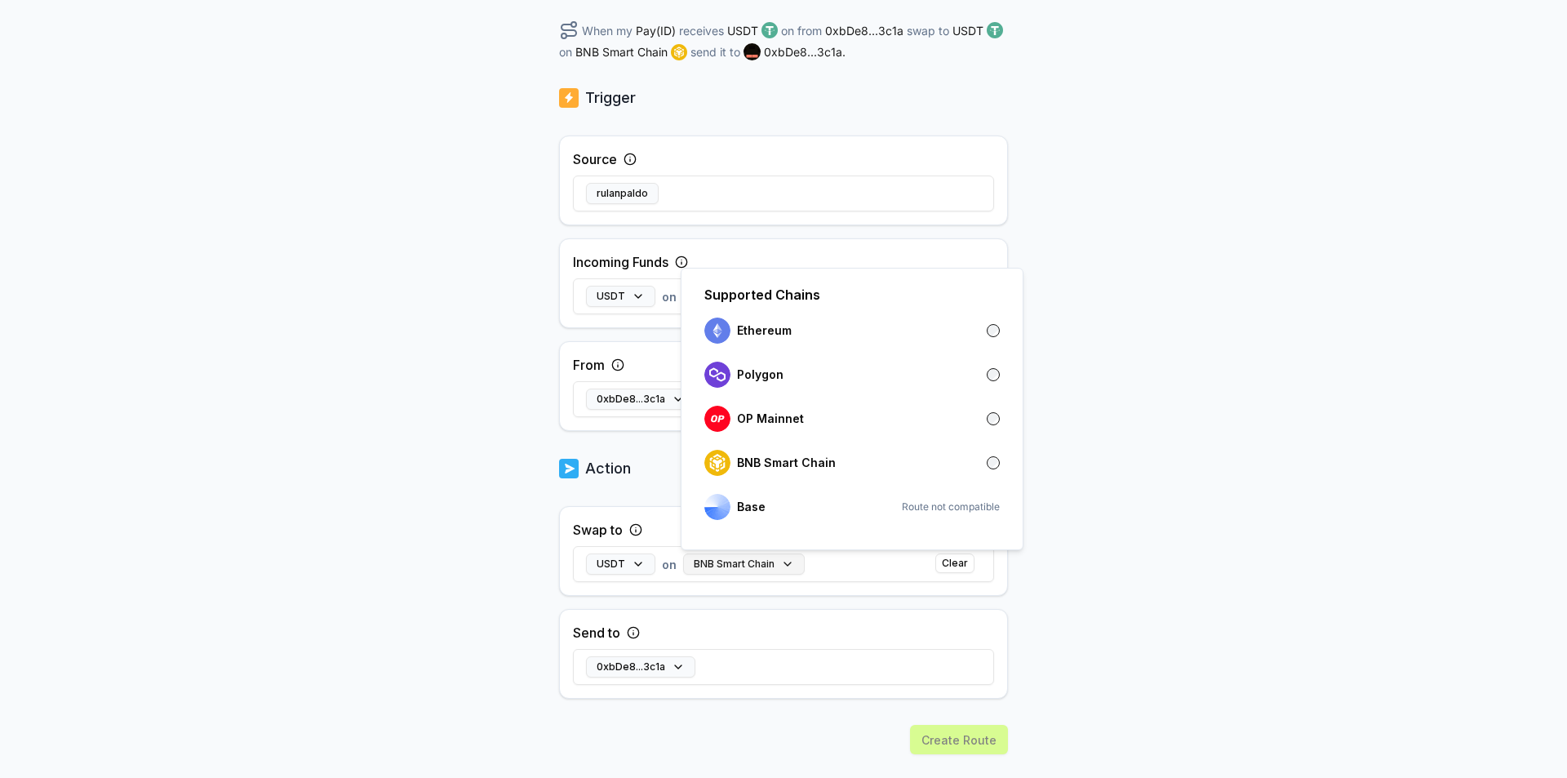
click at [728, 560] on button "BNB Smart Chain" at bounding box center [744, 564] width 122 height 21
click at [1157, 341] on div "Back Create Route ******** When my Pay(ID) receives USDT on from 0xbDe8...3c1a …" at bounding box center [783, 197] width 1567 height 732
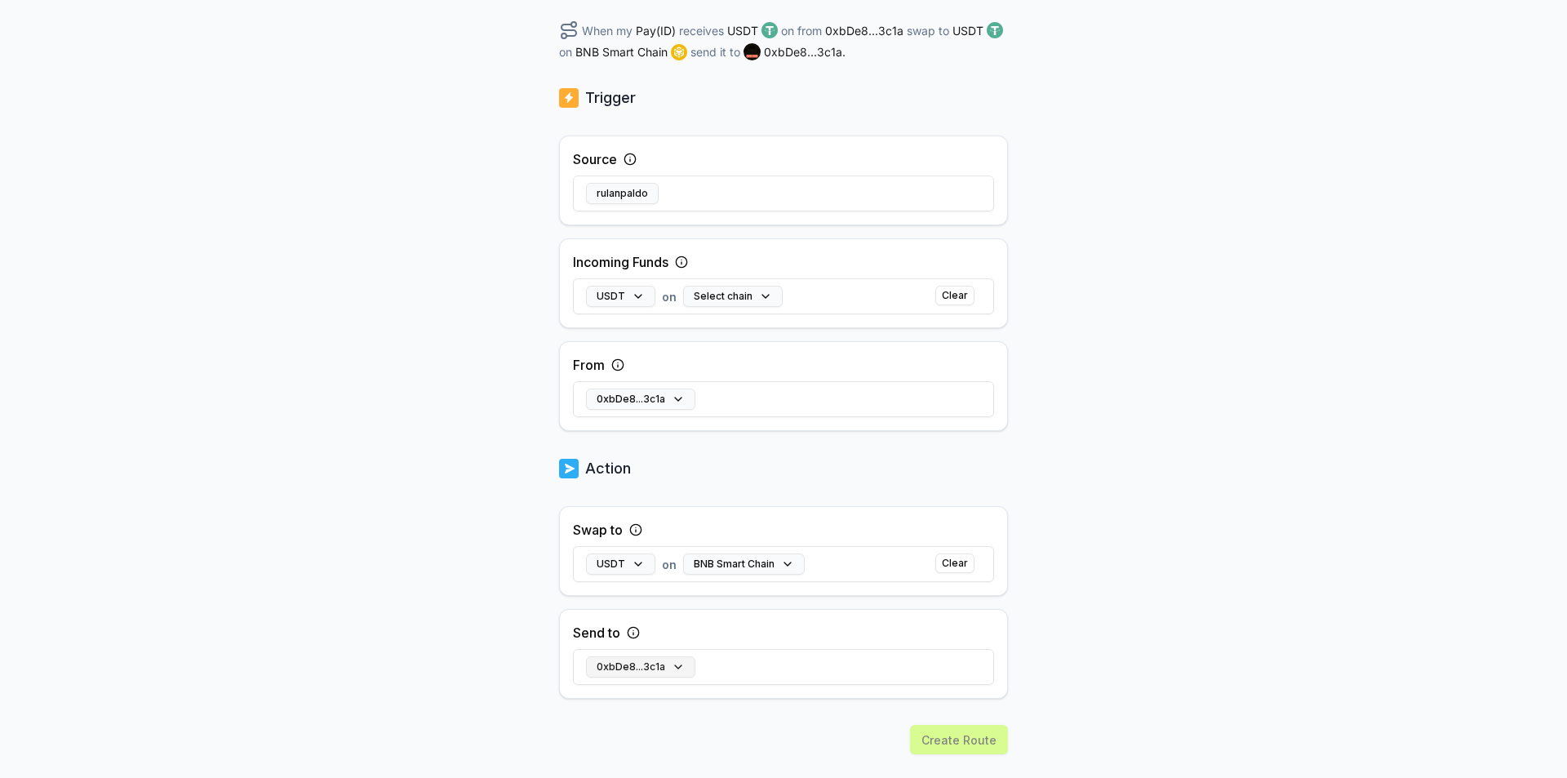
click at [659, 673] on button "0xbDe8...3c1a" at bounding box center [640, 666] width 109 height 21
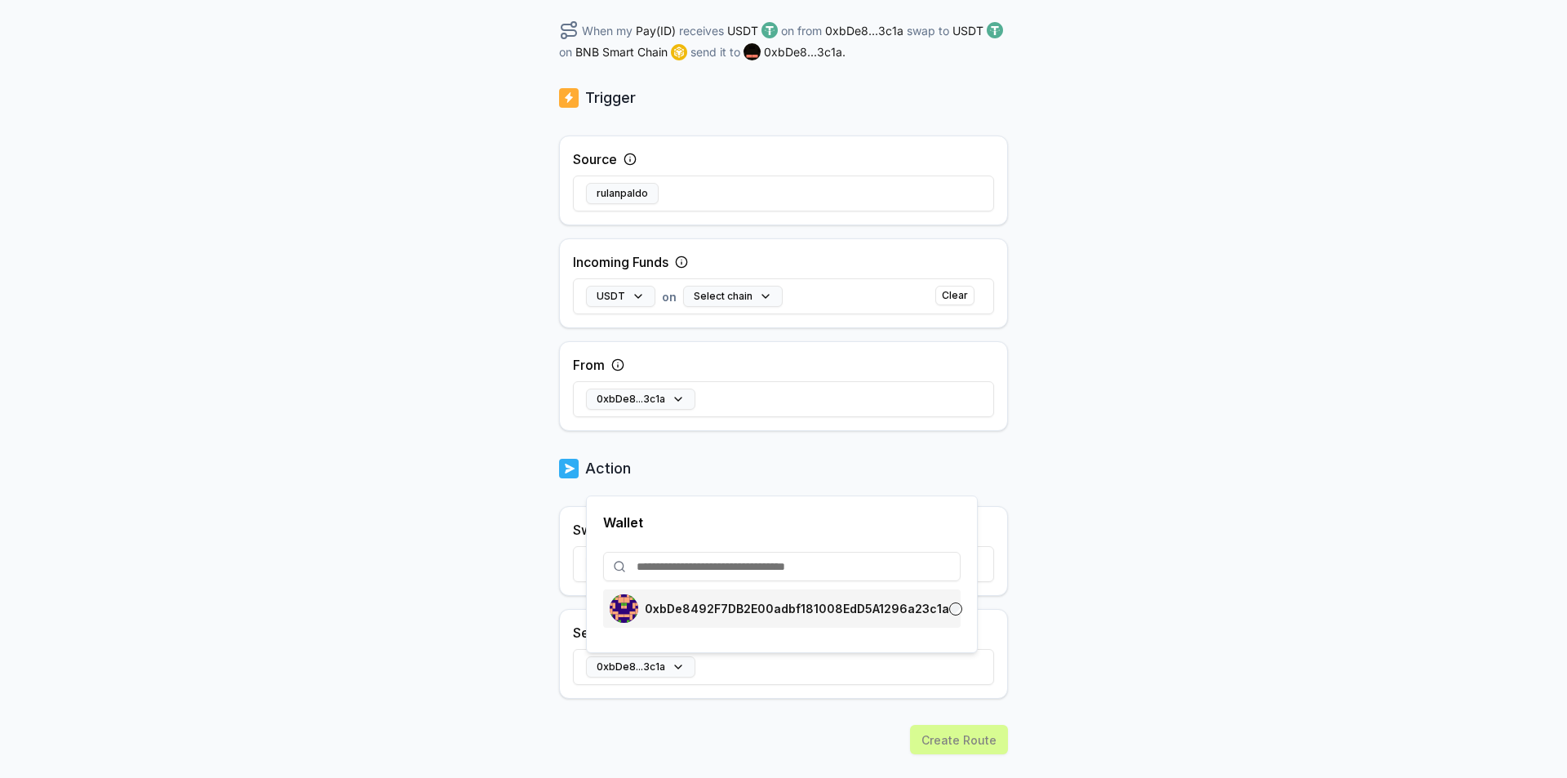
click at [807, 609] on p "0xbDe8492F7DB2E00adbf181008EdD5A1296a23c1a" at bounding box center [797, 608] width 305 height 13
click at [1104, 581] on body "Answer our quick survey for a chance to earn 10 USDT 📝 Alpha 5 Points Back Crea…" at bounding box center [783, 389] width 1567 height 778
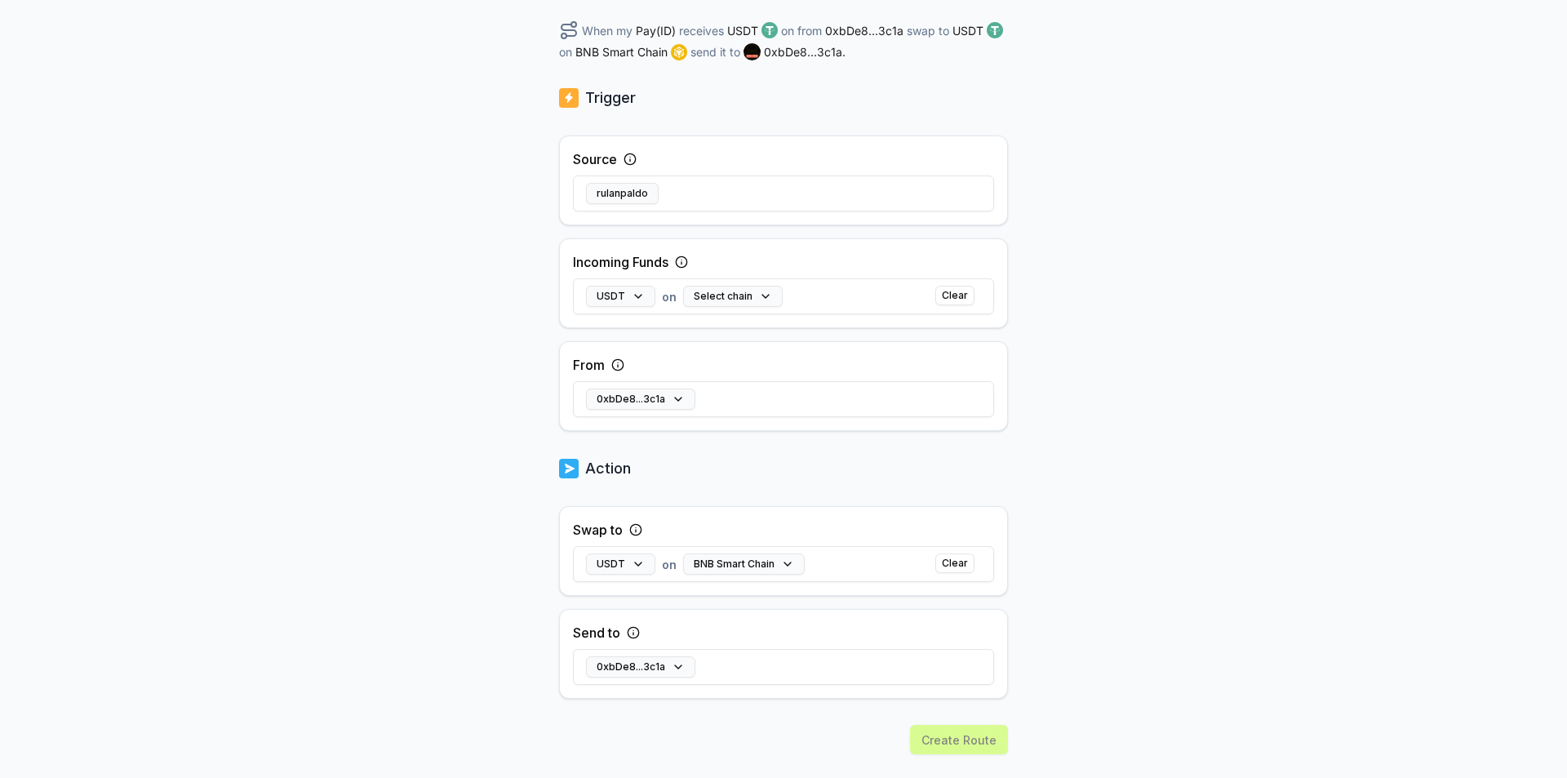
drag, startPoint x: 1564, startPoint y: 220, endPoint x: 1567, endPoint y: 271, distance: 50.7
click at [1567, 271] on div "Back Create Route ******** When my Pay(ID) receives USDT on from 0xbDe8...3c1a …" at bounding box center [783, 197] width 1567 height 732
click at [738, 300] on button "Select chain" at bounding box center [733, 296] width 100 height 21
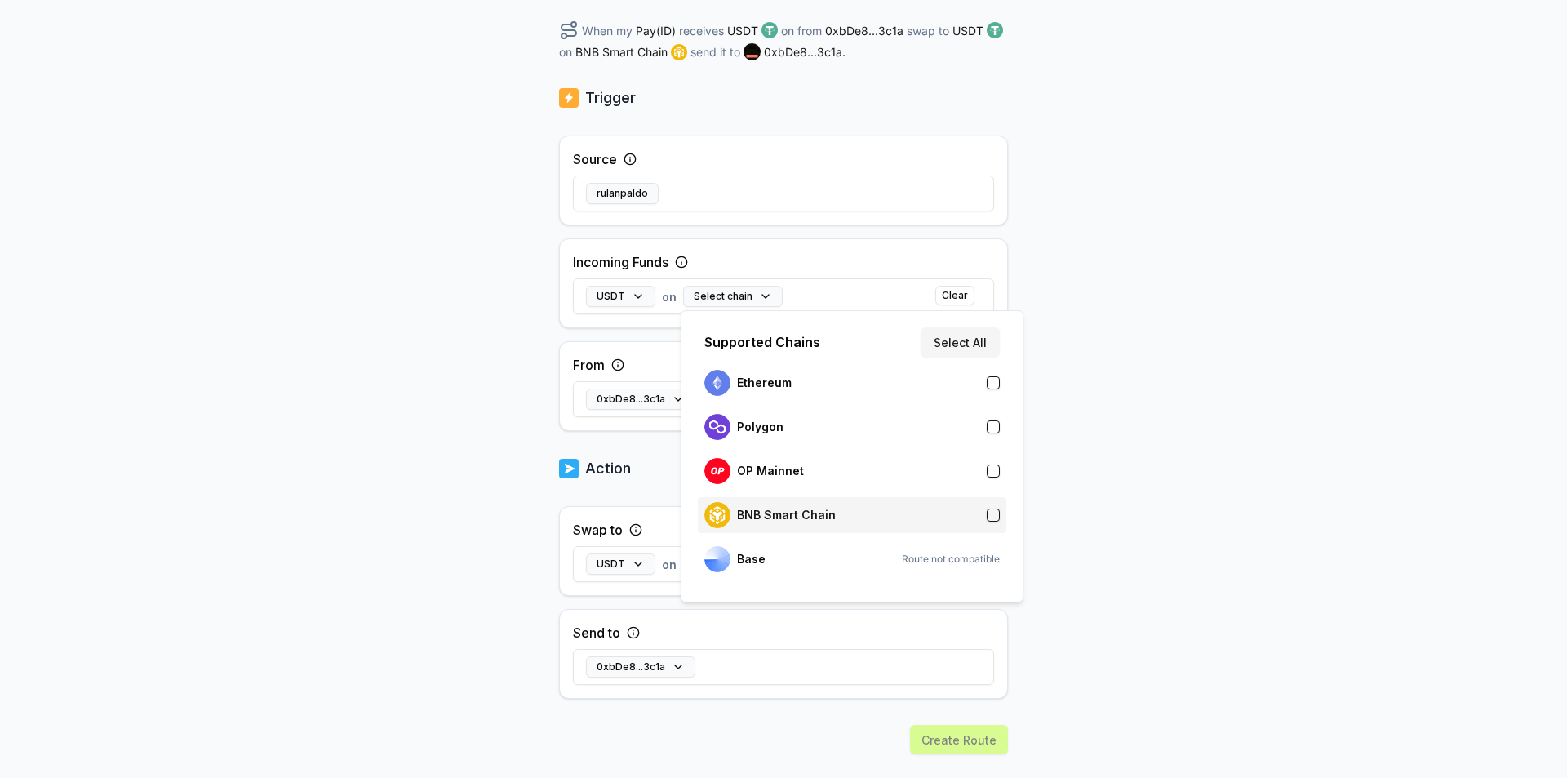
click at [825, 505] on div "BNB Smart Chain" at bounding box center [770, 515] width 131 height 26
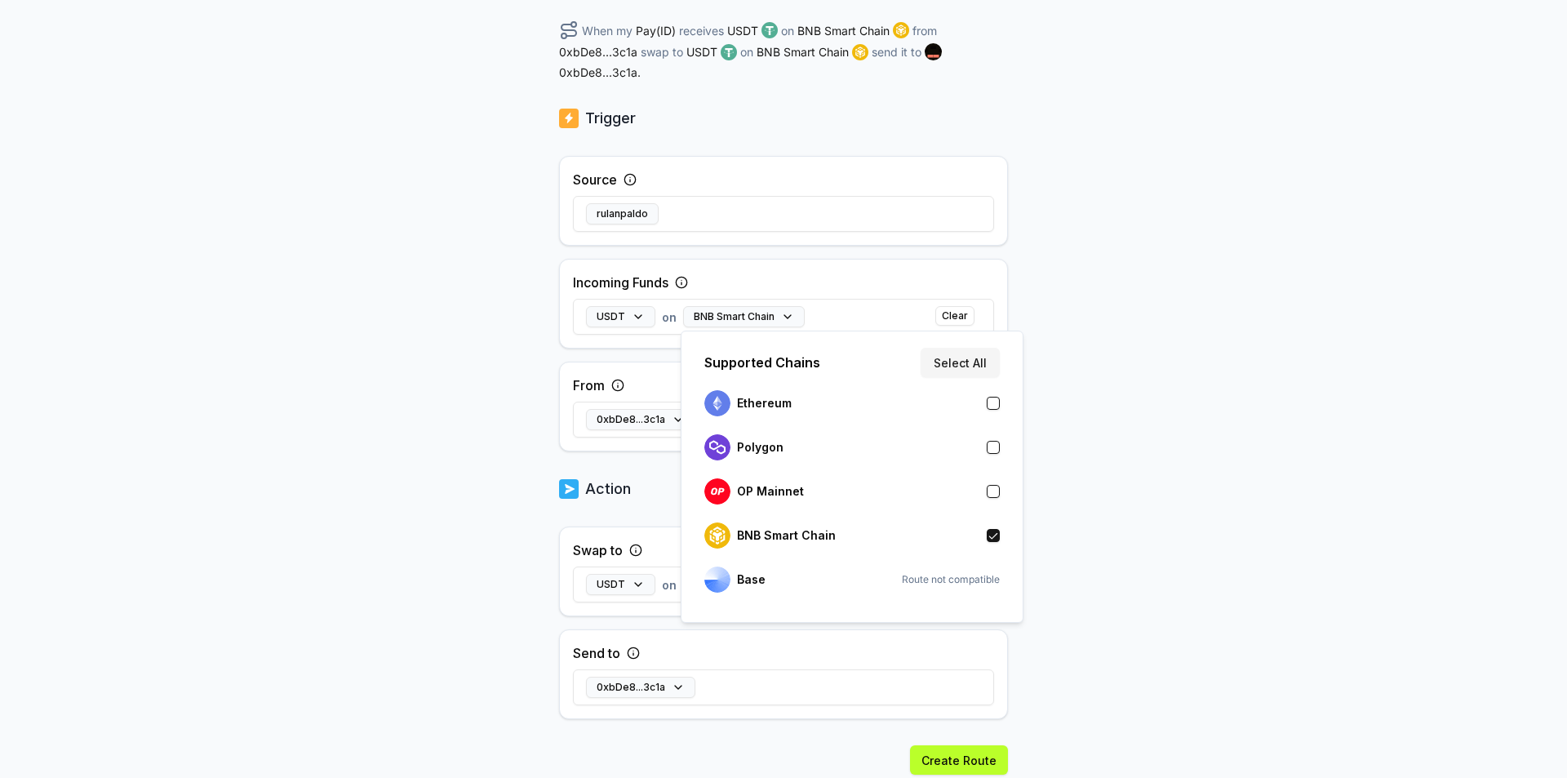
click at [1248, 404] on div "Back Create Route ******** When my Pay(ID) receives USDT on BNB Smart Chain fro…" at bounding box center [783, 197] width 1567 height 732
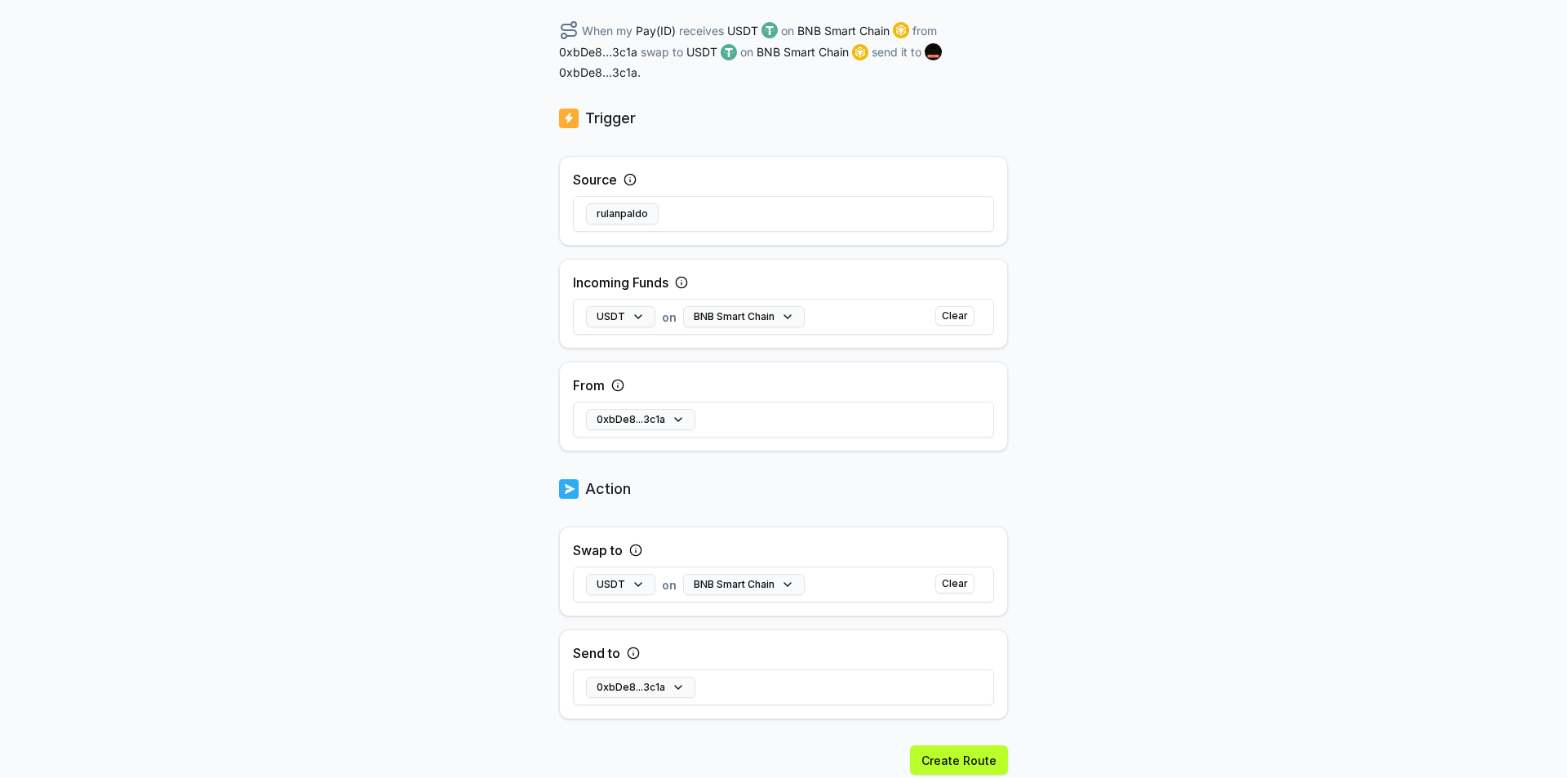
drag, startPoint x: 1565, startPoint y: 191, endPoint x: 1492, endPoint y: 349, distance: 173.9
click at [1558, 225] on div "Back Create Route ******** When my Pay(ID) receives USDT on BNB Smart Chain fro…" at bounding box center [783, 197] width 1567 height 732
click at [967, 756] on button "Create Route" at bounding box center [959, 759] width 98 height 29
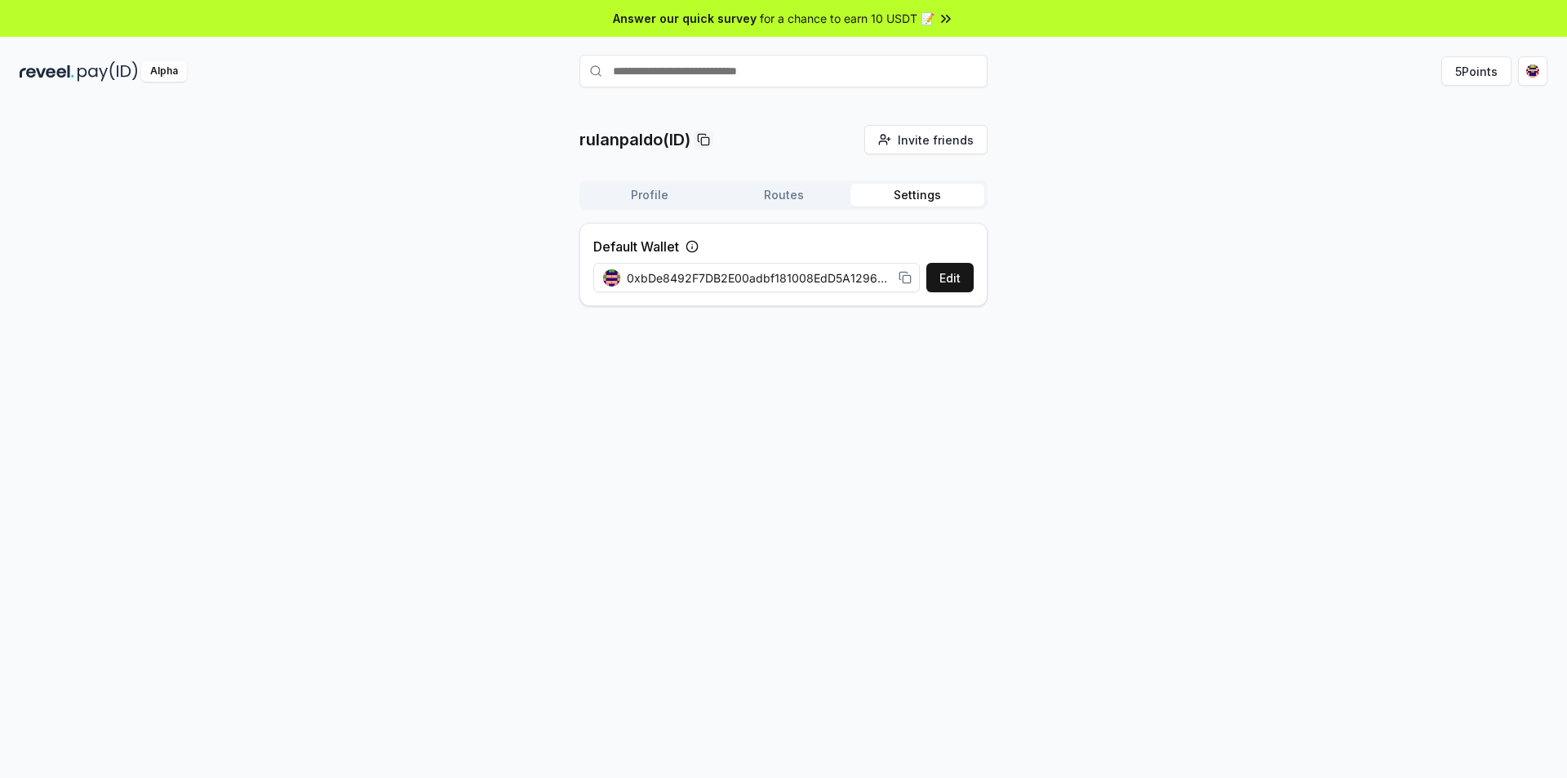
click at [889, 206] on button "Settings" at bounding box center [918, 195] width 134 height 23
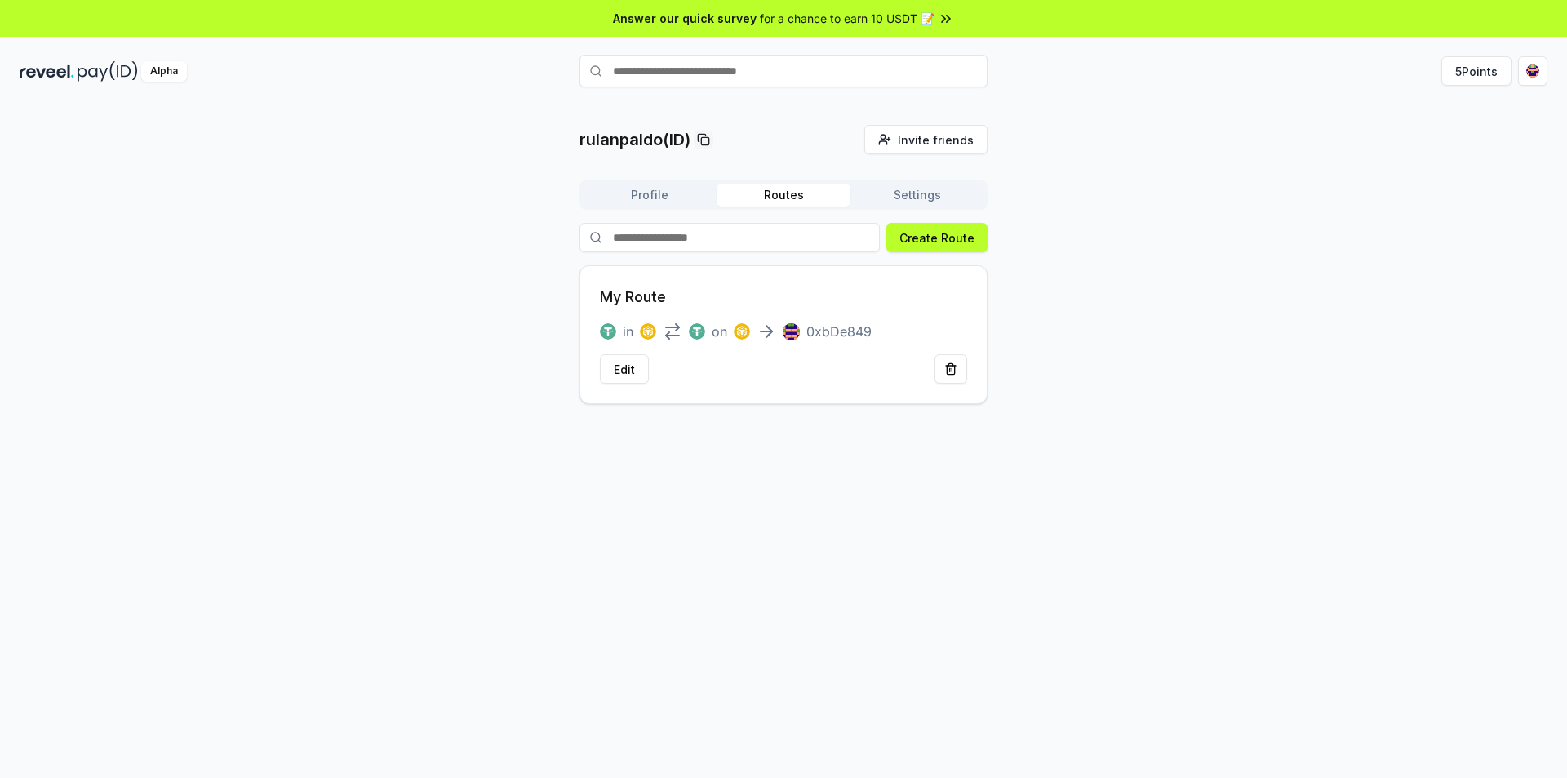
click at [827, 195] on button "Routes" at bounding box center [784, 195] width 134 height 23
click at [657, 182] on div "Profile Routes Settings" at bounding box center [784, 194] width 408 height 29
click at [661, 186] on button "Profile" at bounding box center [650, 195] width 134 height 23
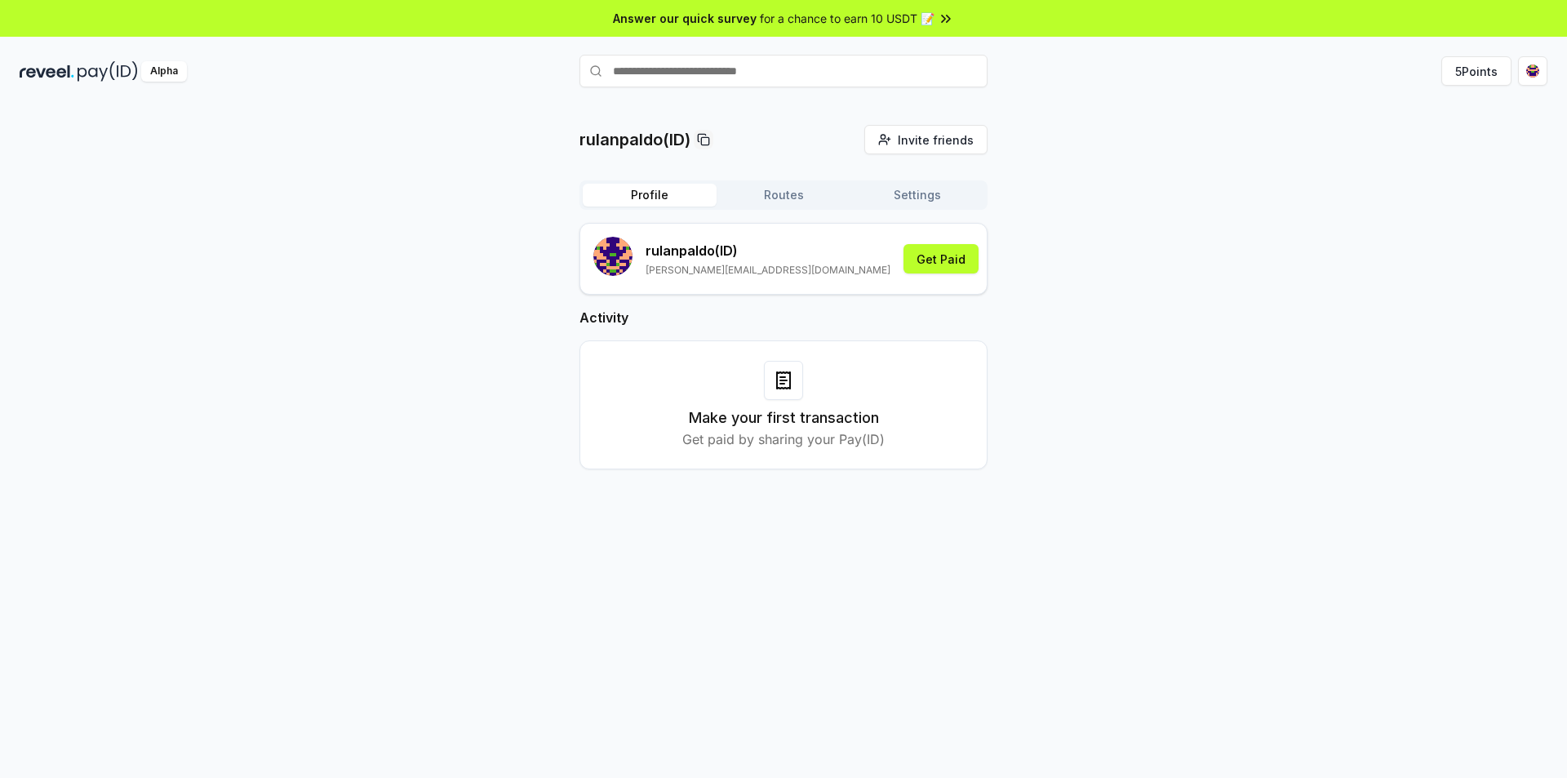
click at [664, 189] on button "Profile" at bounding box center [650, 195] width 134 height 23
click at [1486, 77] on button "5 Points" at bounding box center [1477, 70] width 70 height 29
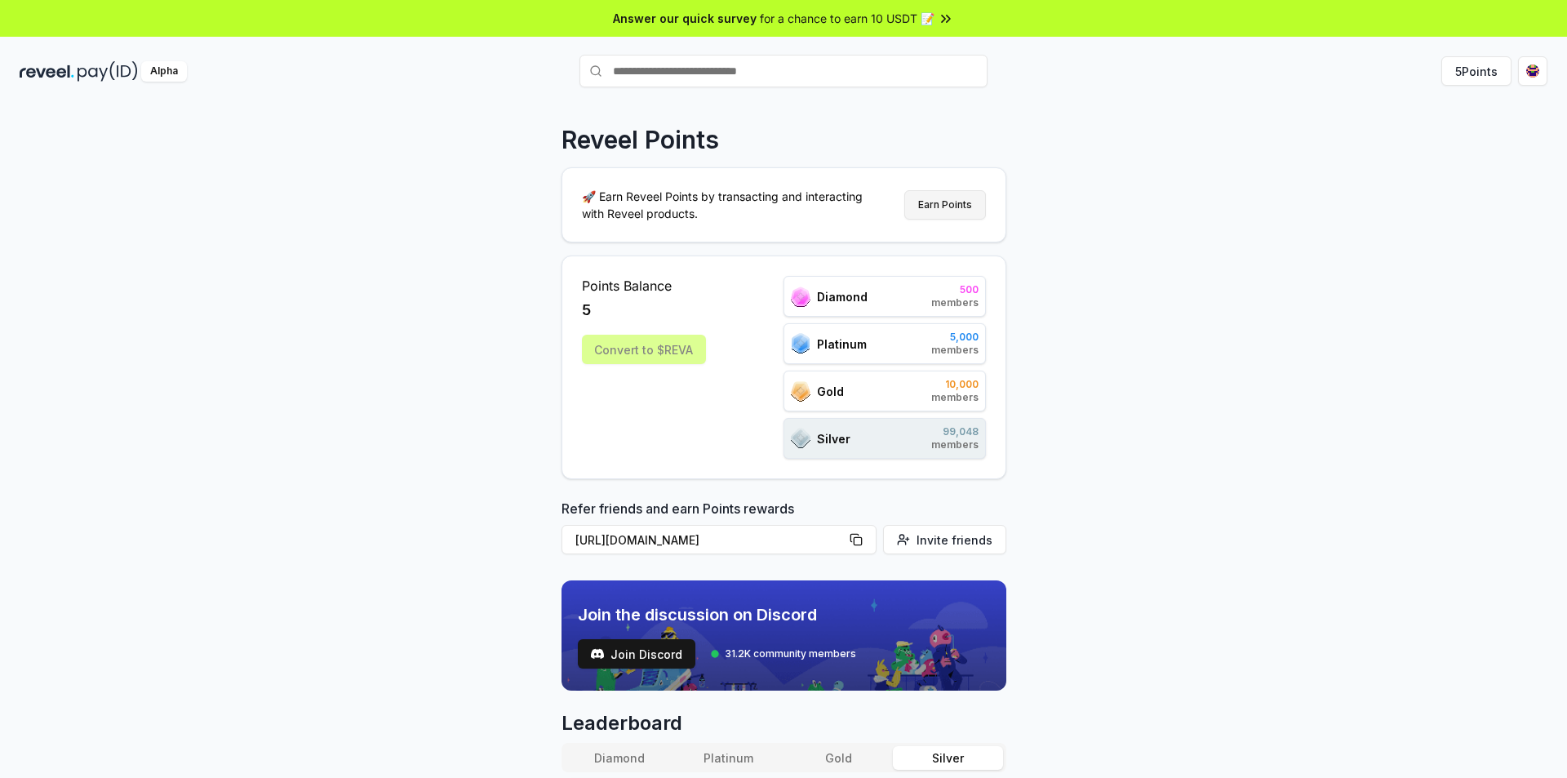
click at [941, 206] on button "Earn Points" at bounding box center [946, 204] width 82 height 29
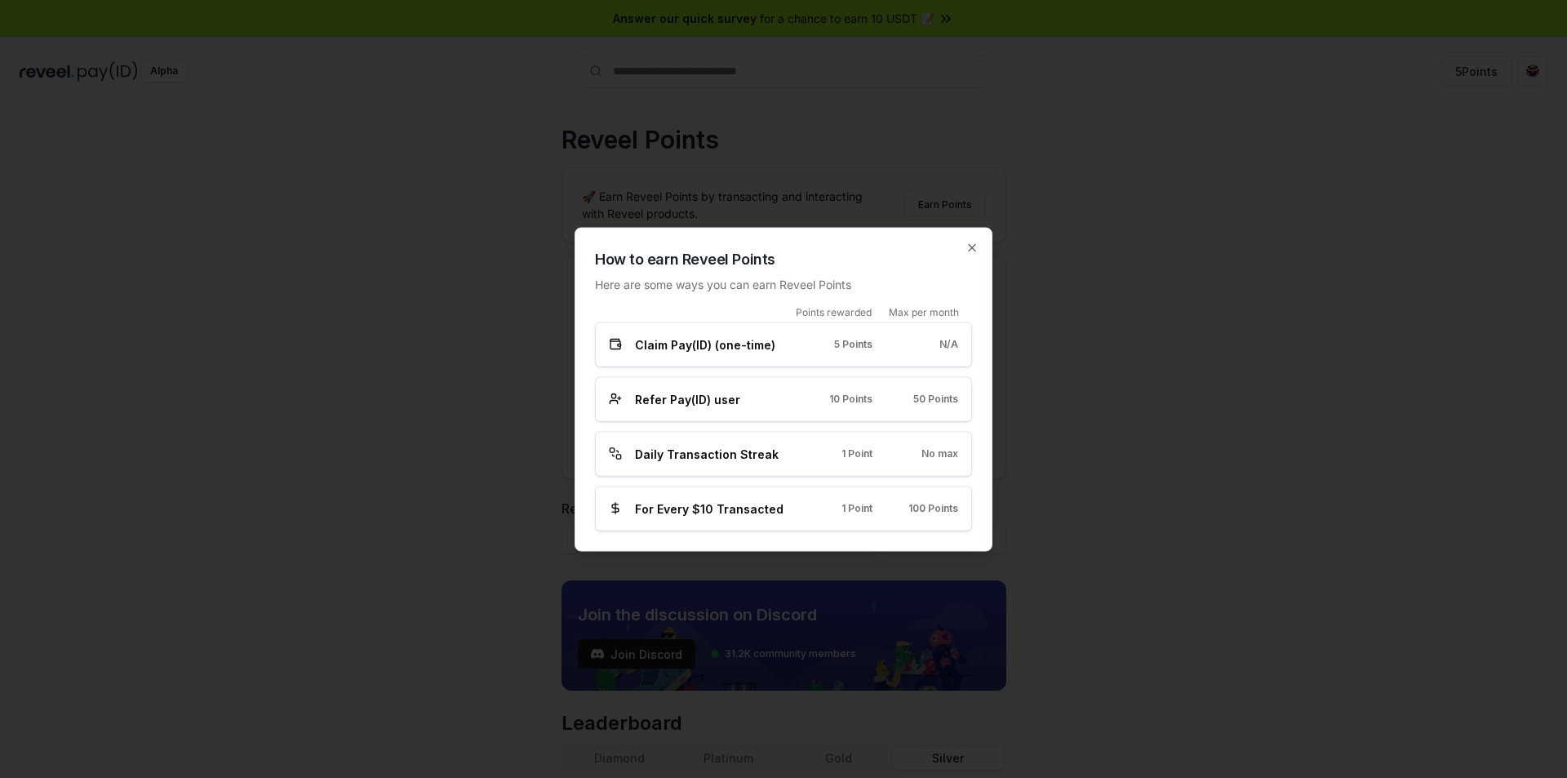
click at [729, 349] on span "Claim Pay(ID) (one-time)" at bounding box center [705, 344] width 140 height 17
click at [665, 352] on span "Claim Pay(ID) (one-time)" at bounding box center [705, 344] width 140 height 17
click at [656, 408] on div "Refer Pay(ID) user 10 Points 50 Points" at bounding box center [783, 398] width 377 height 45
click at [978, 244] on icon "button" at bounding box center [972, 247] width 13 height 13
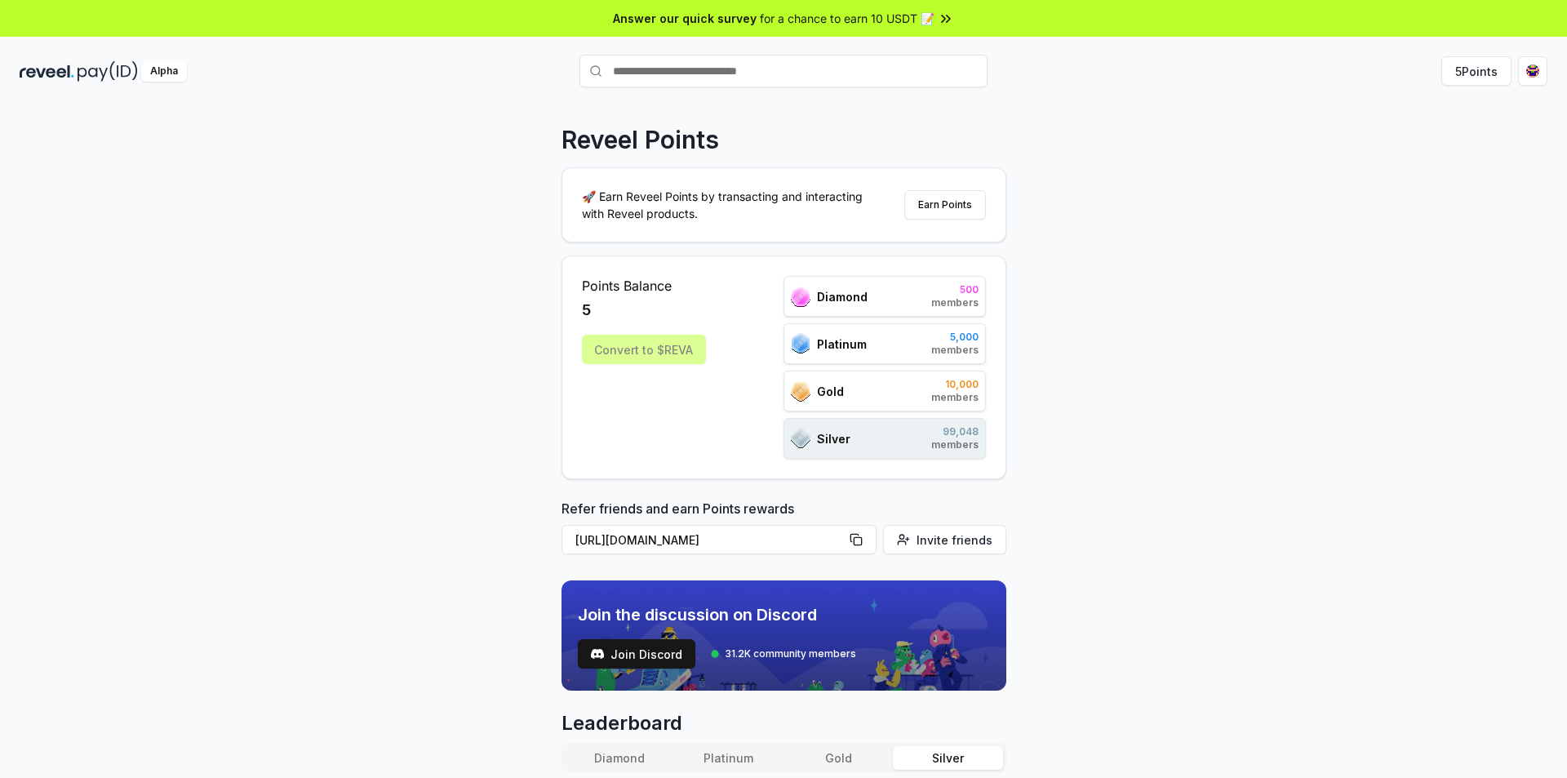
click at [1233, 305] on div "Reveel Points 🚀 Earn Reveel Points by transacting and interacting with Reveel p…" at bounding box center [783, 458] width 1567 height 732
drag, startPoint x: 1567, startPoint y: 180, endPoint x: 1567, endPoint y: 234, distance: 53.9
click at [1567, 234] on div "Reveel Points 🚀 Earn Reveel Points by transacting and interacting with Reveel p…" at bounding box center [783, 458] width 1567 height 732
click at [1356, 377] on div "Reveel Points 🚀 Earn Reveel Points by transacting and interacting with Reveel p…" at bounding box center [783, 458] width 1567 height 732
click at [161, 79] on div "Alpha" at bounding box center [164, 71] width 46 height 20
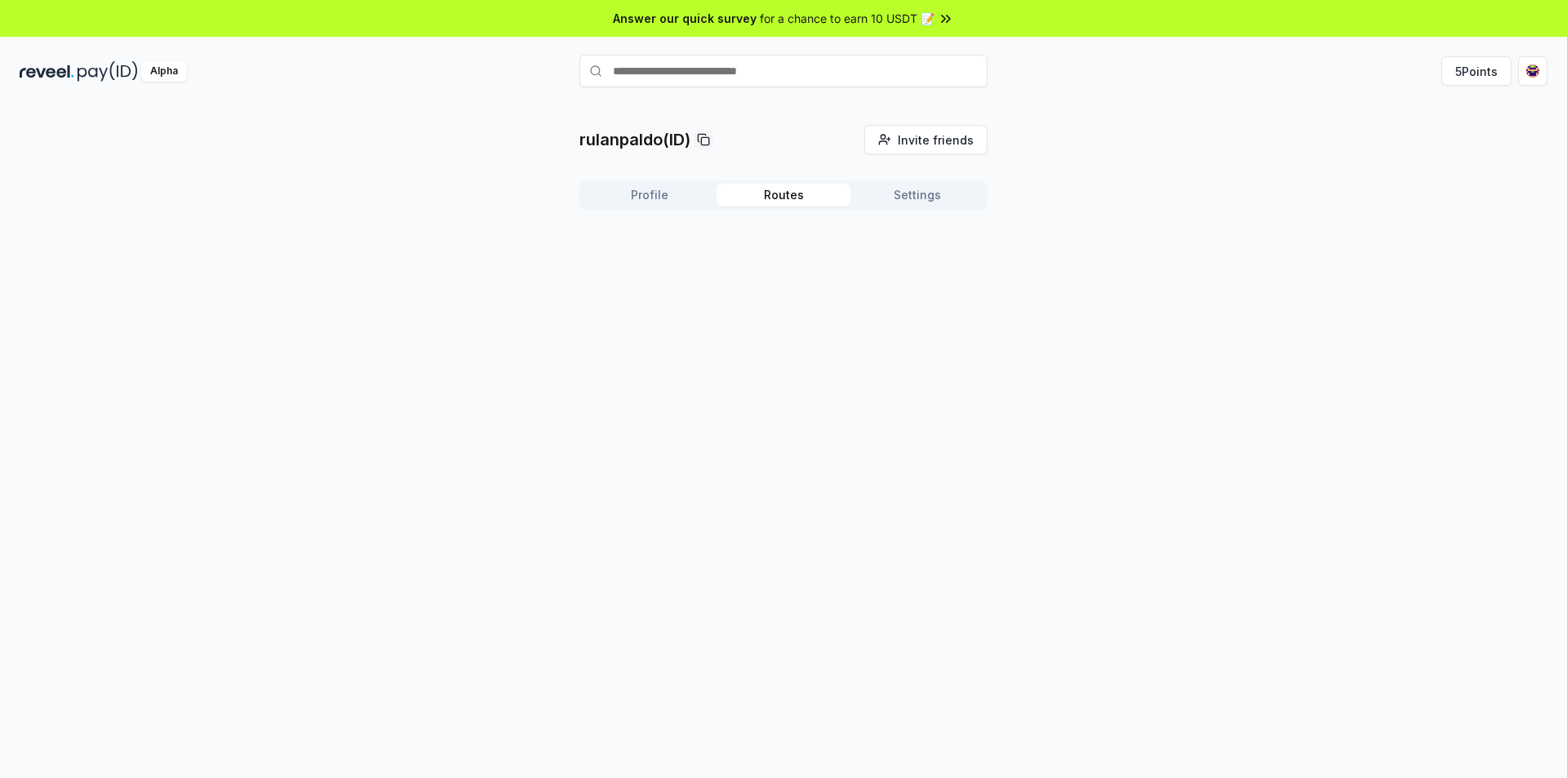
click at [816, 203] on button "Routes" at bounding box center [784, 195] width 134 height 23
click at [935, 150] on button "Invite friends Invite" at bounding box center [926, 139] width 123 height 29
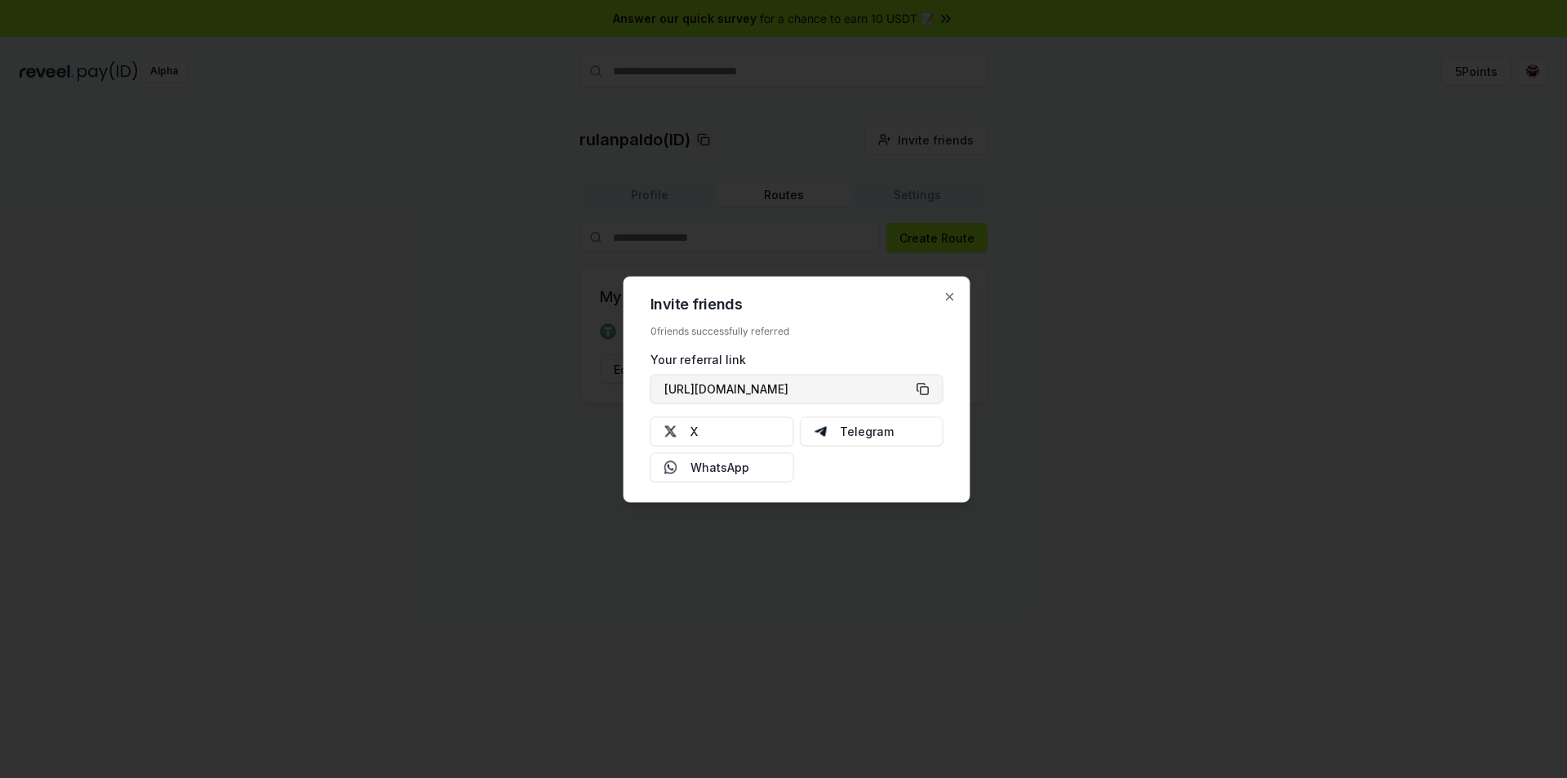
click at [928, 385] on button "[URL][DOMAIN_NAME]" at bounding box center [797, 388] width 293 height 29
type button "[URL][DOMAIN_NAME]"
